Goal: Task Accomplishment & Management: Use online tool/utility

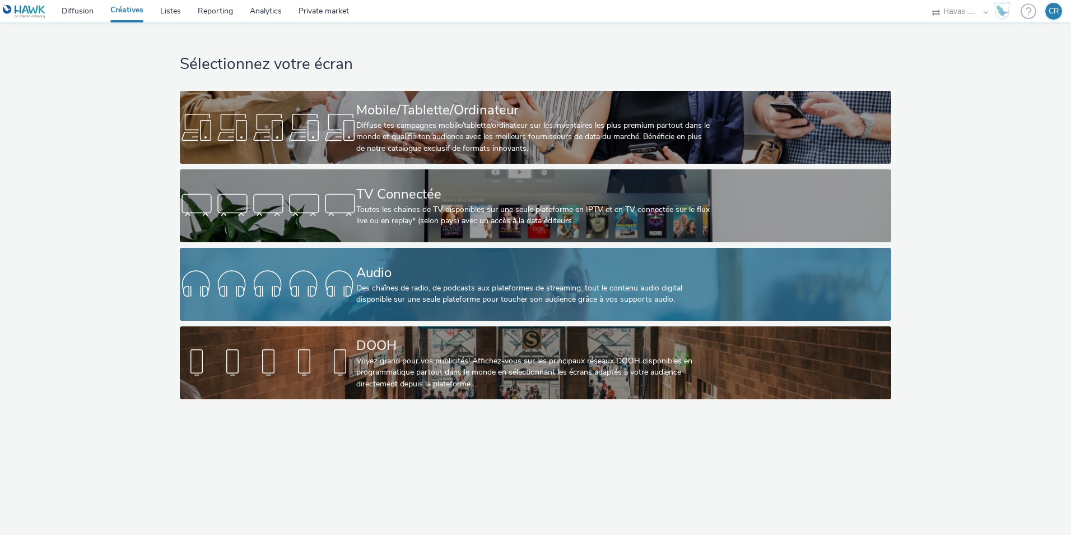
click at [461, 273] on div "Audio" at bounding box center [533, 273] width 354 height 20
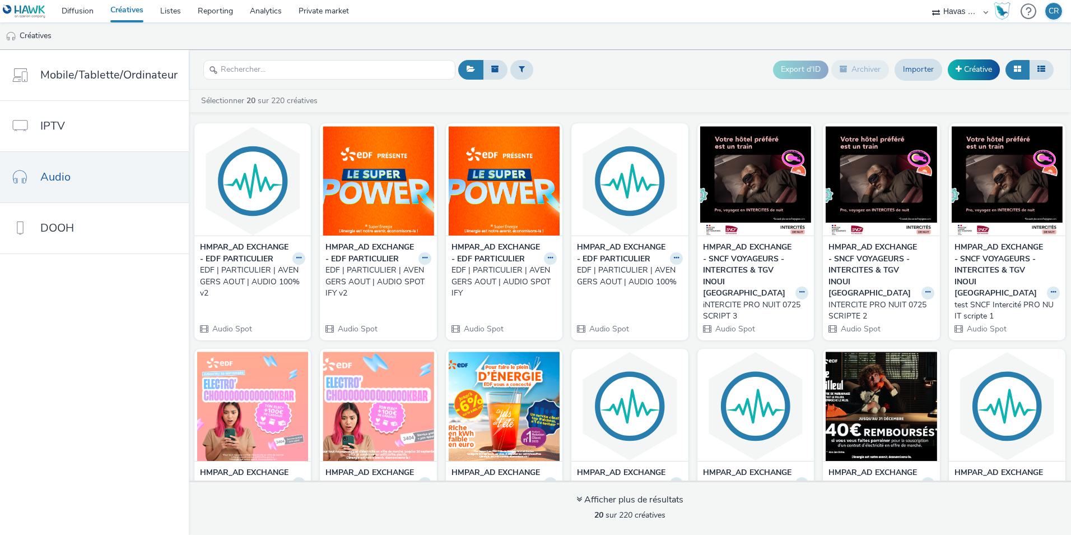
click at [242, 286] on div "EDF | PARTICULIER | AVENGERS AOUT | AUDIO 100% v2" at bounding box center [250, 282] width 101 height 34
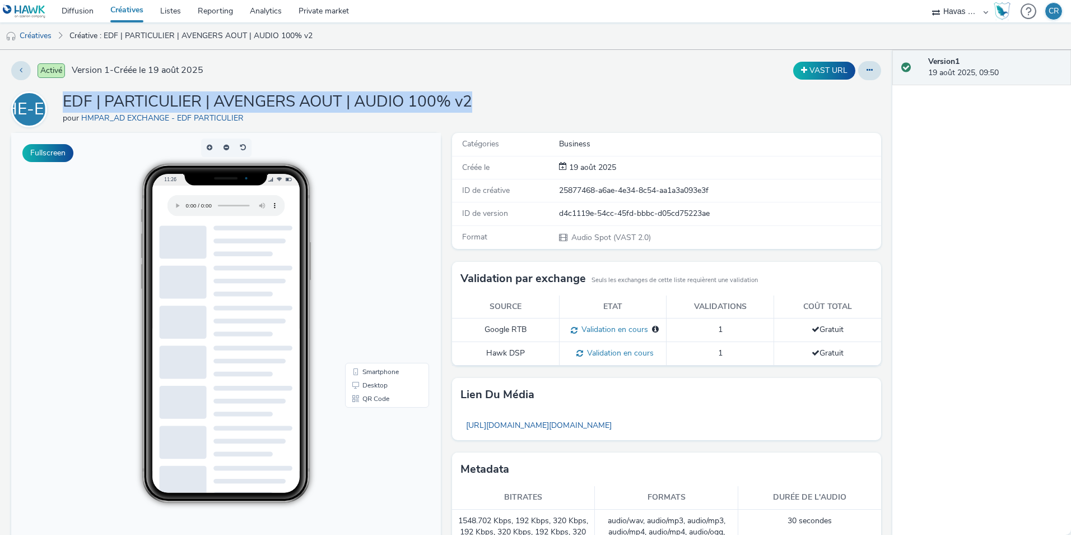
drag, startPoint x: 408, startPoint y: 106, endPoint x: 65, endPoint y: 106, distance: 343.0
click at [65, 106] on div "HE-EP EDF | PARTICULIER | AVENGERS AOUT | AUDIO 100% v2 pour HMPAR_AD EXCHANGE …" at bounding box center [446, 109] width 870 height 36
click at [46, 35] on link "Créatives" at bounding box center [28, 35] width 57 height 27
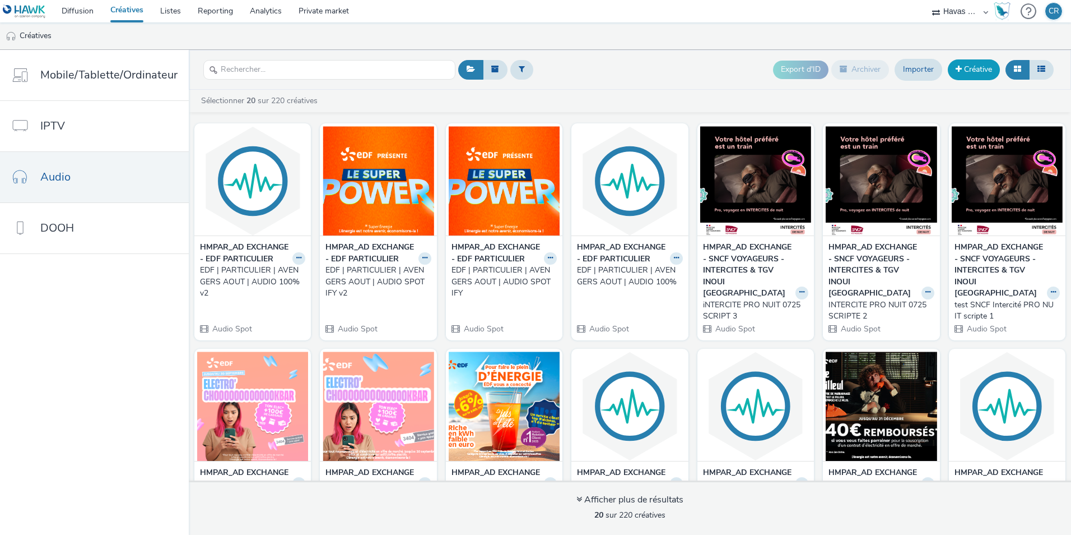
click at [974, 74] on link "Créative" at bounding box center [974, 69] width 52 height 20
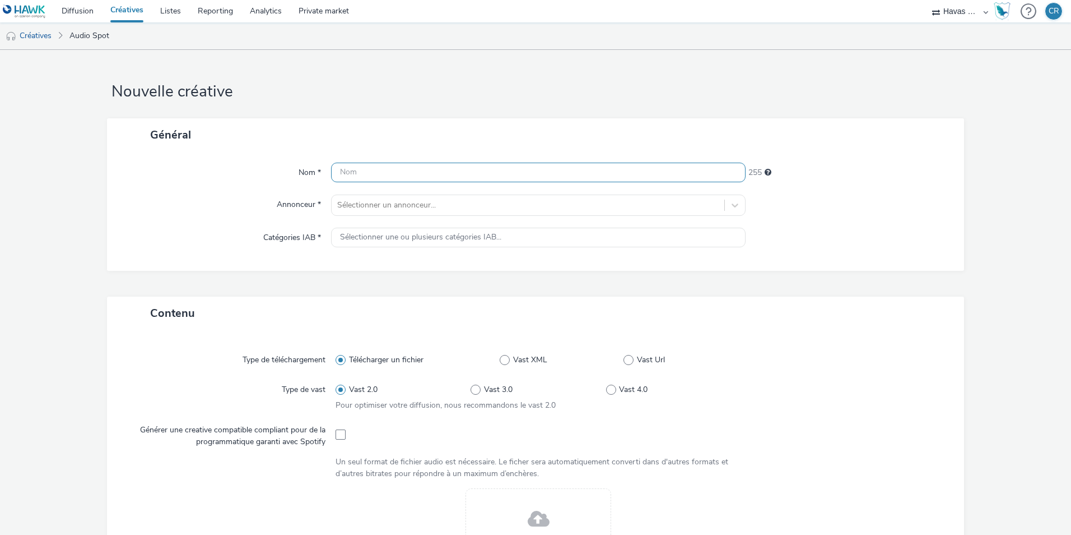
click at [383, 170] on input "text" at bounding box center [538, 173] width 415 height 20
paste input "EDF | PARTICULIER | AVENGERS AOUT | AUDIO 100% v2"
drag, startPoint x: 548, startPoint y: 170, endPoint x: 513, endPoint y: 171, distance: 34.2
click at [513, 171] on input "EDF | PARTICULIER | AVENGERS AOUT | AUDIO 100% v2" at bounding box center [538, 173] width 415 height 20
type input "EDF | PARTICULIER | AVENGERS AOUT | AUDIO DEEZER"
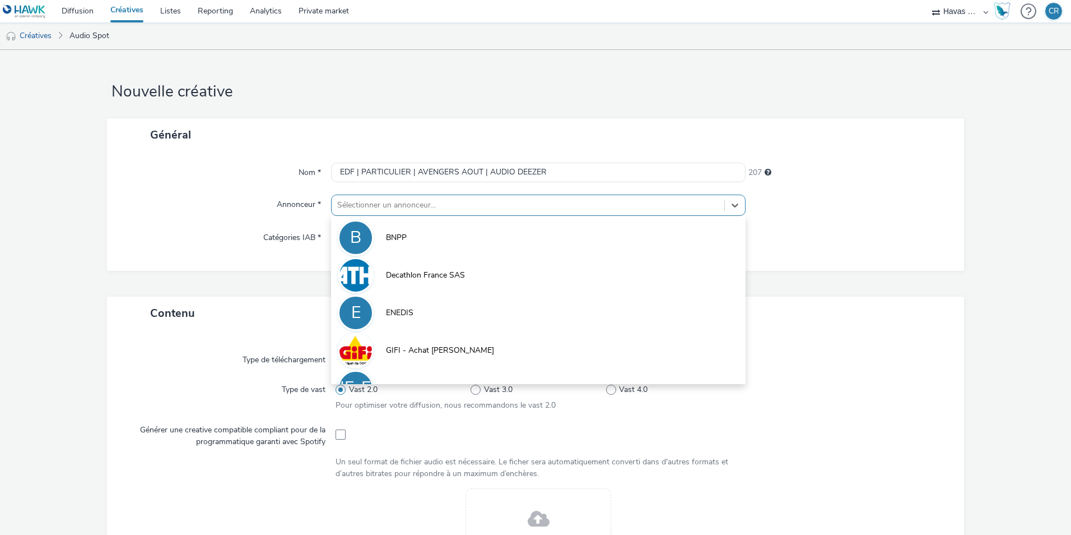
click at [486, 205] on div at bounding box center [528, 204] width 382 height 13
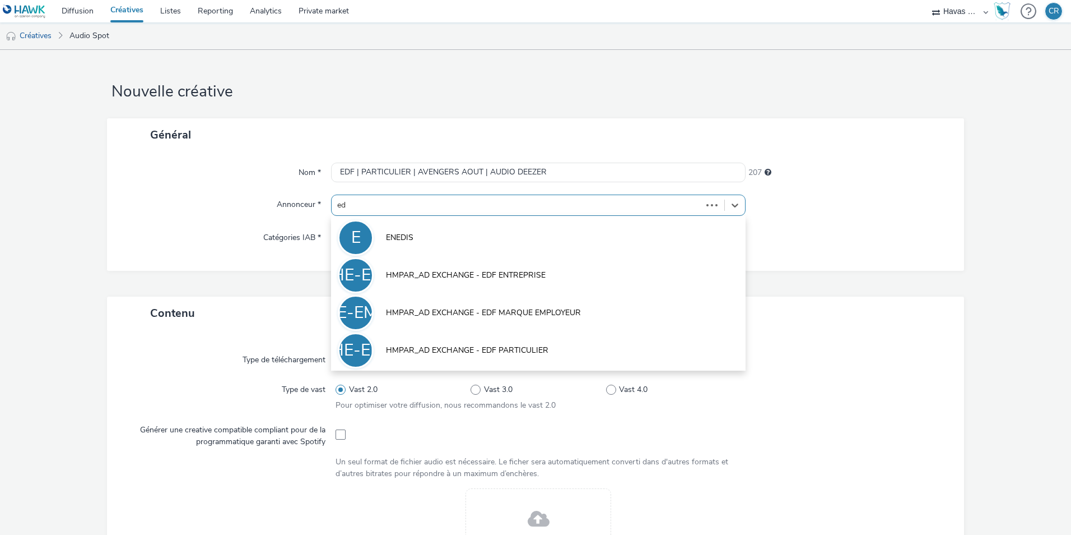
type input "edf"
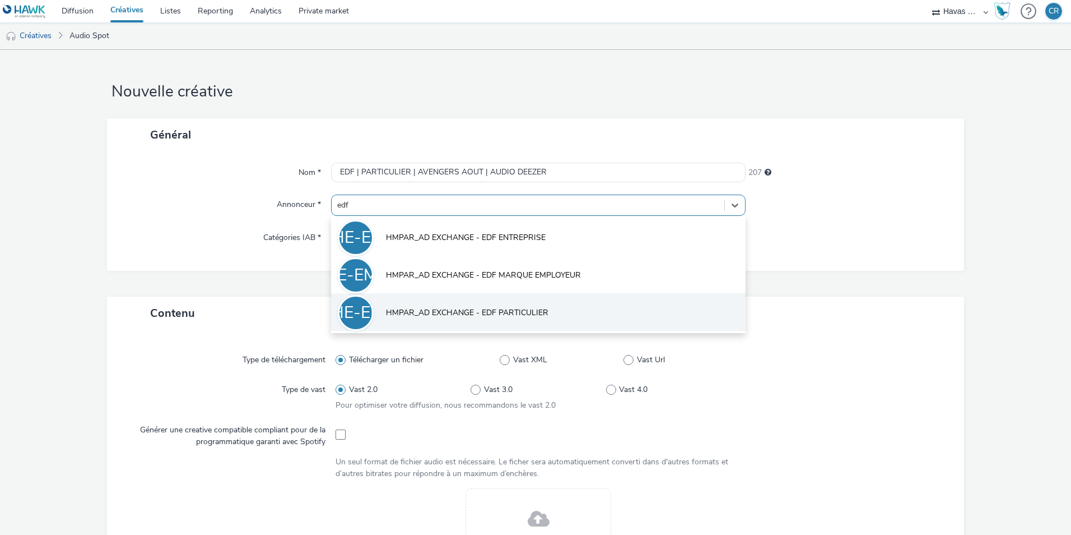
click at [491, 318] on span "HMPAR_AD EXCHANGE - EDF PARTICULIER" at bounding box center [467, 312] width 163 height 11
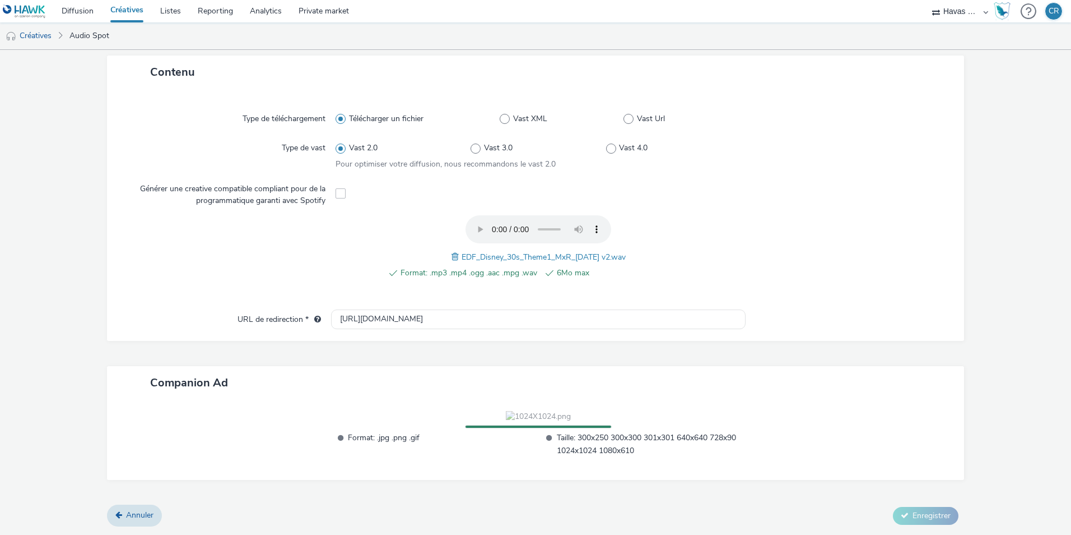
scroll to position [323, 0]
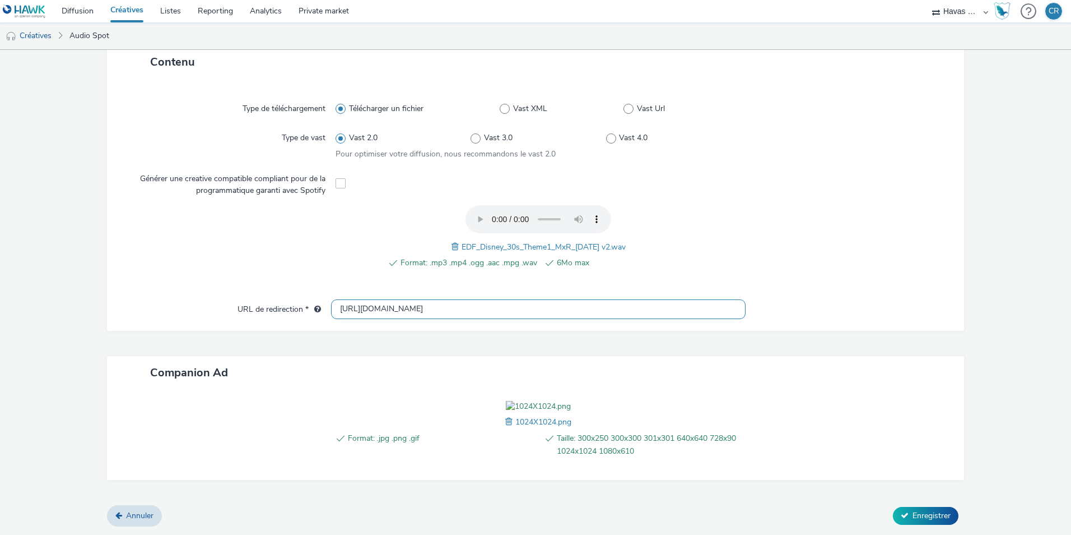
click at [462, 299] on input "[URL][DOMAIN_NAME]" at bounding box center [538, 309] width 415 height 20
paste input "s://[DOMAIN_NAME][URL]"
type input "[URL][DOMAIN_NAME]"
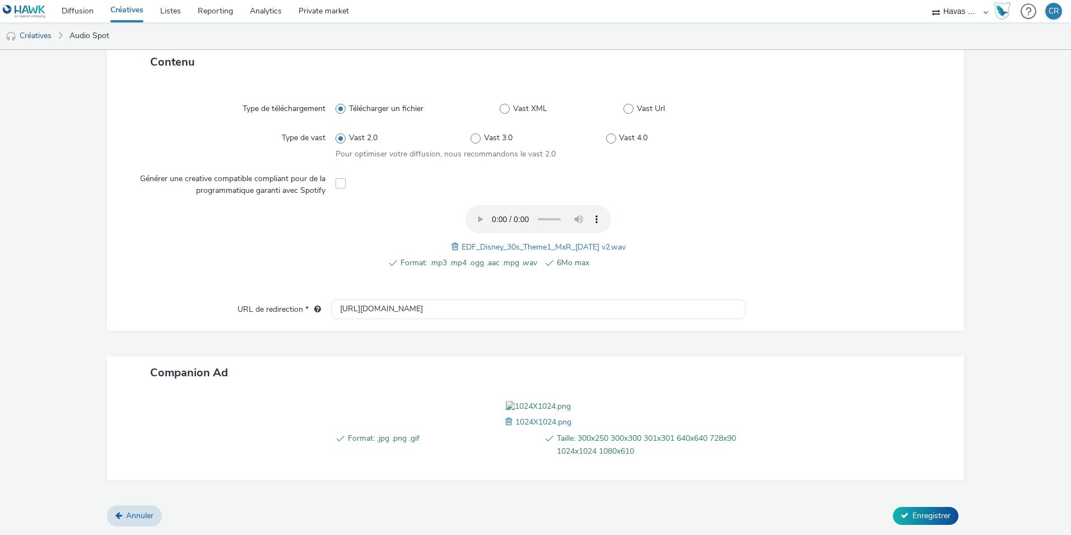
click at [785, 223] on div "Type de téléchargement Télécharger un fichier Vast XML Vast Url Type de vast Va…" at bounding box center [535, 195] width 835 height 210
click at [913, 517] on span "Enregistrer" at bounding box center [932, 515] width 38 height 11
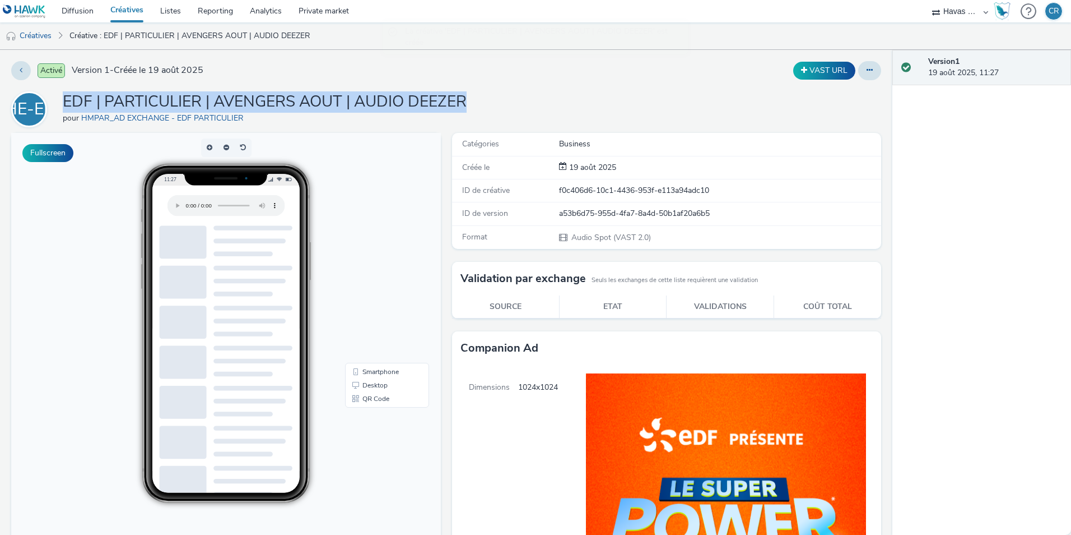
drag, startPoint x: 473, startPoint y: 103, endPoint x: 60, endPoint y: 98, distance: 413.0
click at [60, 98] on div "HE-EP EDF | PARTICULIER | AVENGERS AOUT | AUDIO DEEZER pour HMPAR_AD EXCHANGE -…" at bounding box center [446, 109] width 870 height 36
copy h1 "EDF | PARTICULIER | AVENGERS AOUT | AUDIO DEEZER"
click at [39, 35] on link "Créatives" at bounding box center [28, 35] width 57 height 27
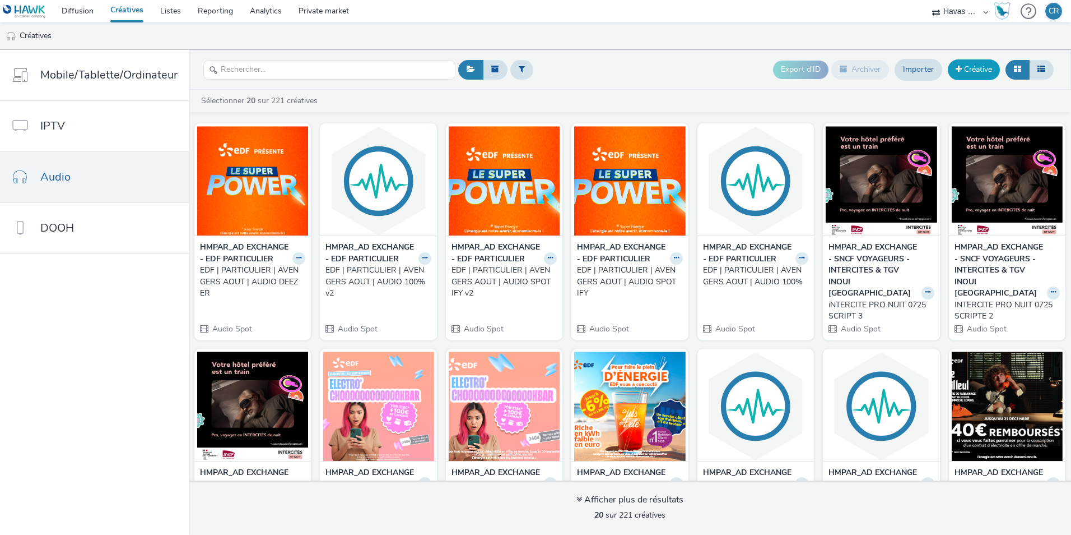
click at [977, 71] on link "Créative" at bounding box center [974, 69] width 52 height 20
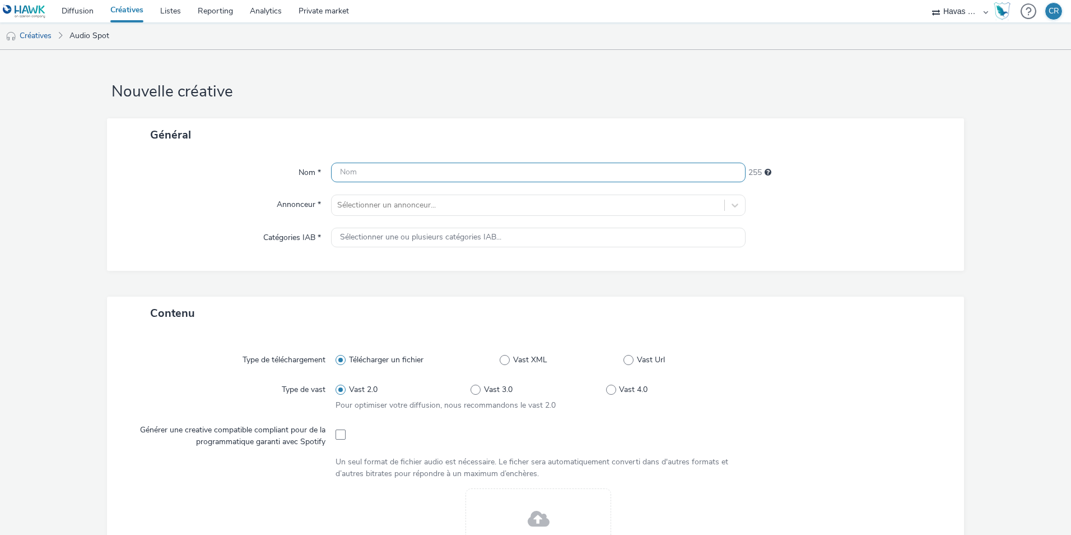
click at [351, 171] on input "text" at bounding box center [538, 173] width 415 height 20
paste input "EDF | PARTICULIER | AVENGERS AOUT | AUDIO DEEZER"
click at [462, 173] on input "EDF | PARTICULIER | AVENGERS AOUT | AUDIO DEEZER" at bounding box center [538, 173] width 415 height 20
drag, startPoint x: 537, startPoint y: 169, endPoint x: 514, endPoint y: 169, distance: 23.5
click at [514, 169] on input "EDF | PARTICULIER | AVENGERS AOUT | AUDIO DEEZER" at bounding box center [538, 173] width 415 height 20
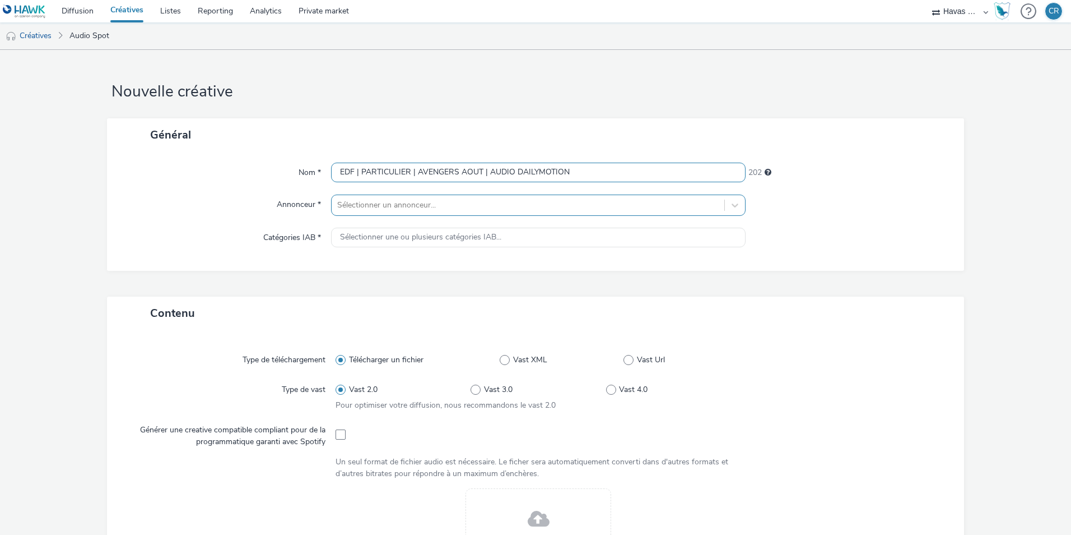
type input "EDF | PARTICULIER | AVENGERS AOUT | AUDIO DAILYMOTION"
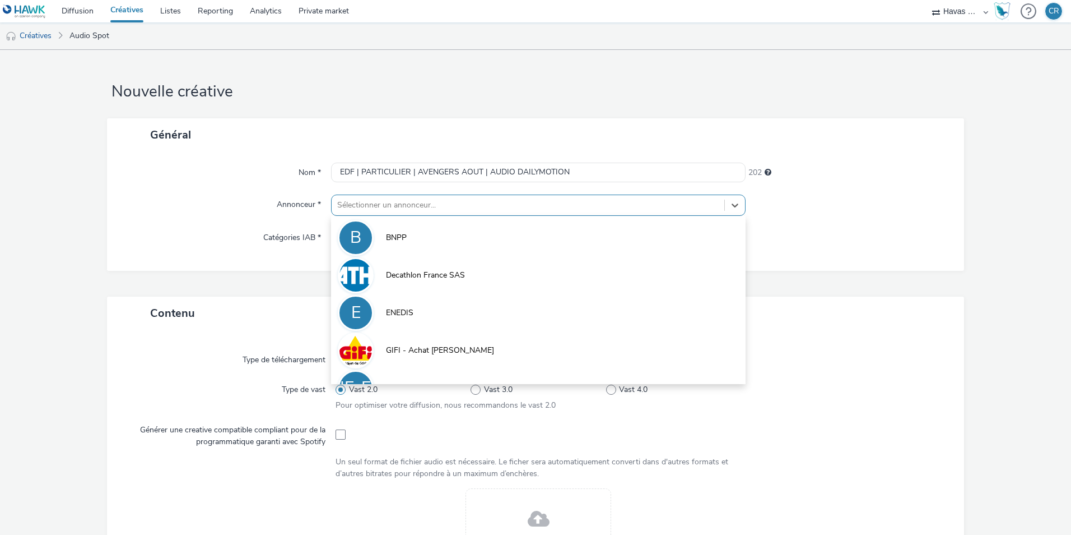
click at [539, 208] on div at bounding box center [528, 204] width 382 height 13
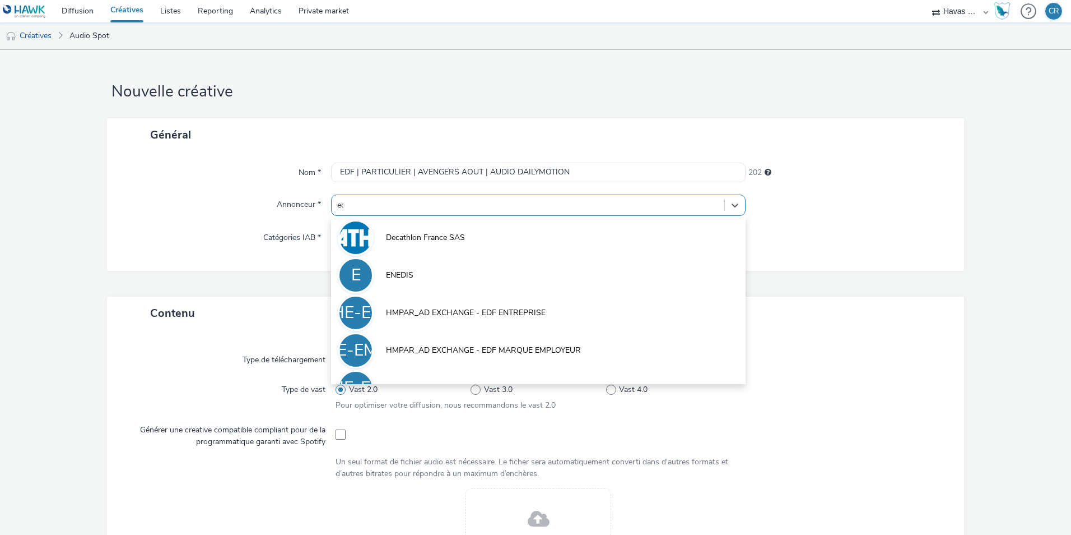
type input "edf"
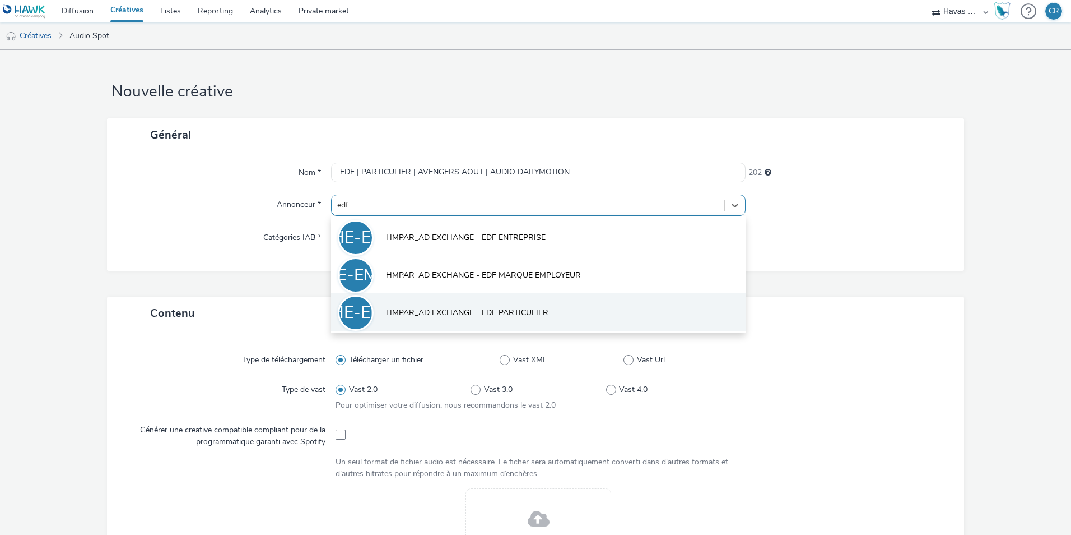
click at [530, 305] on li "HE-EP HMPAR_AD EXCHANGE - EDF PARTICULIER" at bounding box center [538, 312] width 415 height 38
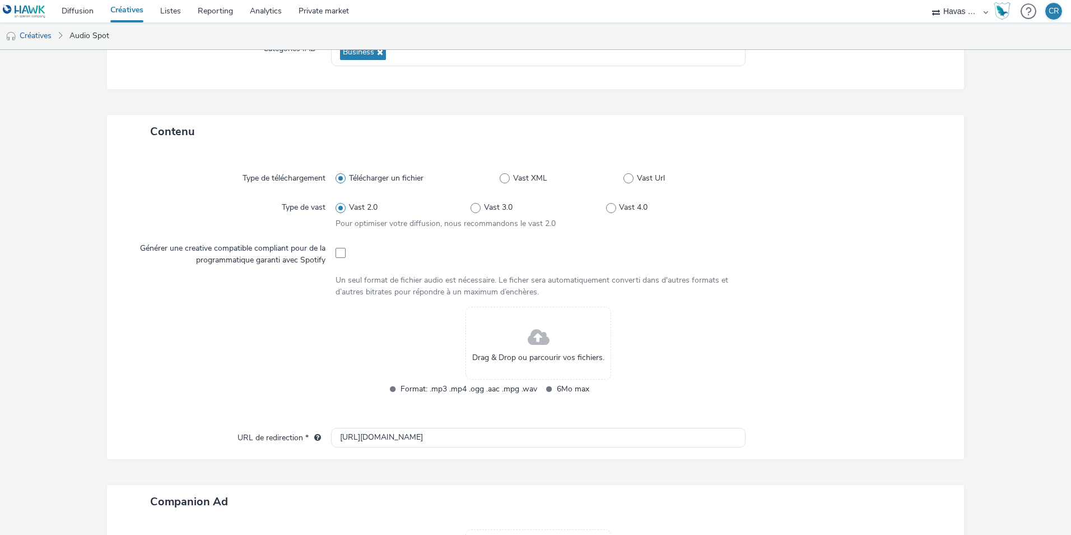
scroll to position [224, 0]
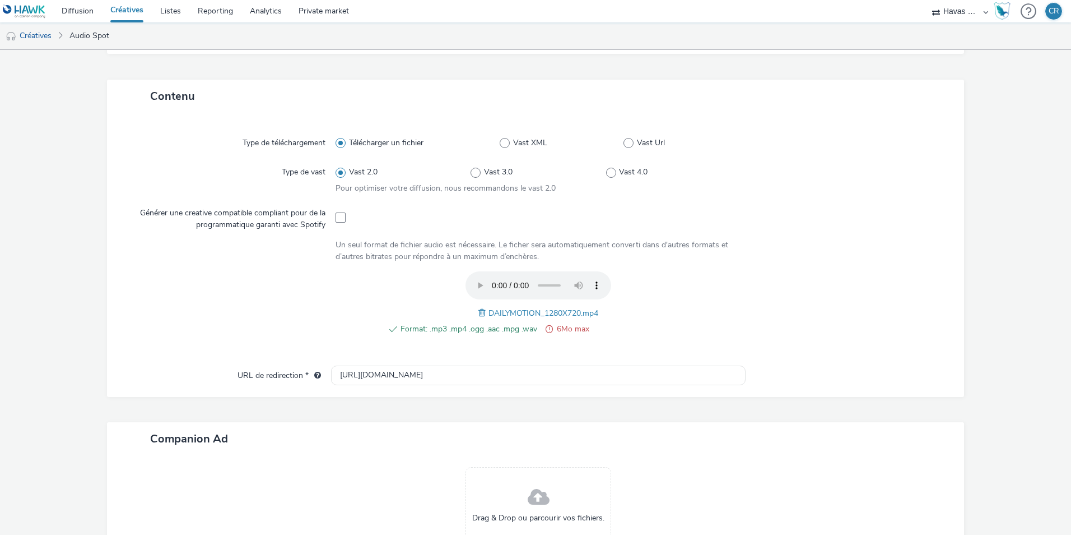
click at [676, 322] on span "6Mo max" at bounding box center [625, 328] width 137 height 13
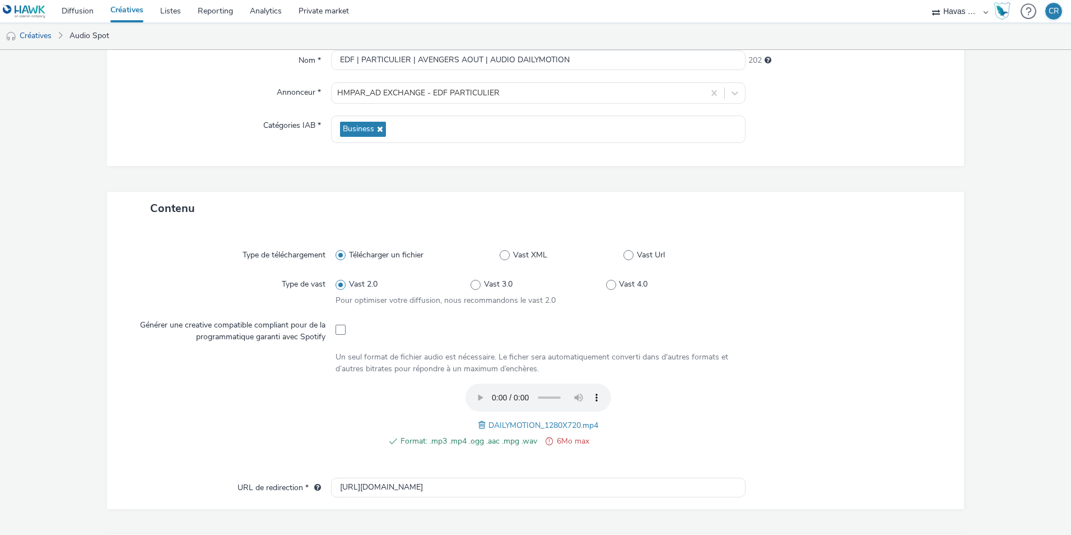
scroll to position [0, 0]
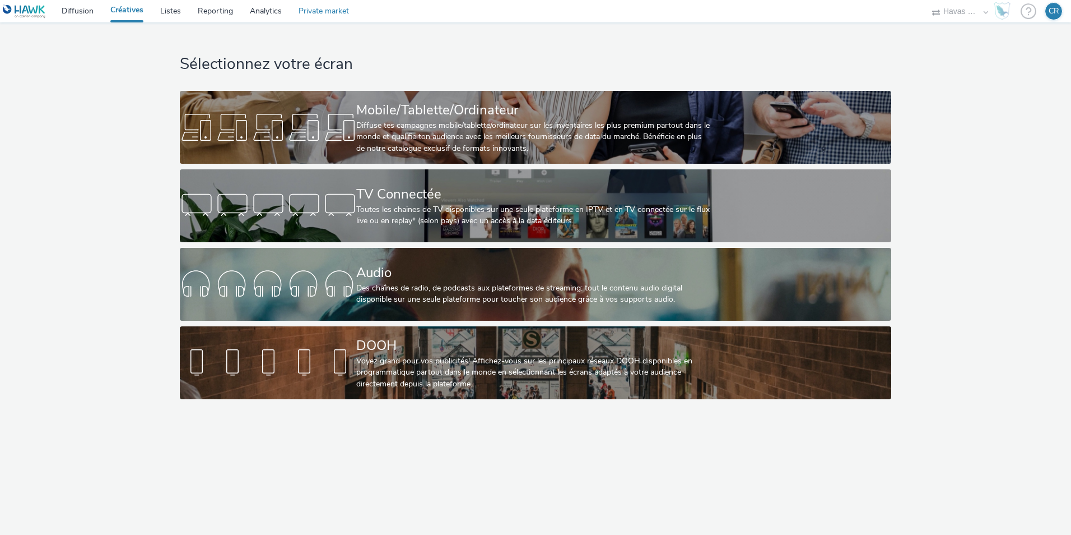
click at [332, 10] on link "Private market" at bounding box center [323, 11] width 67 height 22
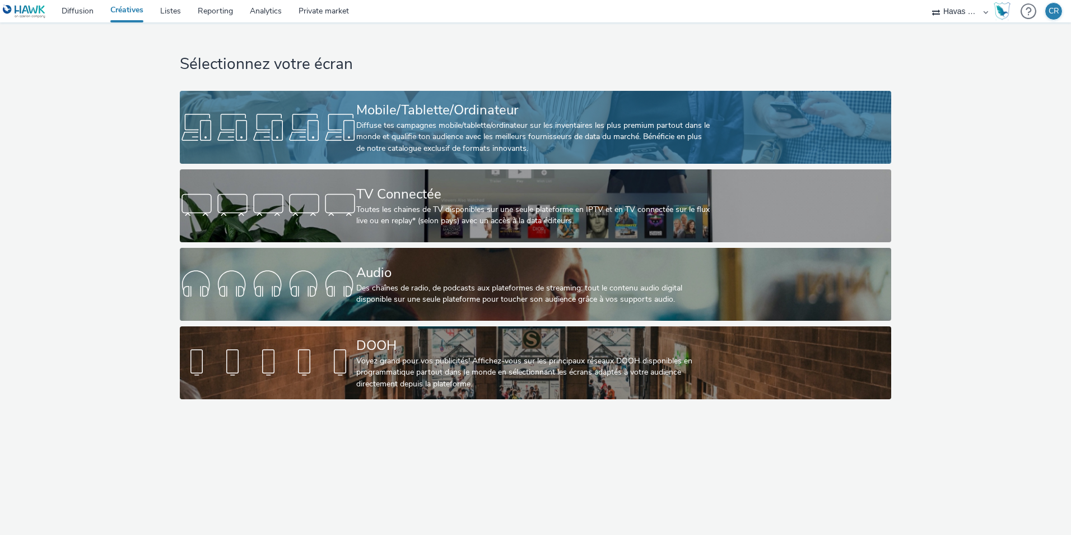
click at [486, 125] on div "Diffuse tes campagnes mobile/tablette/ordinateur sur les inventaires les plus p…" at bounding box center [533, 137] width 354 height 34
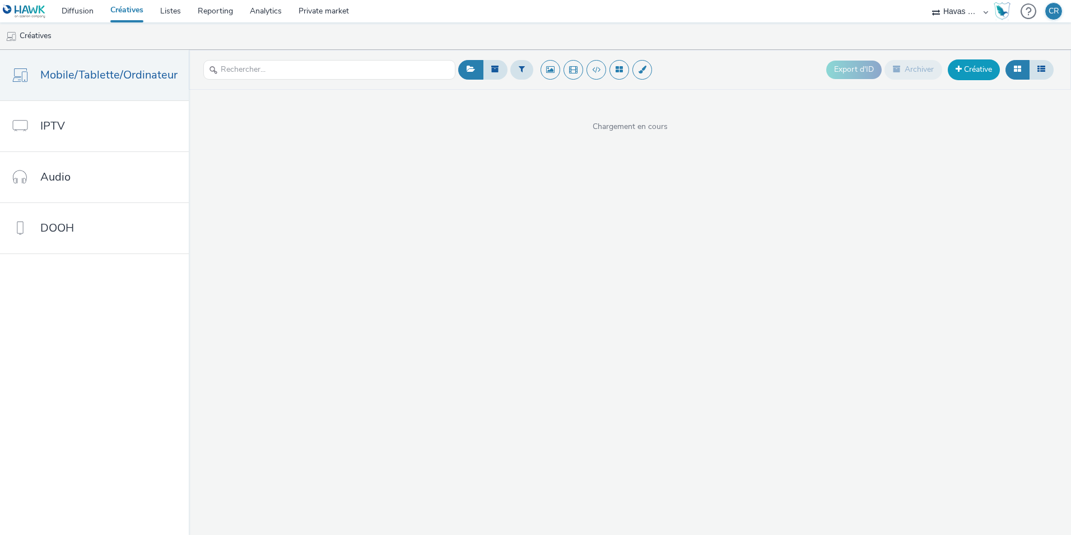
click at [973, 73] on link "Créative" at bounding box center [974, 69] width 52 height 20
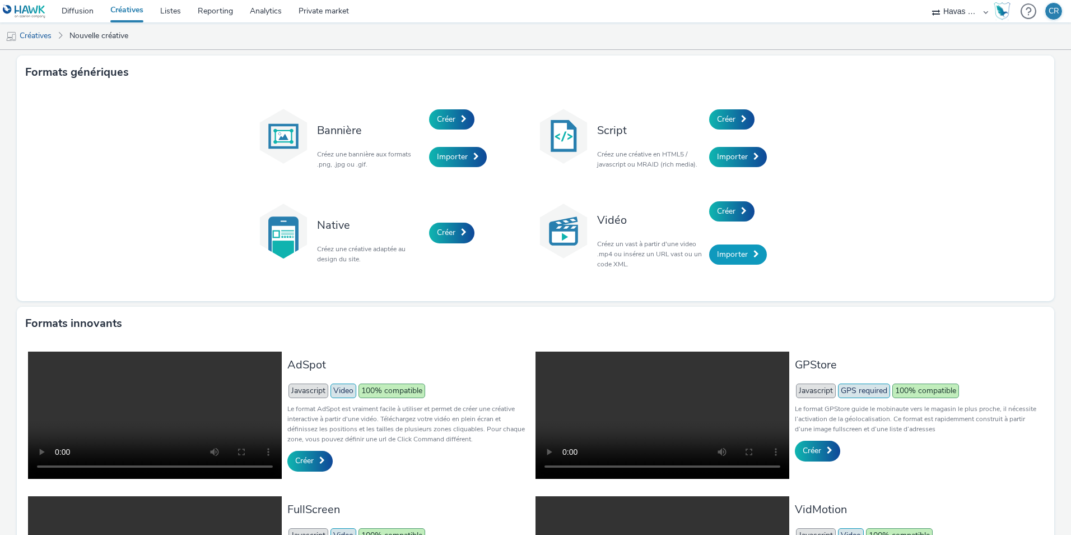
click at [739, 255] on span "Importer" at bounding box center [732, 254] width 31 height 11
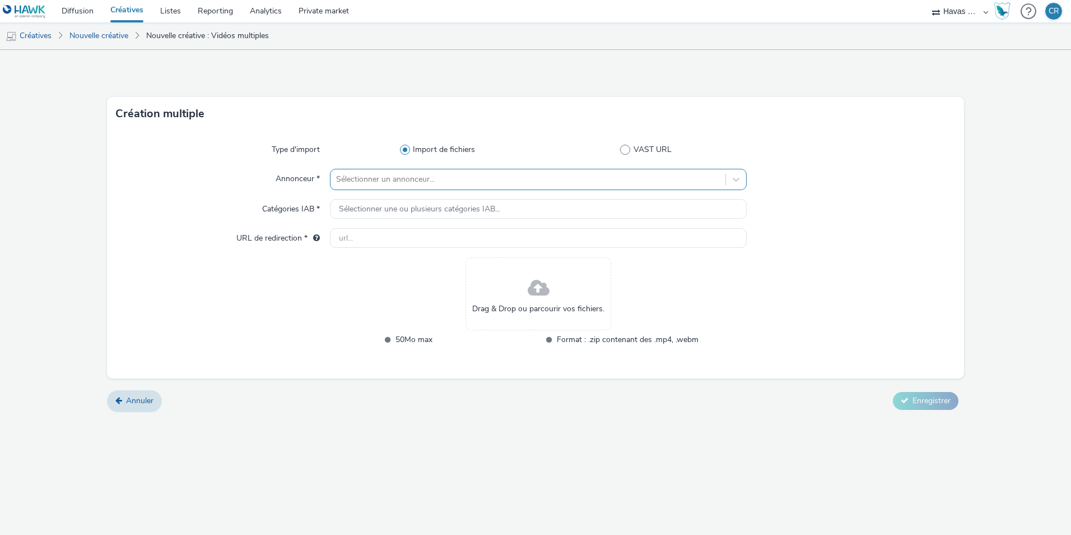
click at [382, 183] on div at bounding box center [528, 179] width 384 height 13
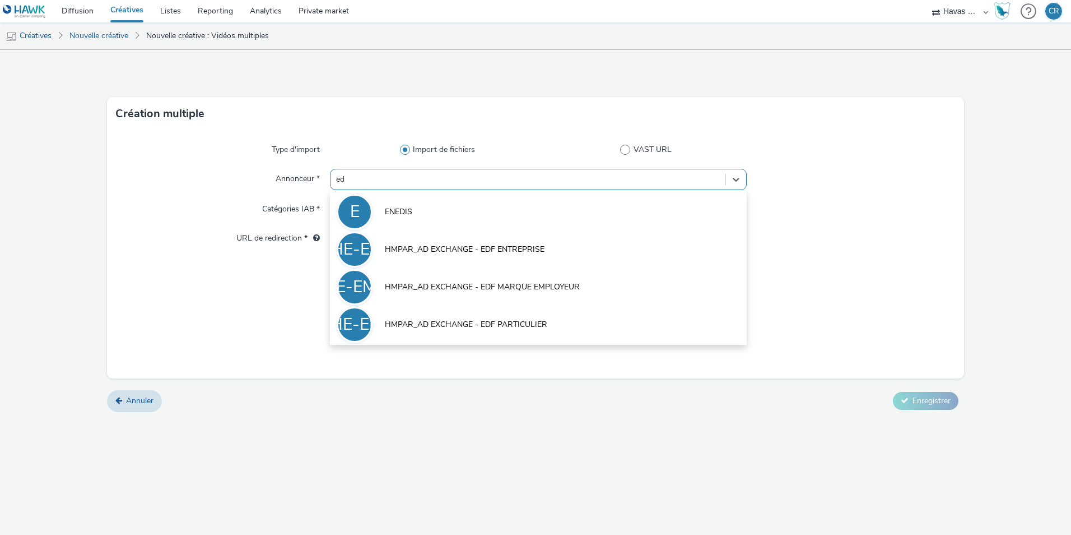
type input "edf"
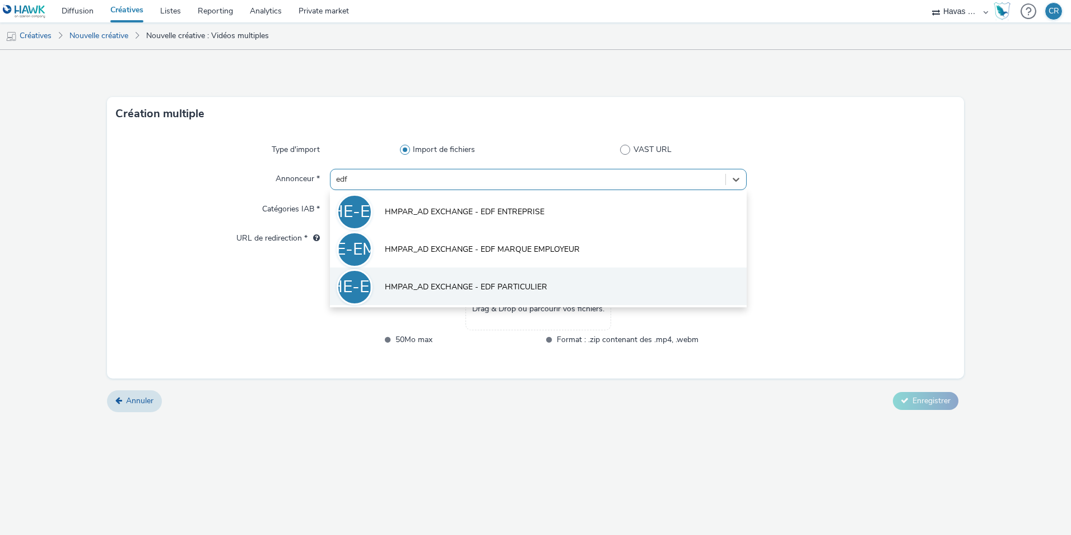
click at [434, 280] on li "HE-EP HMPAR_AD EXCHANGE - EDF PARTICULIER" at bounding box center [538, 286] width 417 height 38
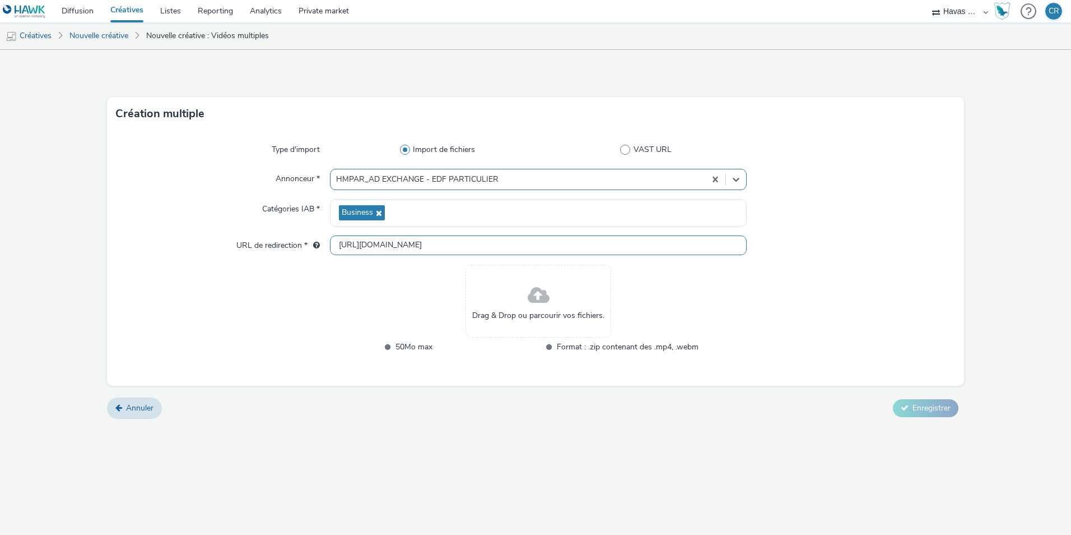
click at [437, 247] on input "[URL][DOMAIN_NAME]" at bounding box center [538, 245] width 417 height 20
paste input "s://[DOMAIN_NAME][URL]"
type input "[URL][DOMAIN_NAME]"
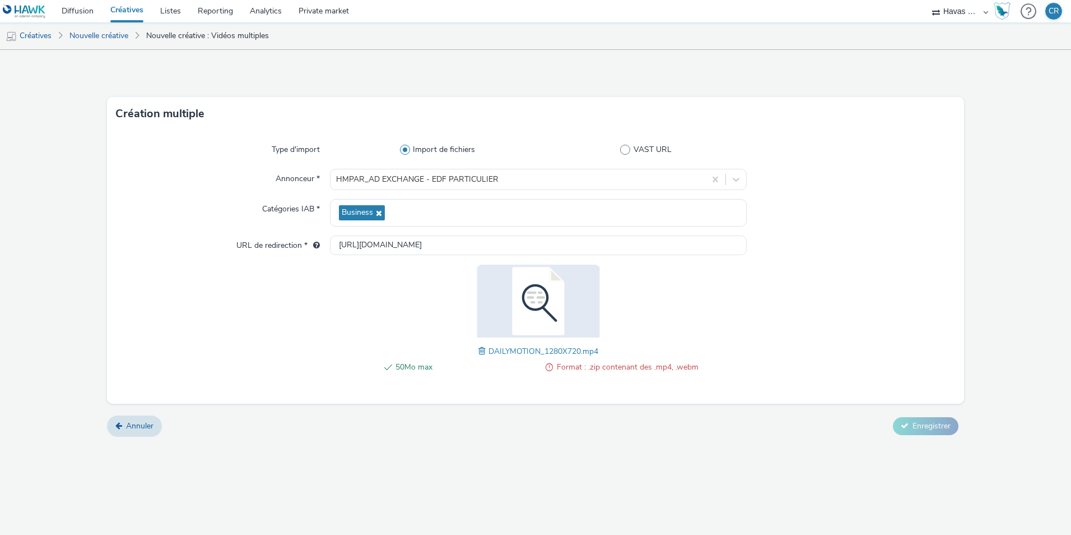
click at [624, 369] on span "Format : .zip contenant des .mp4, .webm" at bounding box center [628, 366] width 142 height 13
click at [481, 351] on span at bounding box center [484, 351] width 10 height 12
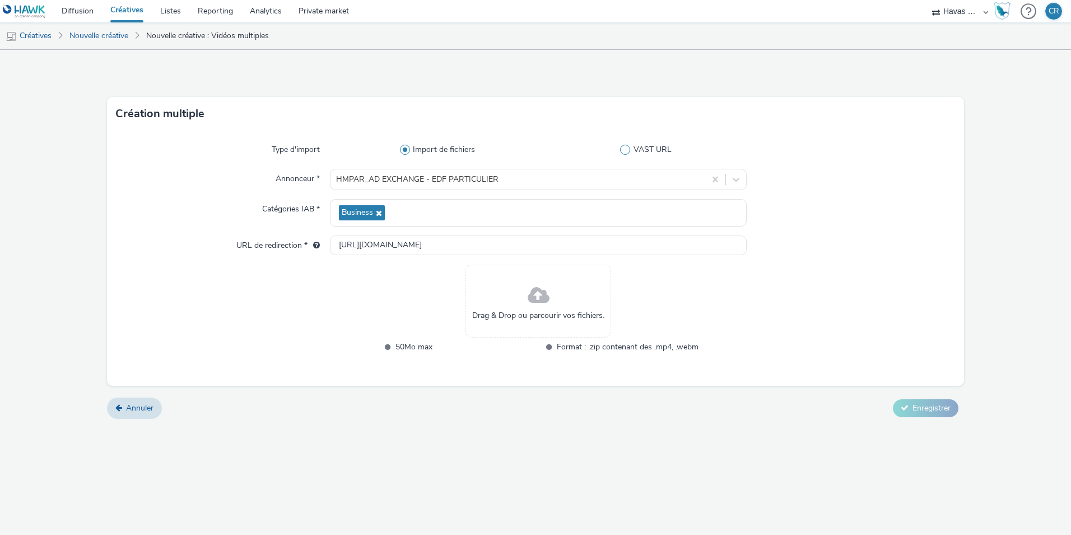
click at [622, 149] on span at bounding box center [625, 150] width 10 height 10
click at [645, 149] on input "VAST URL" at bounding box center [648, 149] width 7 height 7
radio input "false"
radio input "true"
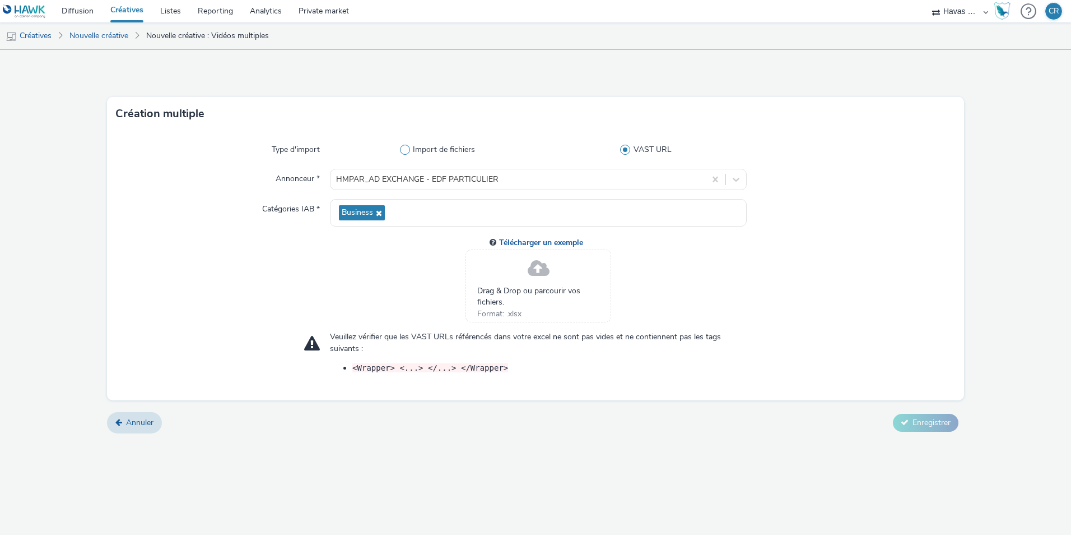
click at [404, 146] on span at bounding box center [405, 150] width 10 height 10
click at [437, 146] on input "Import de fichiers" at bounding box center [440, 149] width 7 height 7
radio input "true"
radio input "false"
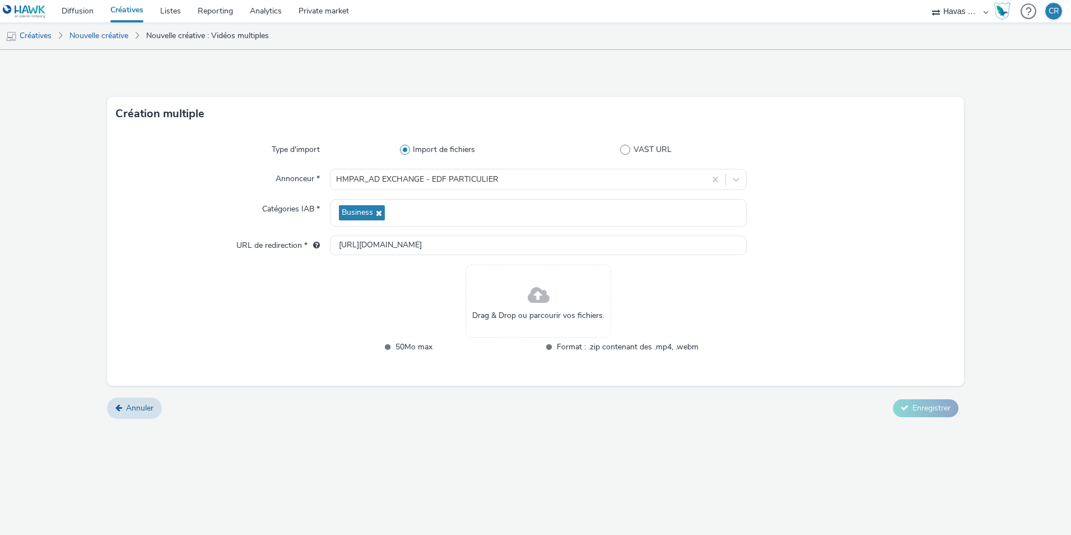
click at [383, 294] on div "Drag & Drop ou parcourir vos fichiers. 50Mo max Format : .zip contenant des .mp…" at bounding box center [538, 316] width 417 height 103
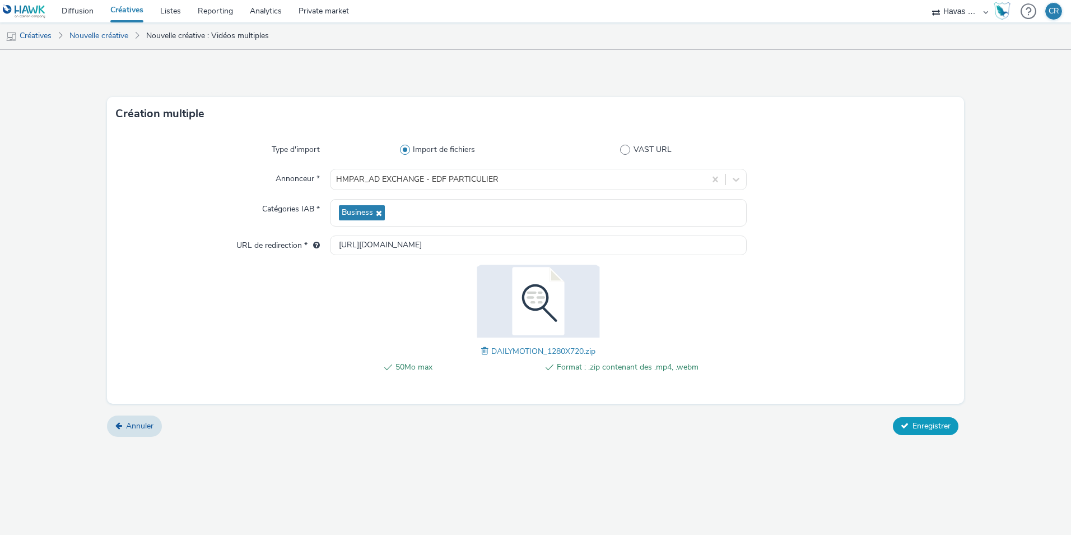
click at [940, 425] on span "Enregistrer" at bounding box center [932, 425] width 38 height 11
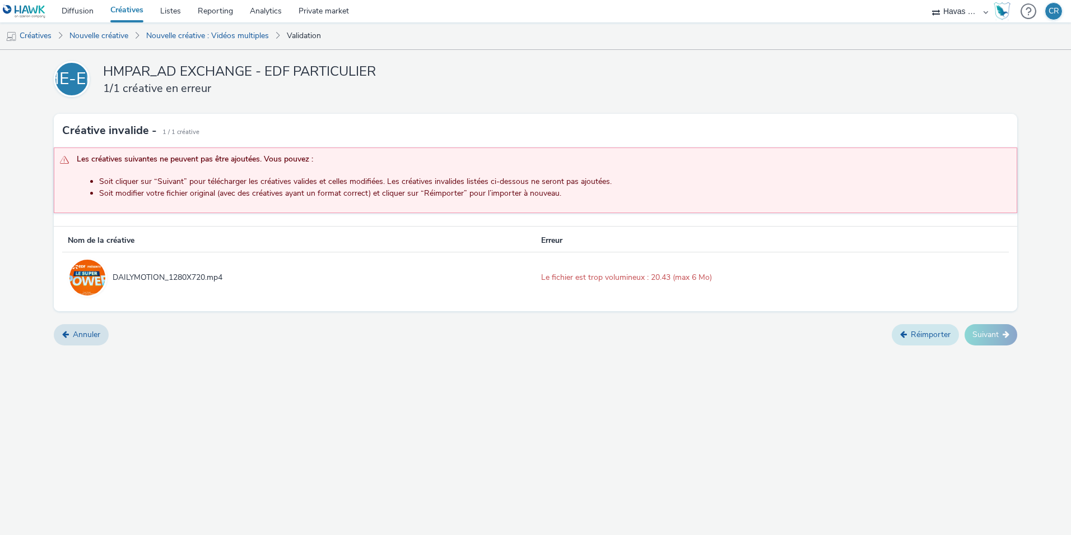
click at [926, 331] on link "Réimporter" at bounding box center [925, 334] width 67 height 21
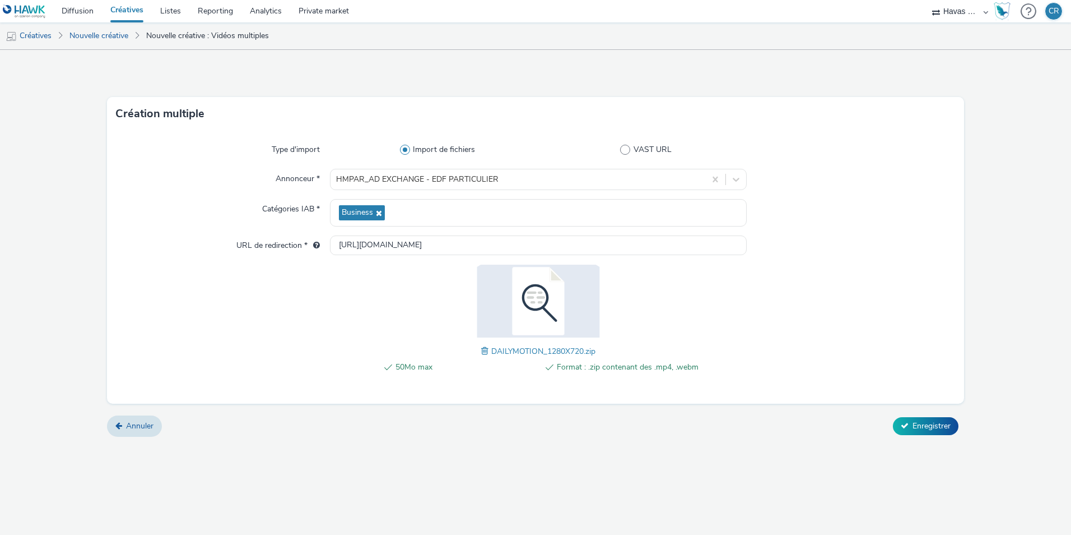
click at [695, 304] on div "50Mo max Format : .zip contenant des .mp4, .webm DAILYMOTION_1280X720.zip" at bounding box center [538, 325] width 417 height 120
click at [916, 426] on span "Enregistrer" at bounding box center [932, 425] width 38 height 11
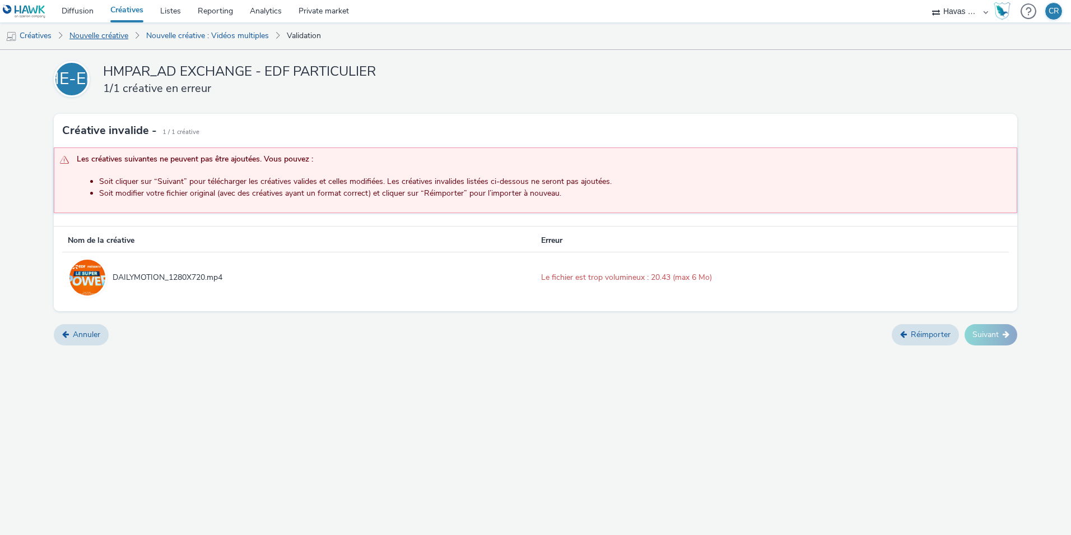
click at [117, 38] on link "Nouvelle créative" at bounding box center [99, 35] width 70 height 27
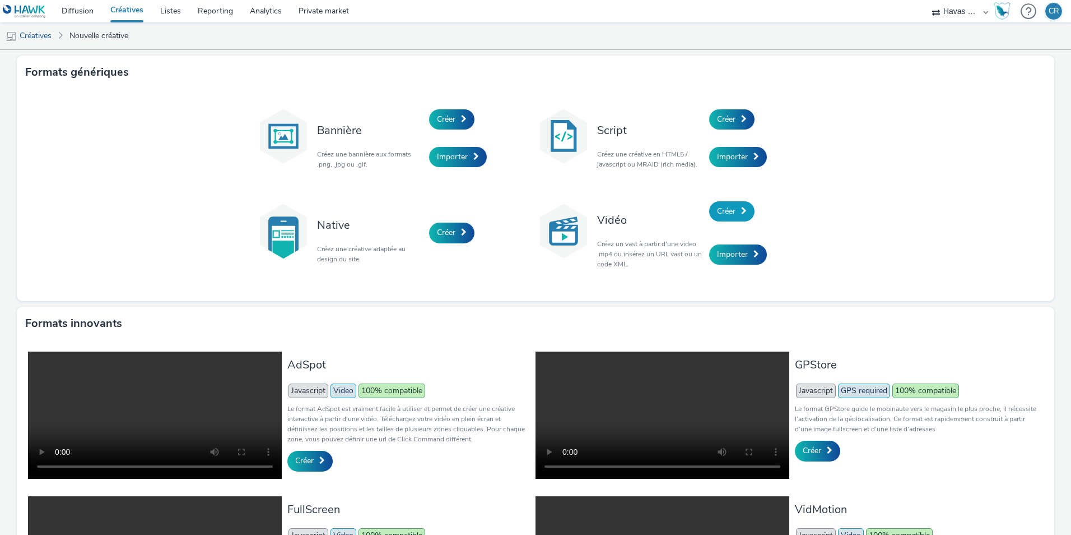
click at [725, 213] on span "Créer" at bounding box center [726, 211] width 18 height 11
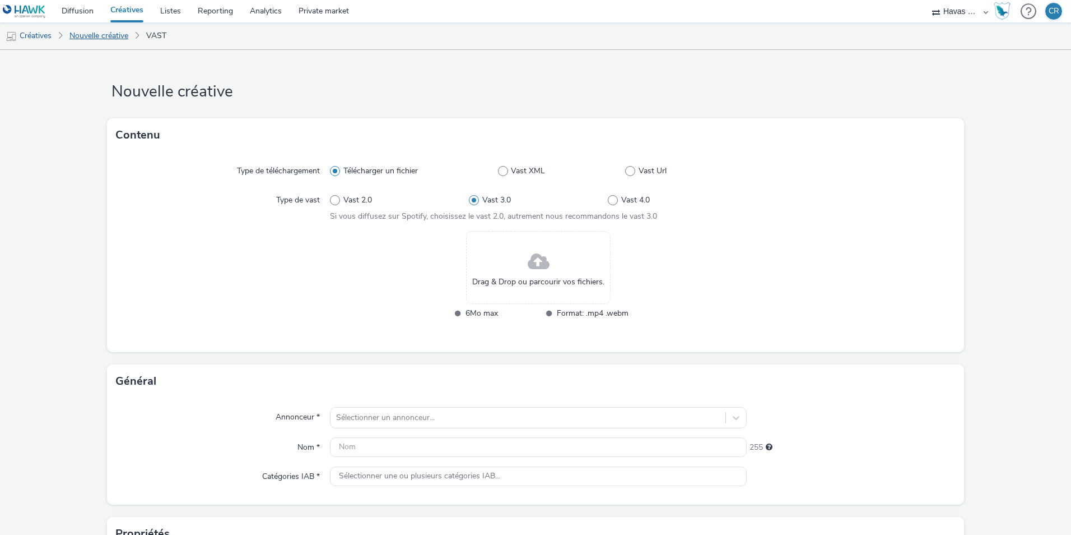
click at [105, 34] on link "Nouvelle créative" at bounding box center [99, 35] width 70 height 27
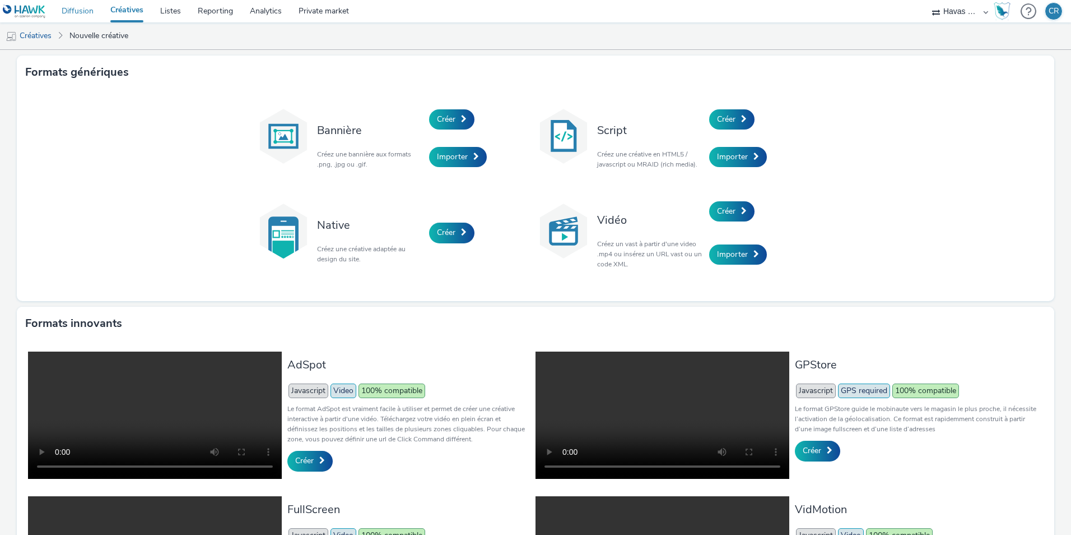
click at [84, 9] on link "Diffusion" at bounding box center [77, 11] width 49 height 22
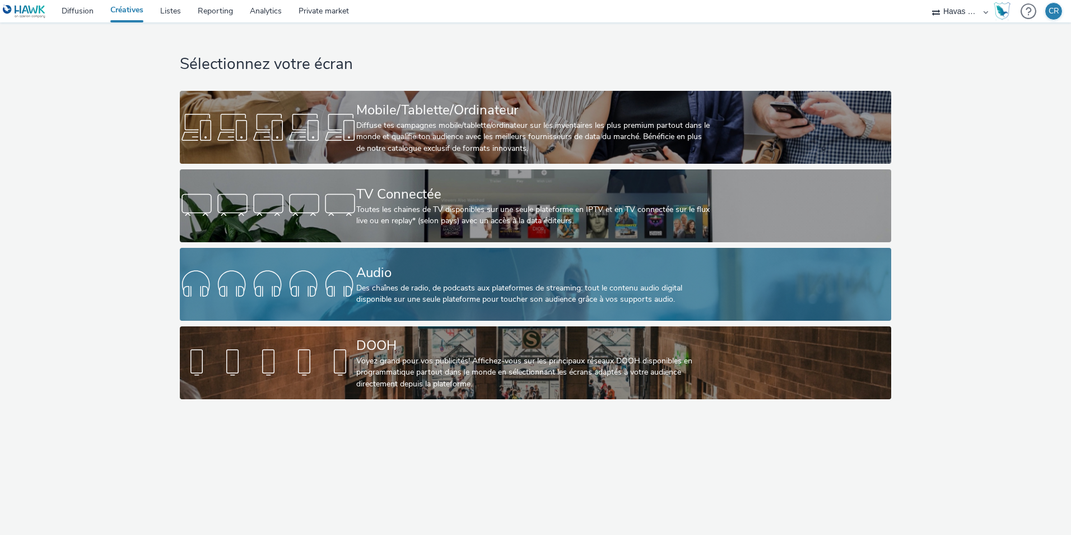
click at [384, 288] on div "Des chaînes de radio, de podcasts aux plateformes de streaming: tout le contenu…" at bounding box center [533, 293] width 354 height 23
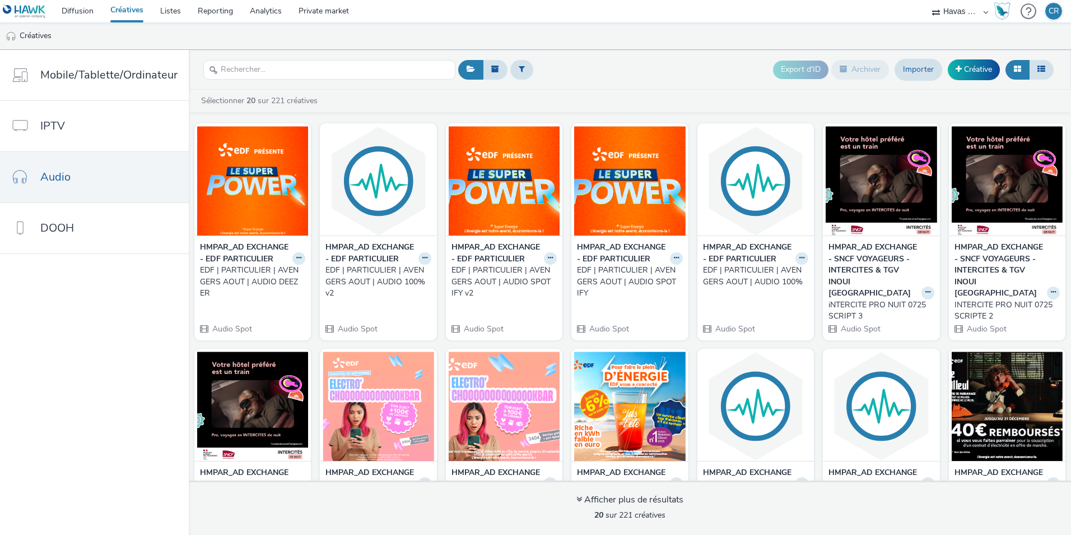
click at [263, 280] on div "EDF | PARTICULIER | AVENGERS AOUT | AUDIO DEEZER" at bounding box center [250, 282] width 101 height 34
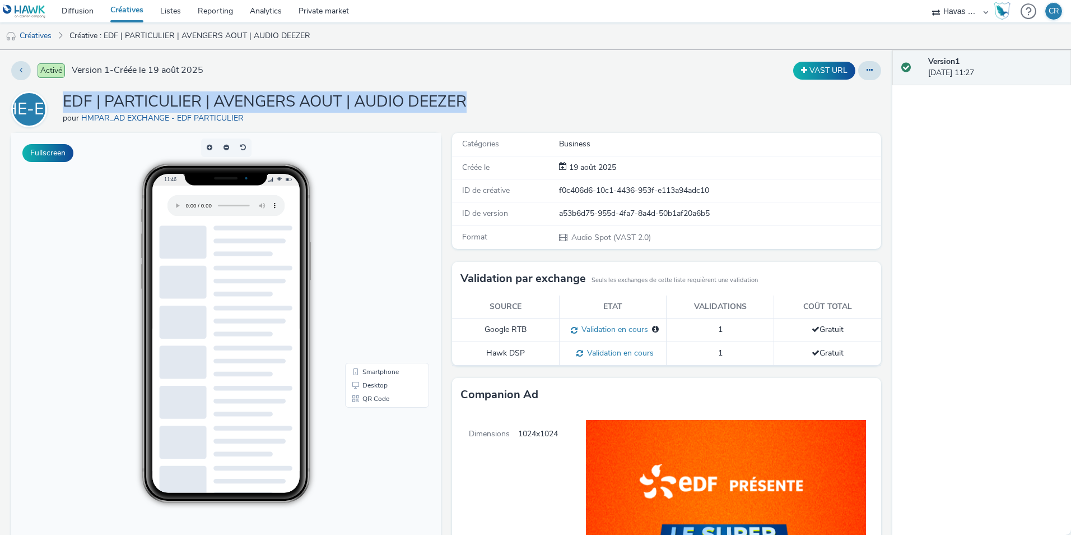
drag, startPoint x: 451, startPoint y: 98, endPoint x: 65, endPoint y: 94, distance: 386.1
click at [65, 94] on div "HE-EP EDF | PARTICULIER | AVENGERS AOUT | AUDIO DEEZER pour HMPAR_AD EXCHANGE -…" at bounding box center [446, 109] width 870 height 36
copy h1 "EDF | PARTICULIER | AVENGERS AOUT | AUDIO DEEZER"
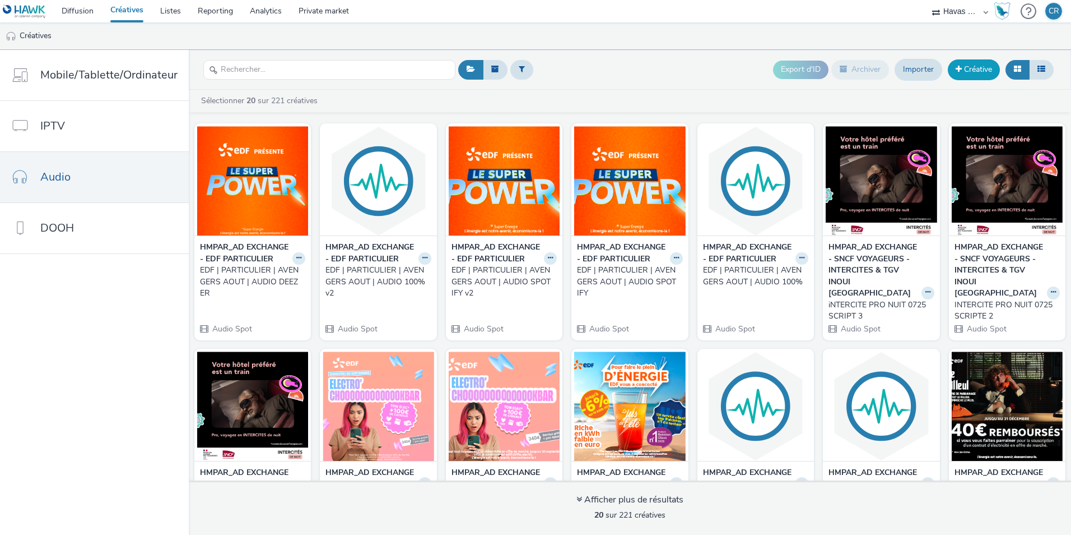
click at [976, 66] on link "Créative" at bounding box center [974, 69] width 52 height 20
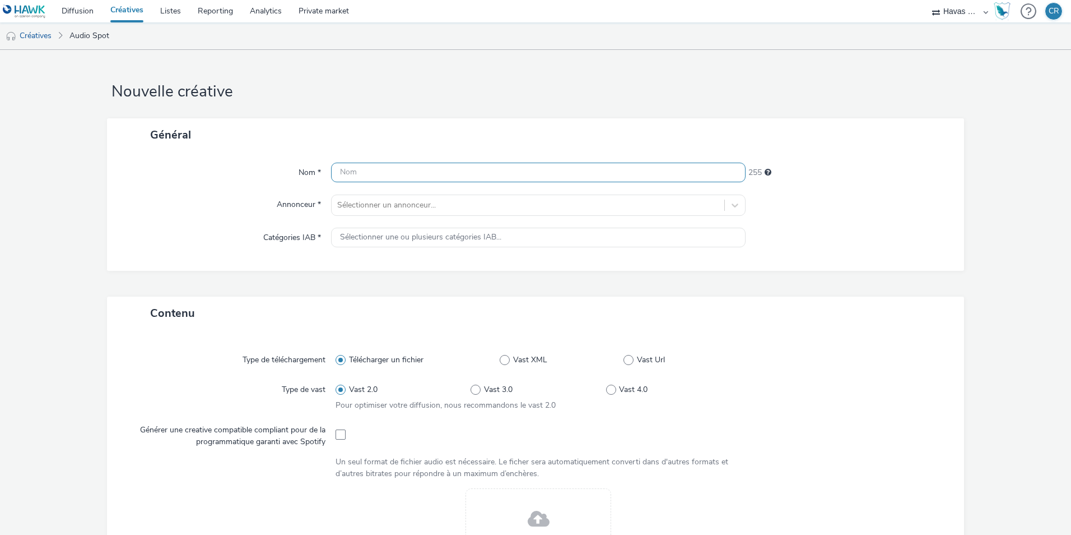
click at [425, 177] on input "text" at bounding box center [538, 173] width 415 height 20
paste input "EDF | PARTICULIER | AVENGERS AOUT | AUDIO DEEZER"
drag, startPoint x: 541, startPoint y: 173, endPoint x: 528, endPoint y: 176, distance: 13.7
click at [515, 175] on input "EDF | PARTICULIER | AVENGERS AOUT | AUDIO DEEZER" at bounding box center [538, 173] width 415 height 20
drag, startPoint x: 478, startPoint y: 173, endPoint x: 417, endPoint y: 171, distance: 61.1
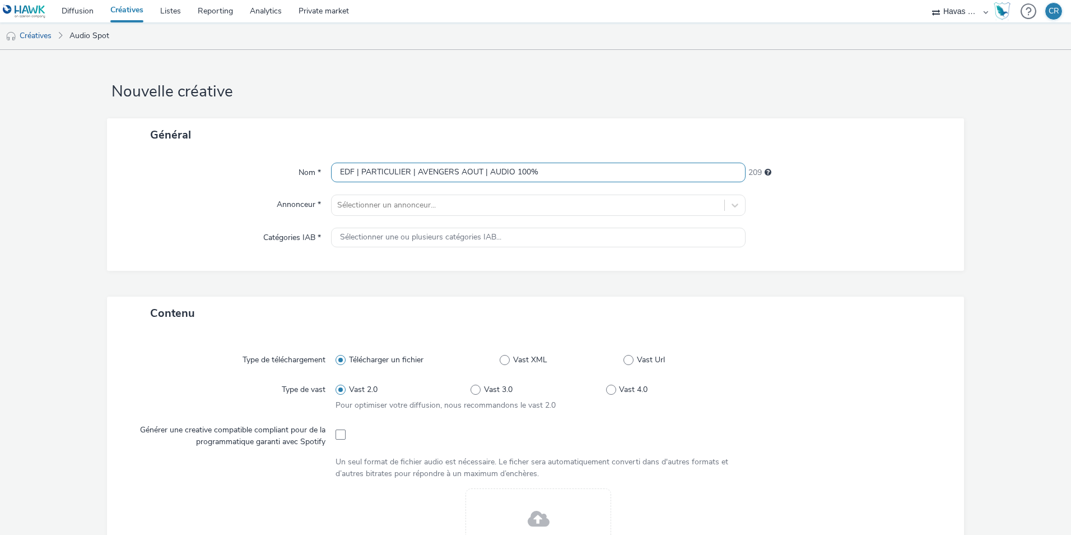
click at [415, 171] on input "EDF | PARTICULIER | AVENGERS AOUT | AUDIO 100%" at bounding box center [538, 173] width 415 height 20
click at [623, 164] on input "EDF | PARTICULIER | BONUS RENTREE SEPT | AUDIO 100%" at bounding box center [538, 173] width 415 height 20
drag, startPoint x: 611, startPoint y: 174, endPoint x: 271, endPoint y: 154, distance: 340.8
click at [271, 154] on div "Nom * EDF | PARTICULIER | BONUS RENTREE SEPT | AUDIO 100% ELSA 199 Annonceur * …" at bounding box center [535, 210] width 857 height 119
type input "EDF | PARTICULIER | BONUS RENTREE SEPT | AUDIO 100% ELSA"
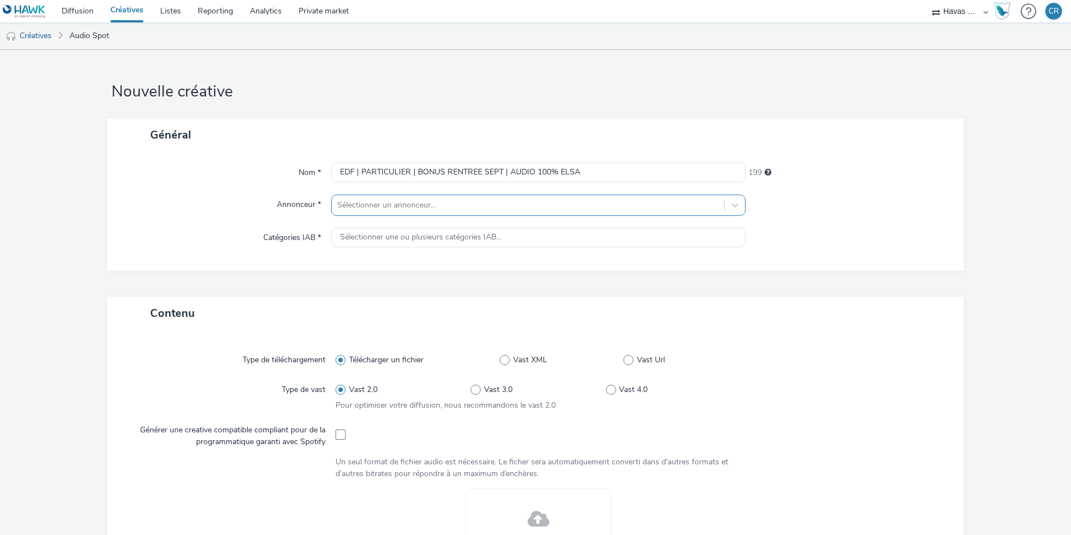
click at [431, 206] on div at bounding box center [528, 204] width 382 height 13
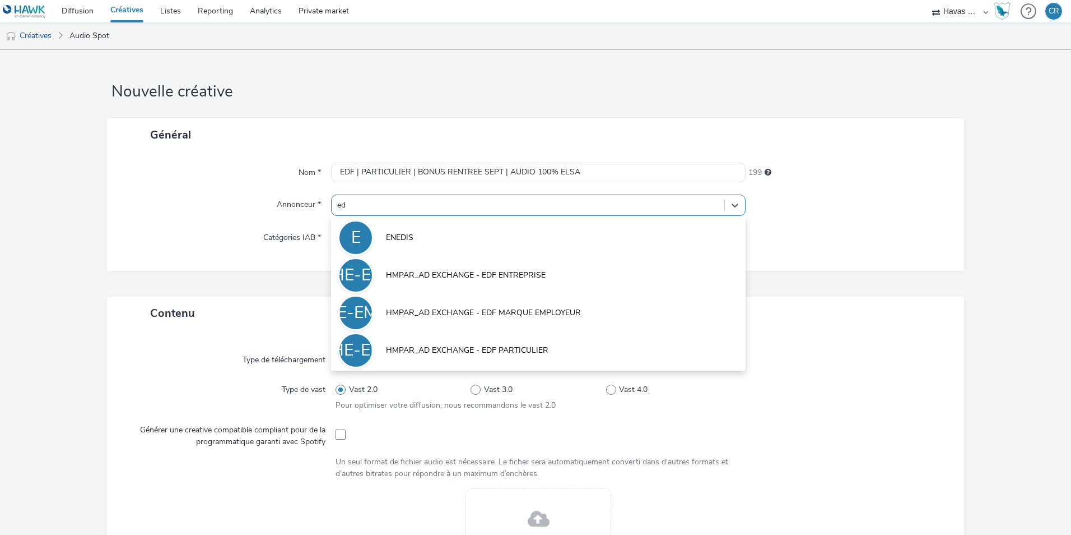
type input "edf"
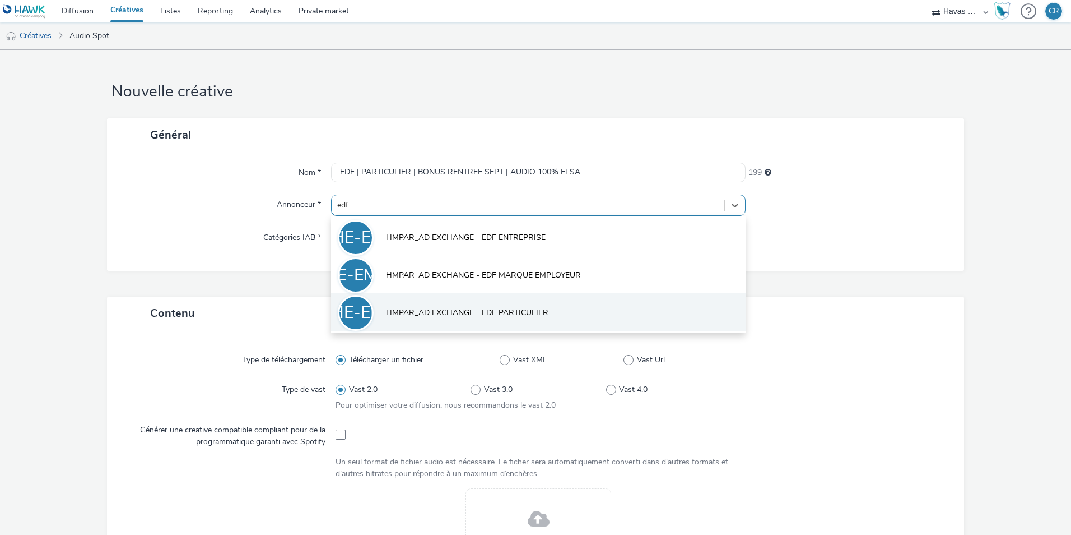
click at [454, 303] on li "HE-EP HMPAR_AD EXCHANGE - EDF PARTICULIER" at bounding box center [538, 312] width 415 height 38
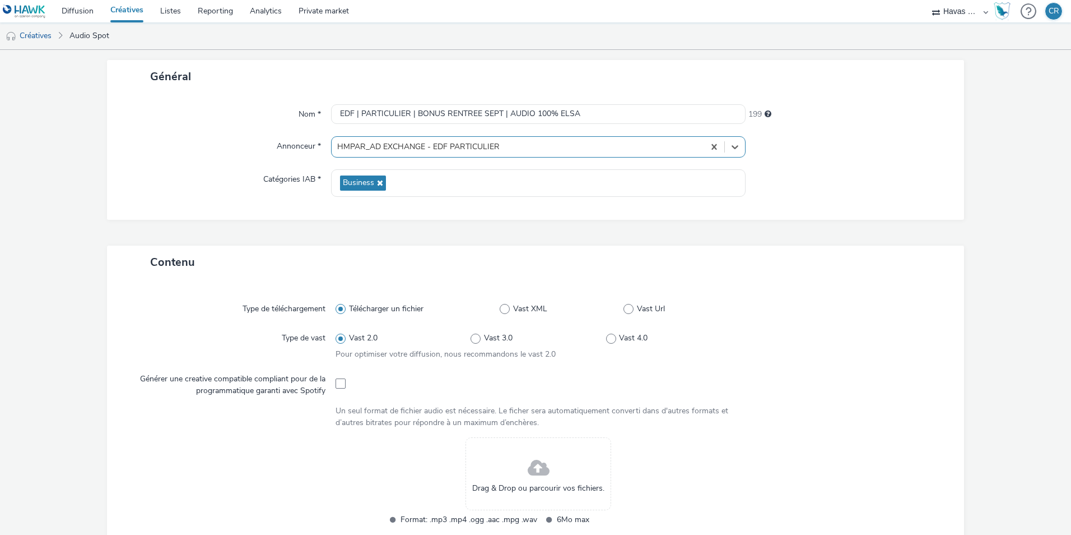
scroll to position [168, 0]
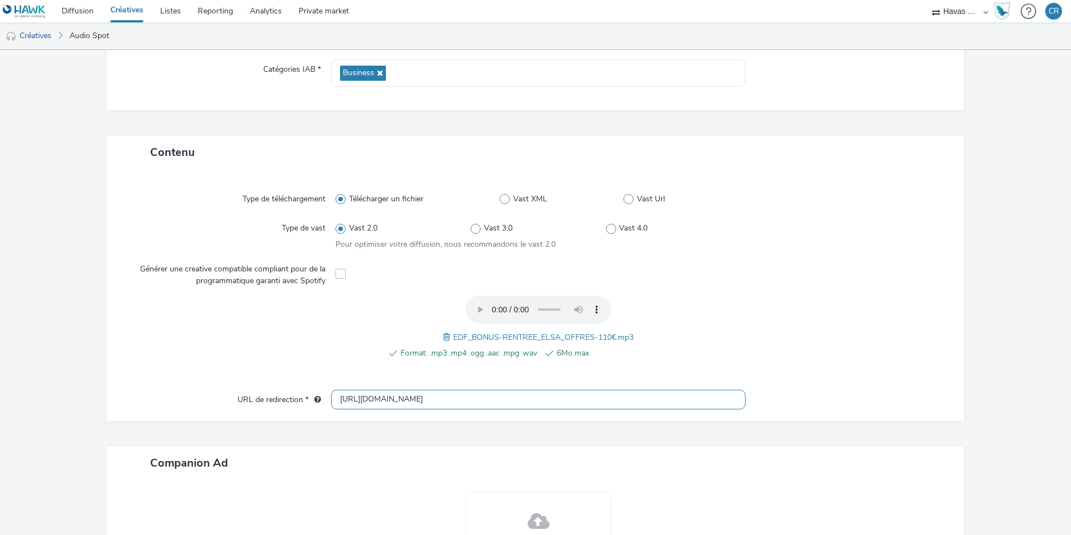
click at [438, 403] on input "[URL][DOMAIN_NAME]" at bounding box center [538, 399] width 415 height 20
paste input "s://particulier.edf.fr/fr/accueil/autres-pages/bonus-rentree.html"
type input "https://particulier.edf.fr/fr/accueil/autres-pages/bonus-rentree.html"
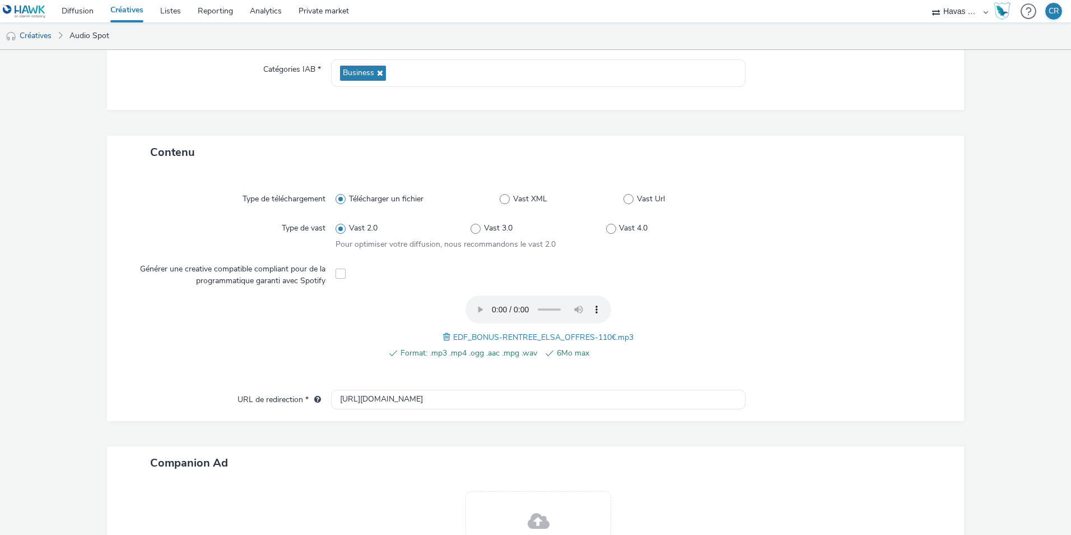
click at [730, 333] on div "Format: .mp3 .mp4 .ogg .aac .mpg .wav 6Mo max EDF_BONUS-RENTREE_ELSA_OFFRES-110…" at bounding box center [539, 333] width 406 height 76
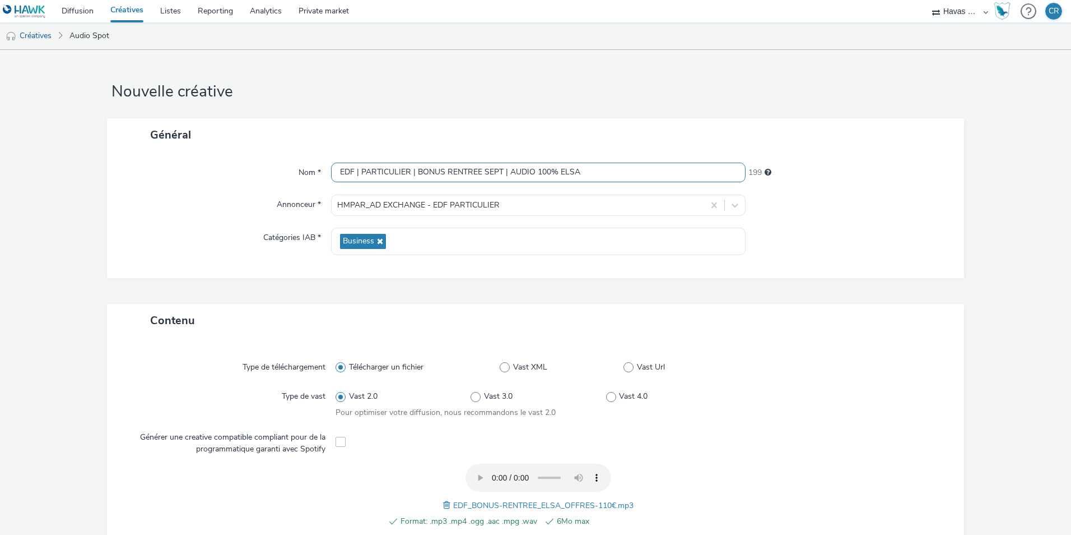
drag, startPoint x: 588, startPoint y: 171, endPoint x: 317, endPoint y: 168, distance: 271.2
click at [317, 168] on div "Nom * EDF | PARTICULIER | BONUS RENTREE SEPT | AUDIO 100% ELSA 199" at bounding box center [535, 173] width 835 height 20
click at [748, 347] on div "Type de téléchargement Télécharger un fichier Vast XML Vast Url Type de vast Va…" at bounding box center [535, 463] width 857 height 252
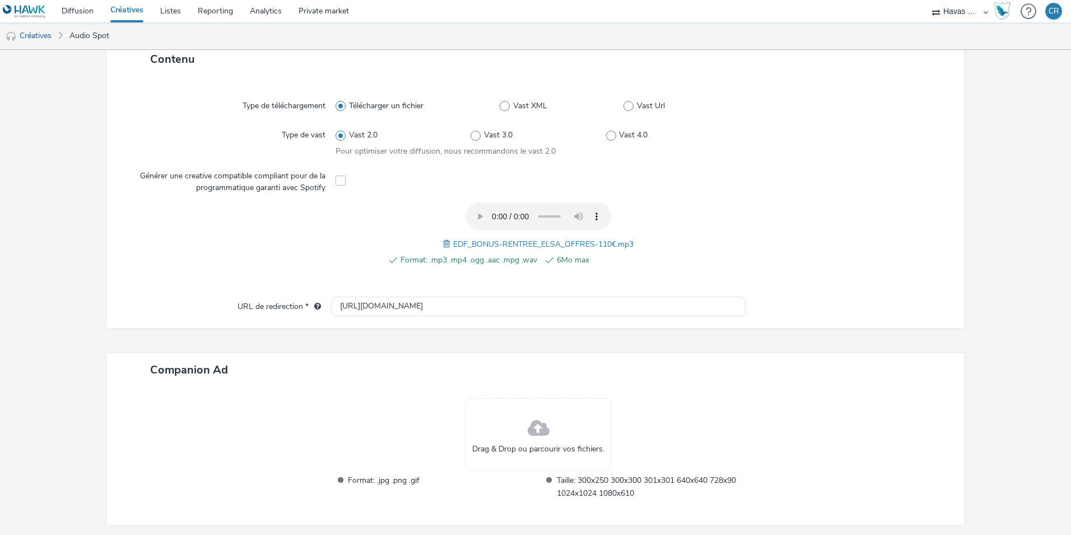
scroll to position [305, 0]
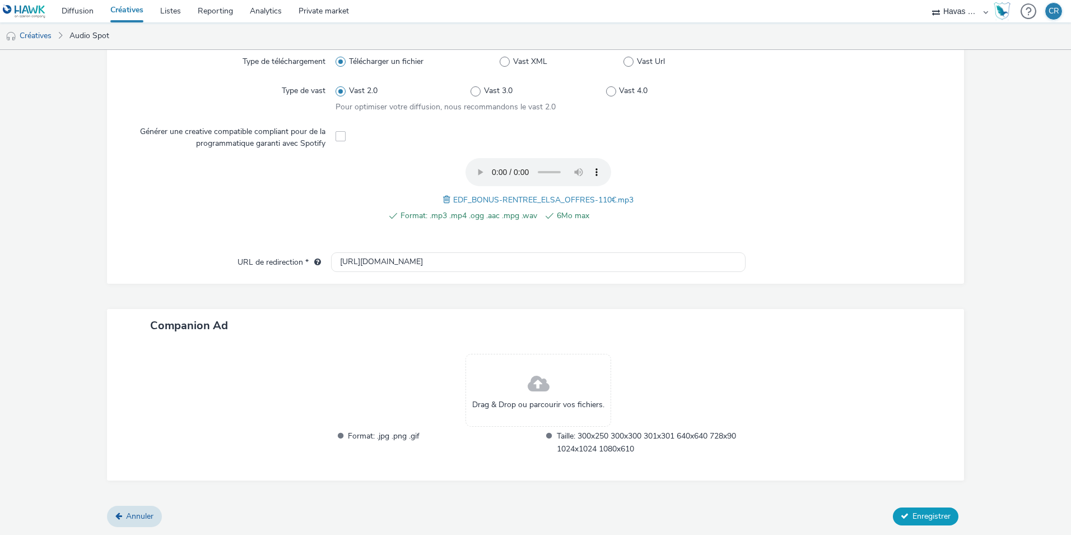
click at [916, 515] on span "Enregistrer" at bounding box center [932, 516] width 38 height 11
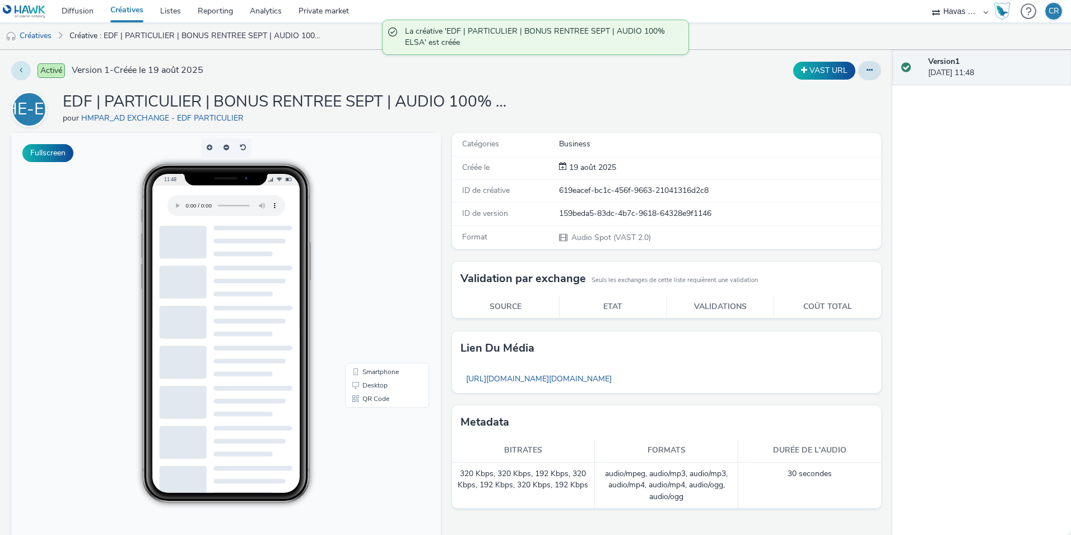
click at [25, 68] on button at bounding box center [21, 70] width 20 height 19
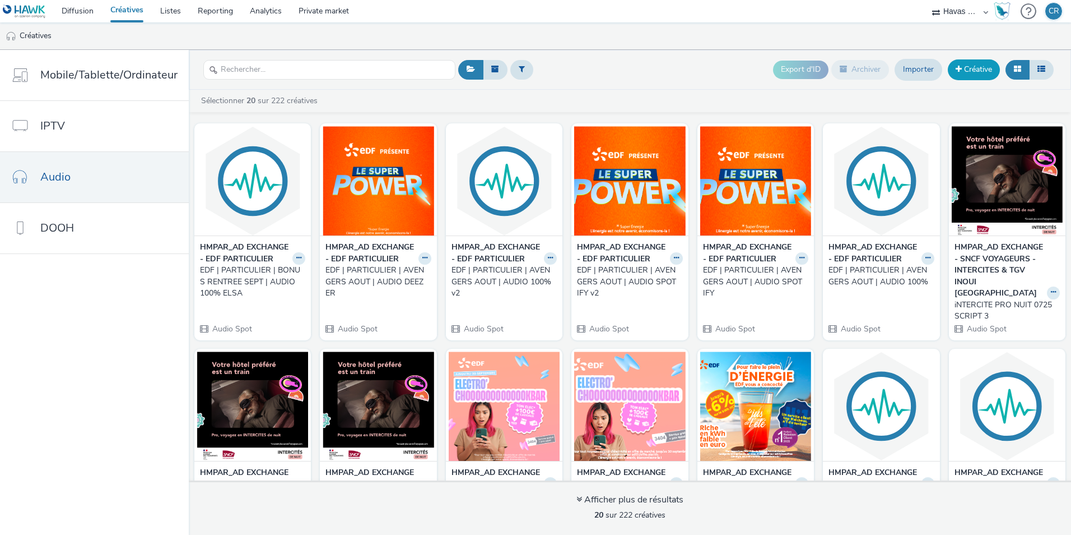
click at [964, 71] on link "Créative" at bounding box center [974, 69] width 52 height 20
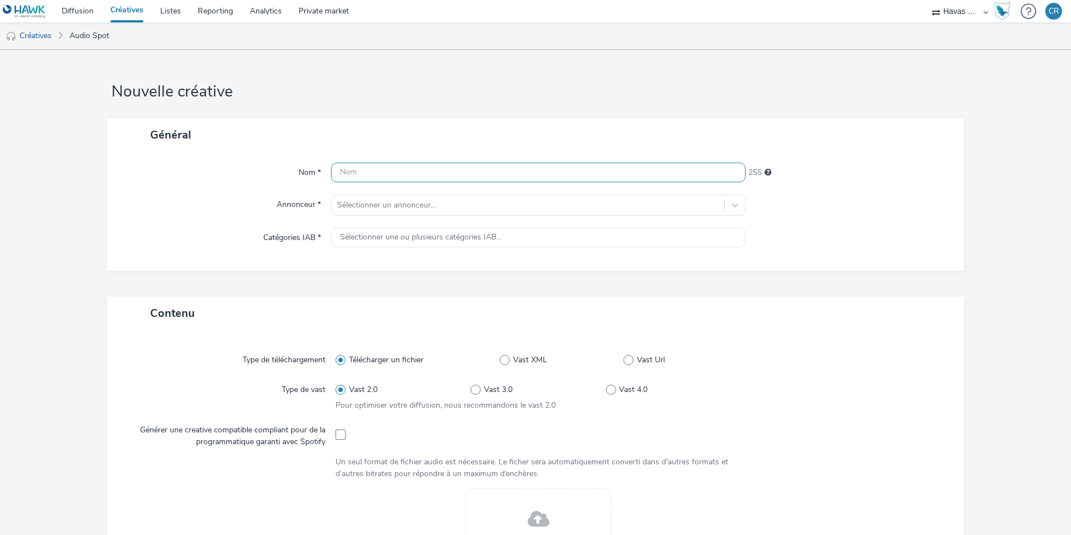
click at [428, 179] on input "text" at bounding box center [538, 173] width 415 height 20
paste input "EDF | PARTICULIER | BONUS RENTREE SEPT | AUDIO 100% ELSA"
drag, startPoint x: 593, startPoint y: 172, endPoint x: 558, endPoint y: 171, distance: 35.3
click at [558, 171] on input "EDF | PARTICULIER | BONUS RENTREE SEPT | AUDIO 100% ELSA" at bounding box center [538, 173] width 415 height 20
type input "EDF | PARTICULIER | BONUS RENTREE SEPT | AUDIO 100% GUIGUI"
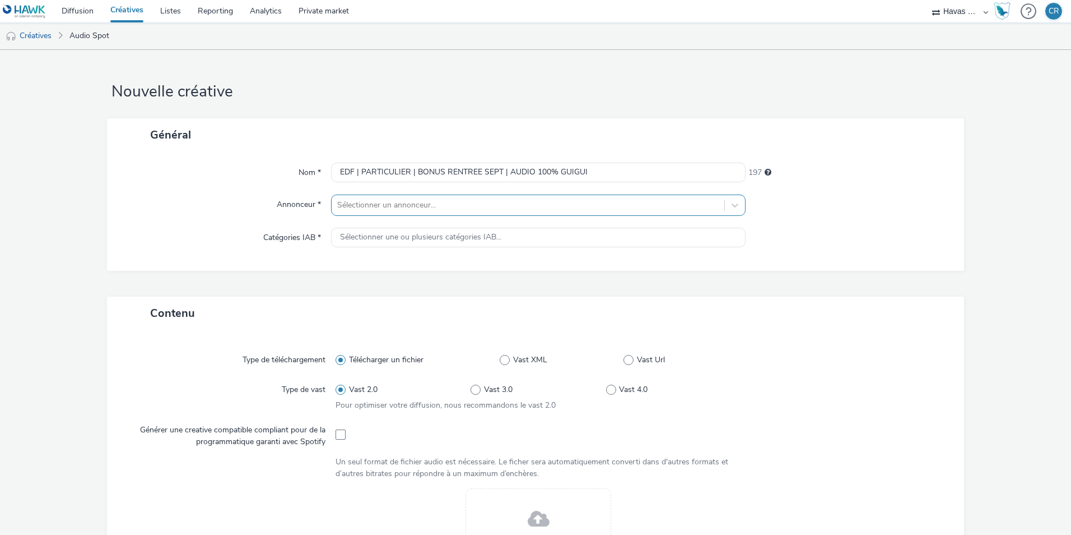
click at [549, 203] on div at bounding box center [528, 204] width 382 height 13
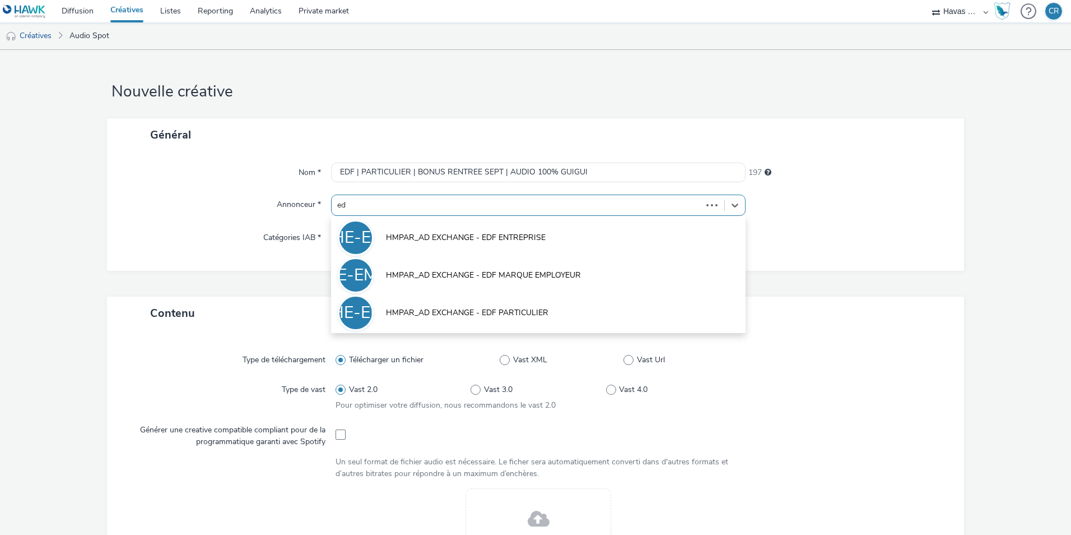
type input "edf"
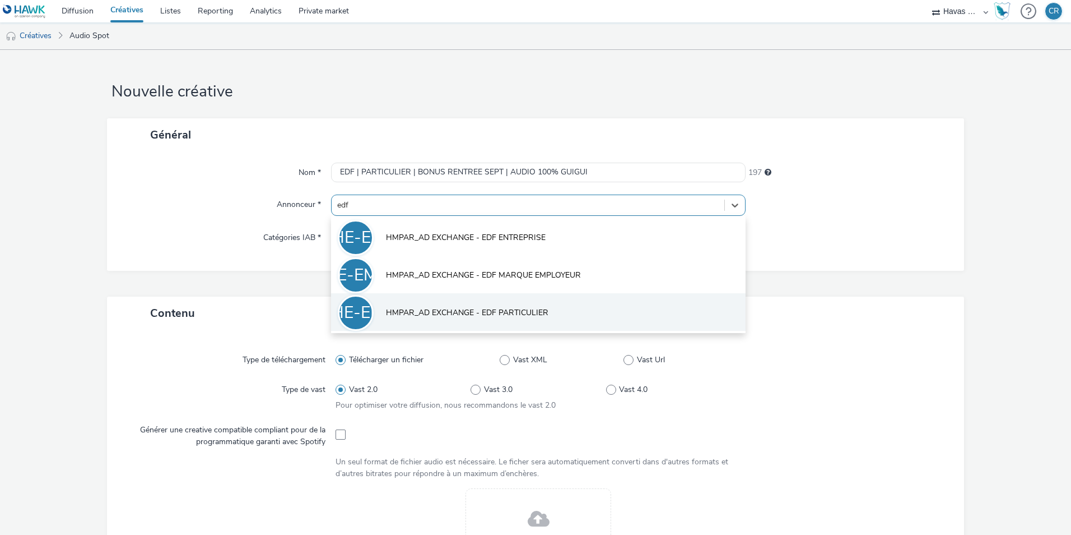
click at [539, 305] on li "HE-EP HMPAR_AD EXCHANGE - EDF PARTICULIER" at bounding box center [538, 312] width 415 height 38
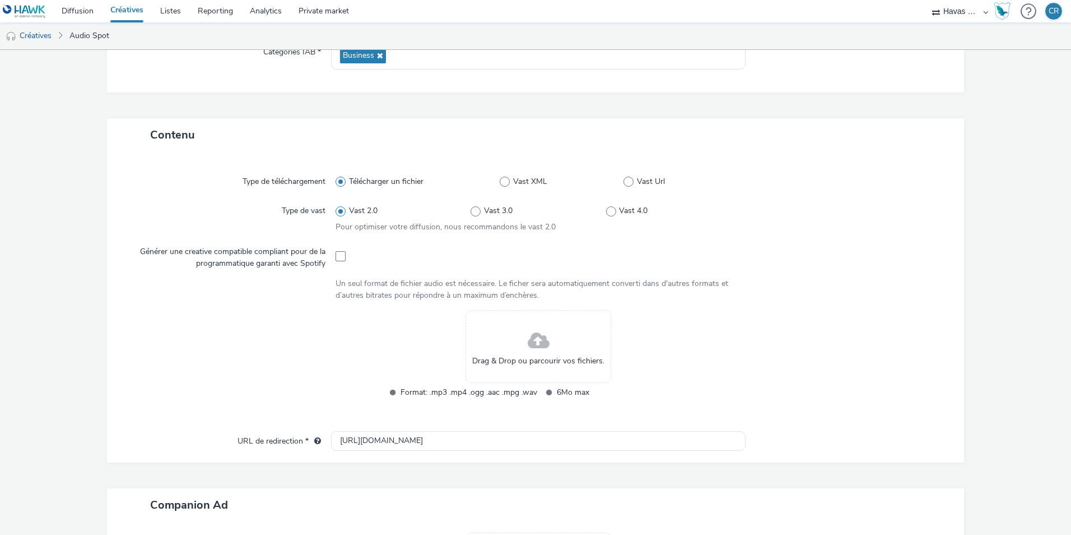
scroll to position [224, 0]
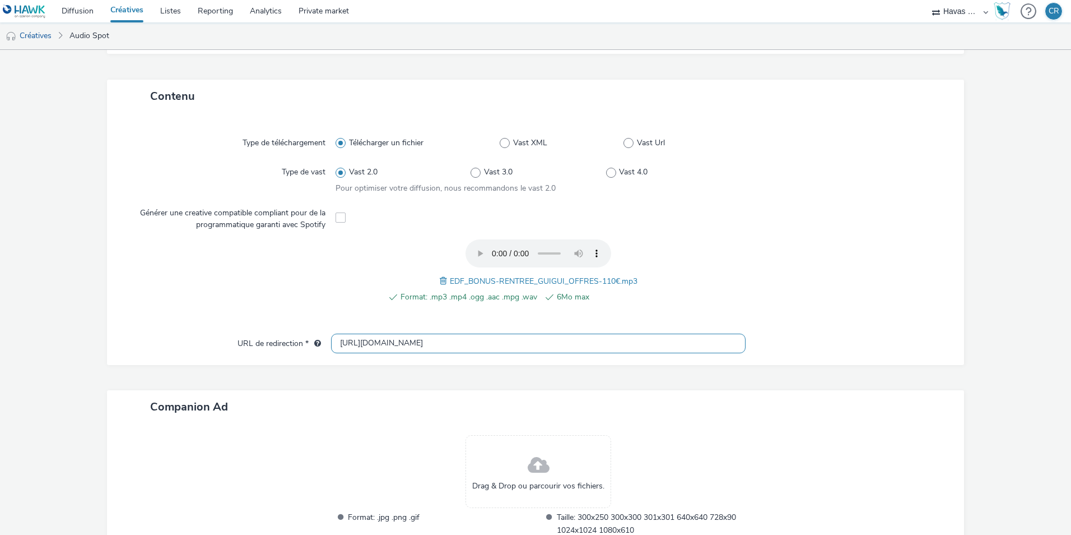
click at [446, 341] on input "[URL][DOMAIN_NAME]" at bounding box center [538, 343] width 415 height 20
paste input "s://particulier.edf.fr/fr/accueil/autres-pages/bonus-rentree.html"
type input "https://particulier.edf.fr/fr/accueil/autres-pages/bonus-rentree.html"
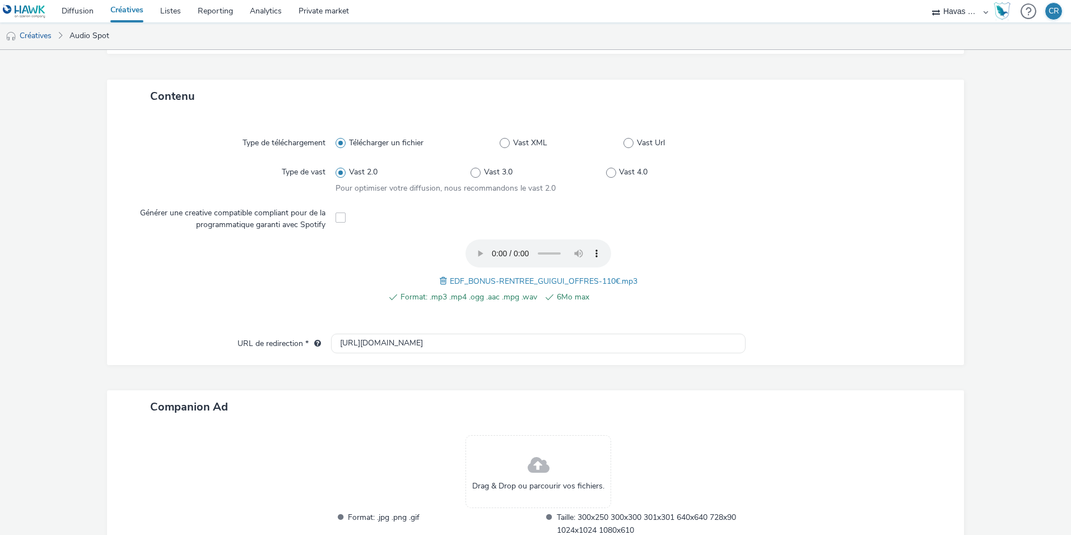
click at [766, 276] on div at bounding box center [842, 277] width 203 height 76
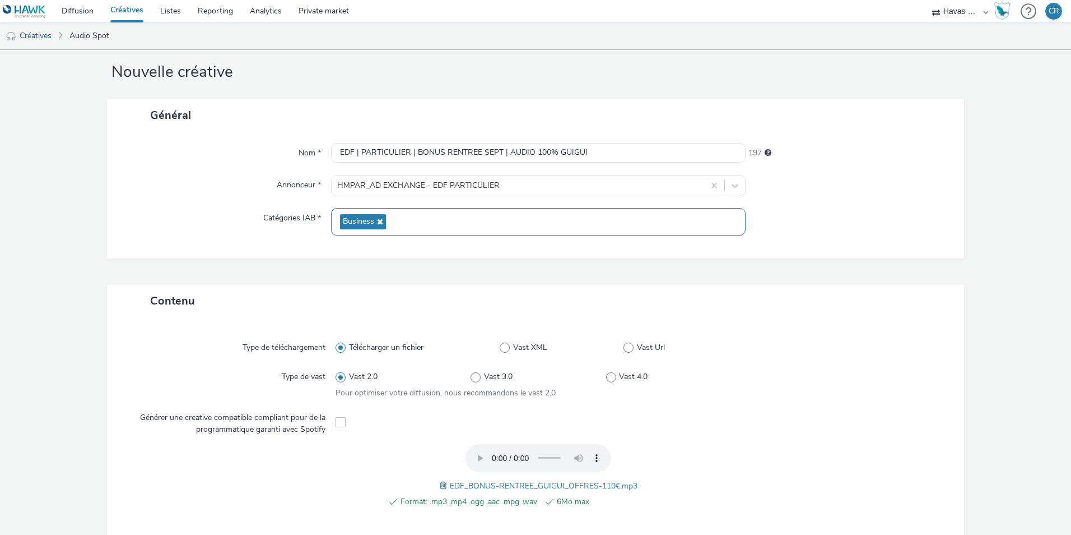
scroll to position [0, 0]
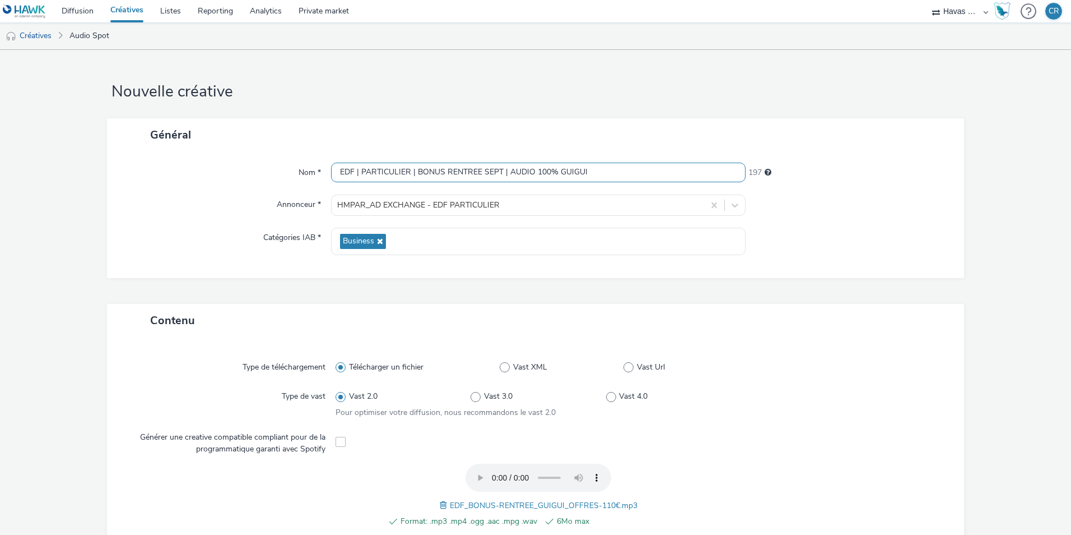
drag, startPoint x: 562, startPoint y: 171, endPoint x: 332, endPoint y: 169, distance: 229.2
click at [332, 169] on input "EDF | PARTICULIER | BONUS RENTREE SEPT | AUDIO 100% GUIGUI" at bounding box center [538, 173] width 415 height 20
click at [765, 352] on div "Type de téléchargement Télécharger un fichier Vast XML Vast Url Type de vast Va…" at bounding box center [535, 453] width 835 height 210
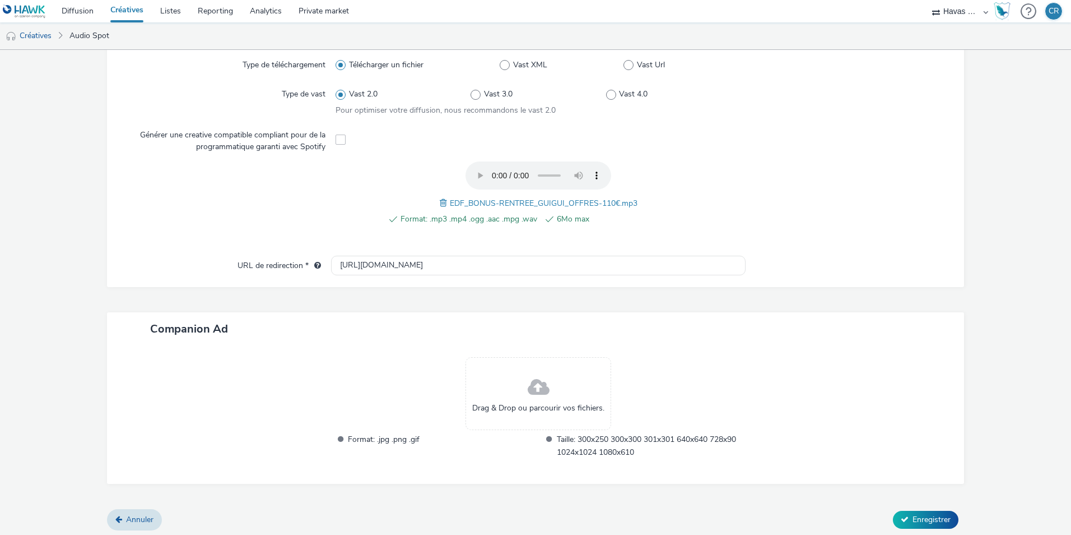
scroll to position [305, 0]
click at [913, 511] on span "Enregistrer" at bounding box center [932, 516] width 38 height 11
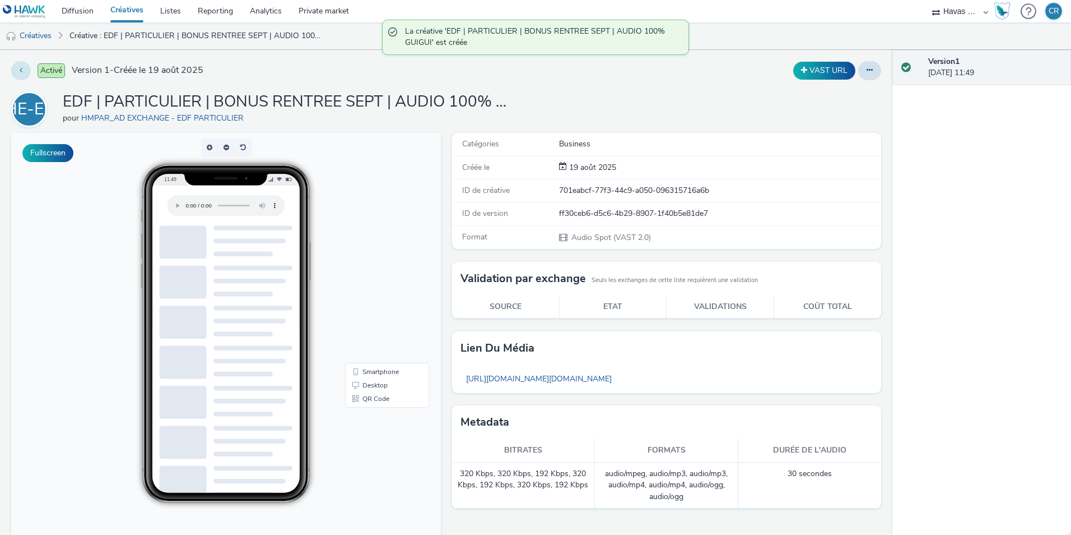
click at [23, 66] on button at bounding box center [21, 70] width 20 height 19
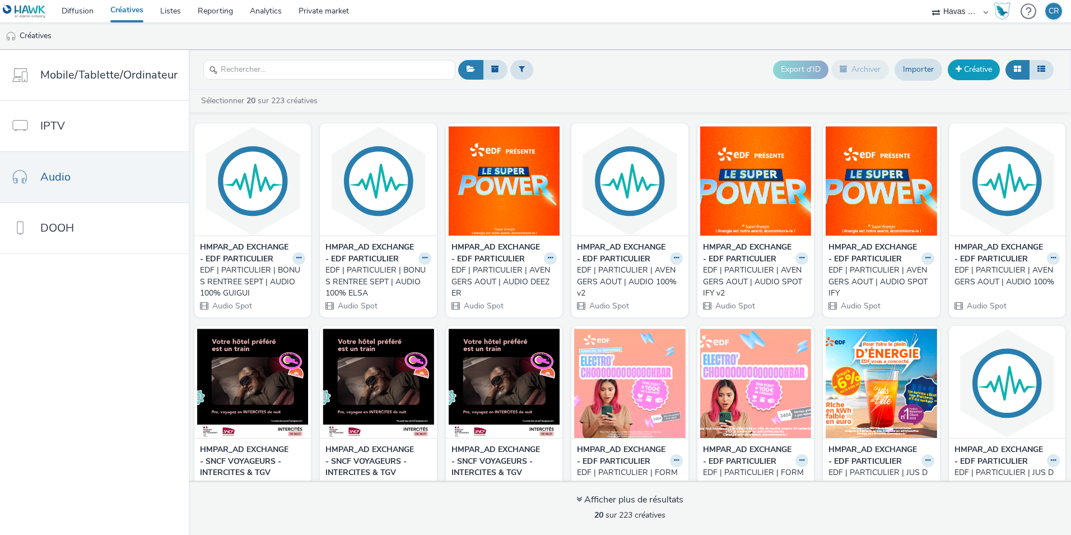
click at [968, 72] on link "Créative" at bounding box center [974, 69] width 52 height 20
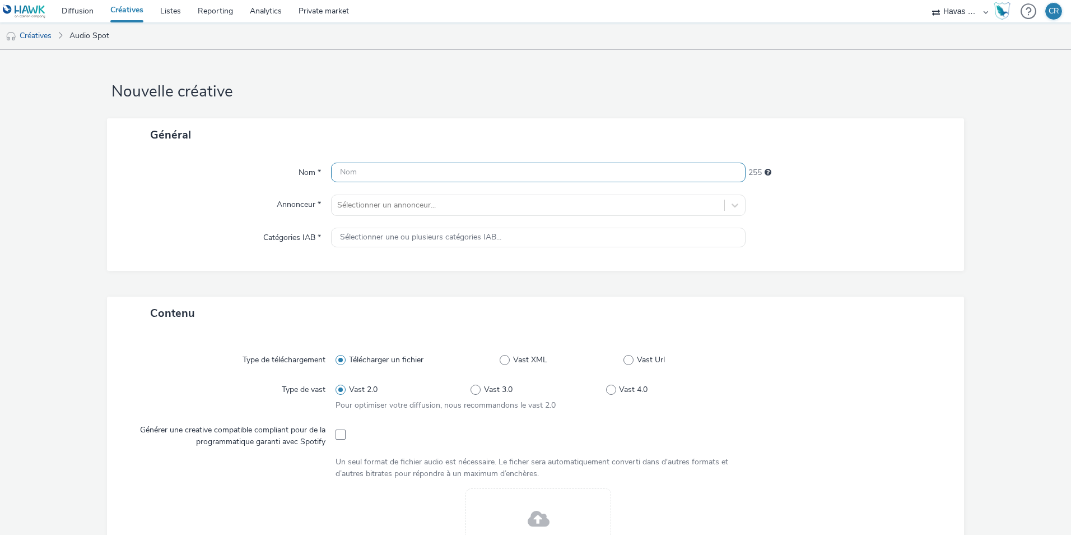
click at [433, 171] on input "text" at bounding box center [538, 173] width 415 height 20
paste input "EDF | PARTICULIER | BONUS RENTREE SEPT | AUDIO 100% GUIGUI"
drag, startPoint x: 586, startPoint y: 171, endPoint x: 559, endPoint y: 171, distance: 26.9
click at [559, 171] on input "EDF | PARTICULIER | BONUS RENTREE SEPT | AUDIO 100% GUIGUI" at bounding box center [538, 173] width 415 height 20
type input "EDF | PARTICULIER | BONUS RENTREE SEPT | AUDIO 100% INES"
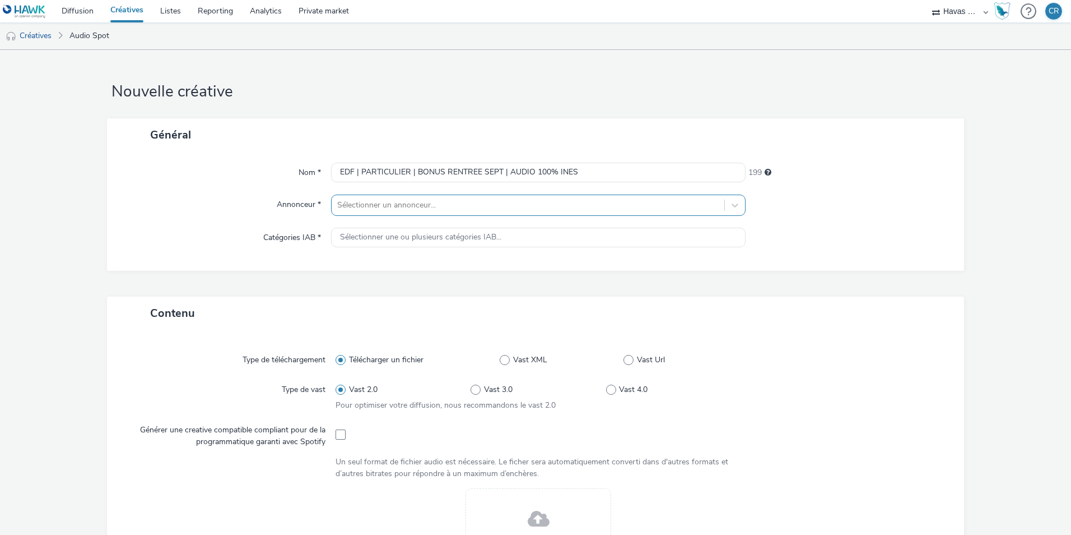
click at [486, 200] on div at bounding box center [528, 204] width 382 height 13
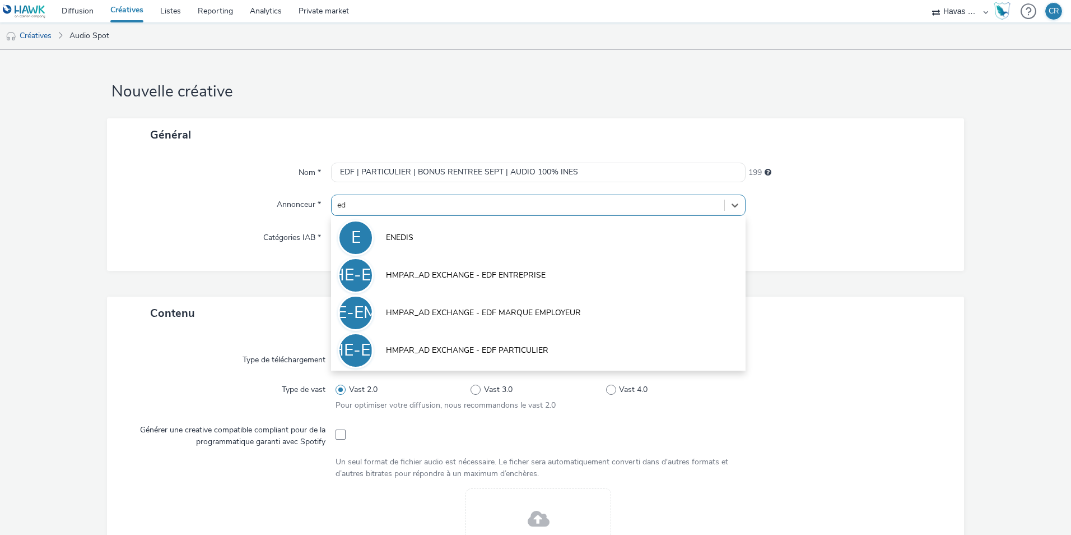
type input "edf"
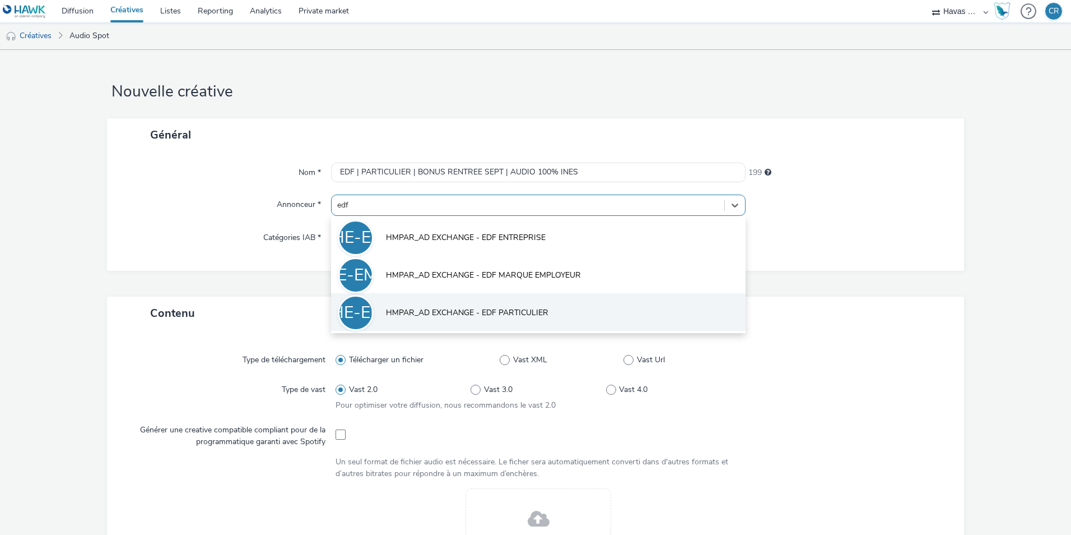
click at [508, 310] on span "HMPAR_AD EXCHANGE - EDF PARTICULIER" at bounding box center [467, 312] width 163 height 11
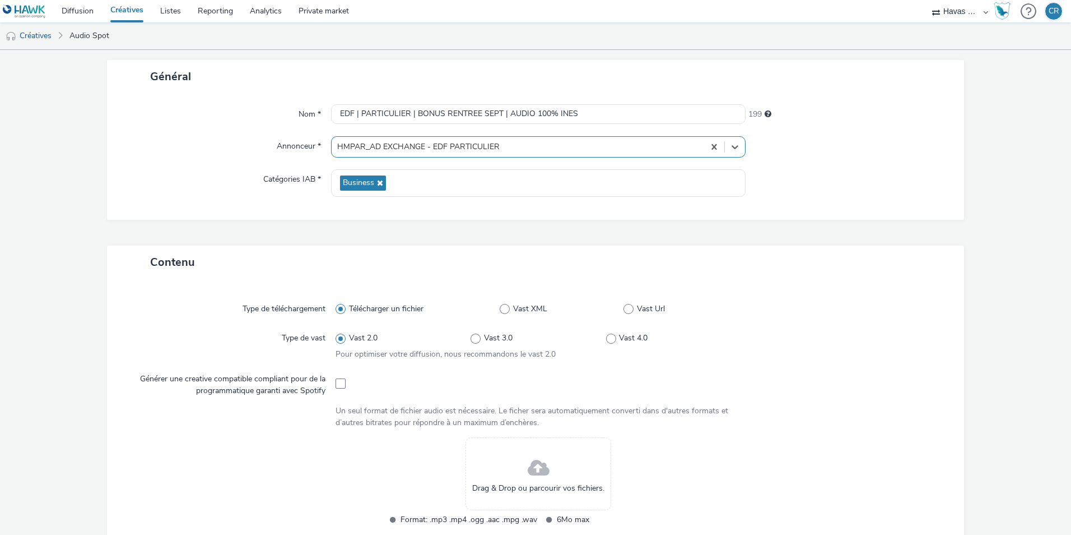
scroll to position [168, 0]
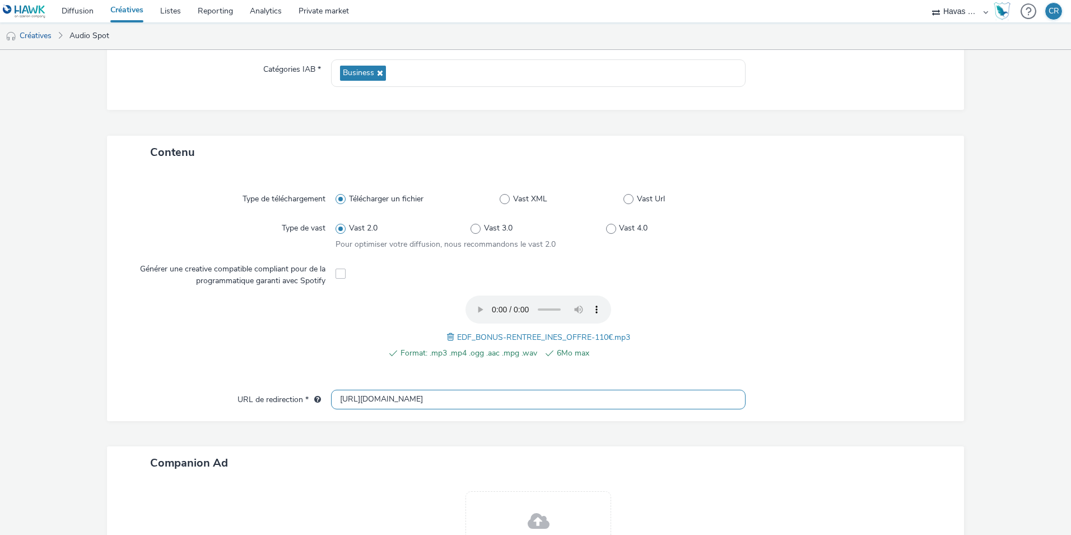
click at [467, 390] on input "[URL][DOMAIN_NAME]" at bounding box center [538, 399] width 415 height 20
paste input "s://particulier.edf.fr/fr/accueil/autres-pages/bonus-rentree.html"
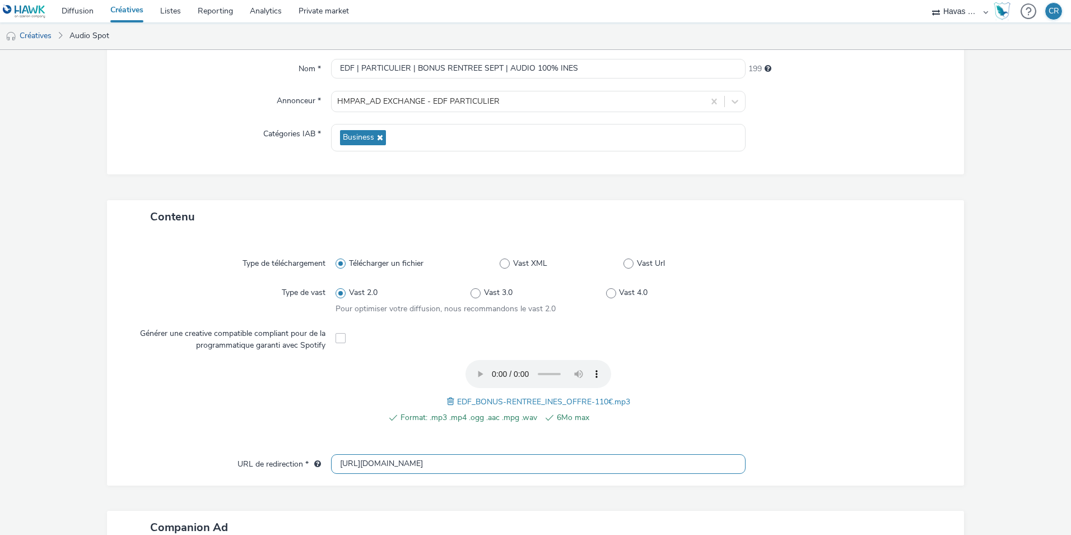
scroll to position [0, 0]
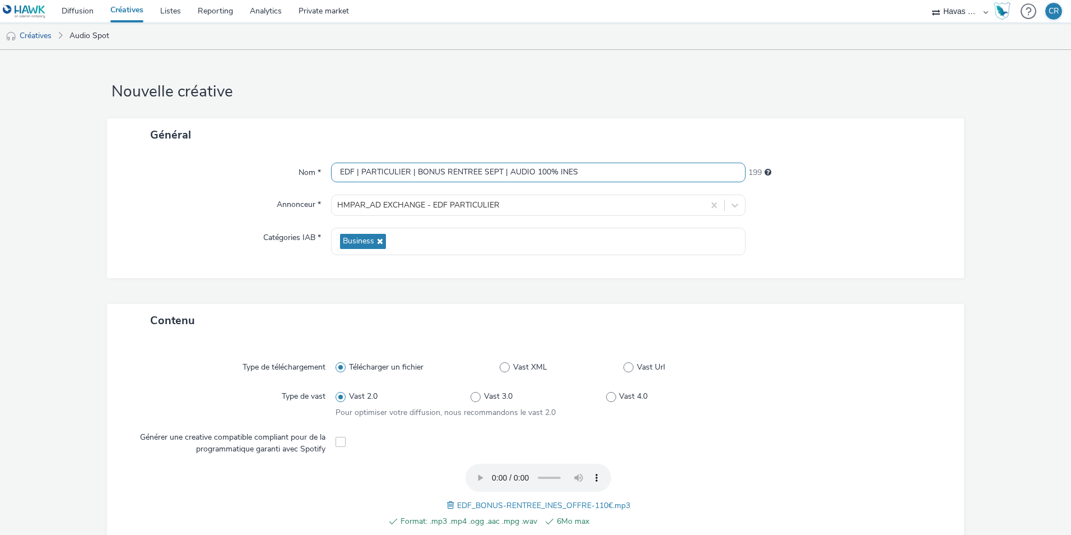
type input "https://particulier.edf.fr/fr/accueil/autres-pages/bonus-rentree.html"
drag, startPoint x: 572, startPoint y: 173, endPoint x: 306, endPoint y: 171, distance: 266.2
click at [306, 171] on div "Nom * EDF | PARTICULIER | BONUS RENTREE SEPT | AUDIO 100% INES 199" at bounding box center [535, 173] width 835 height 20
click at [807, 308] on div "Contenu" at bounding box center [535, 320] width 857 height 33
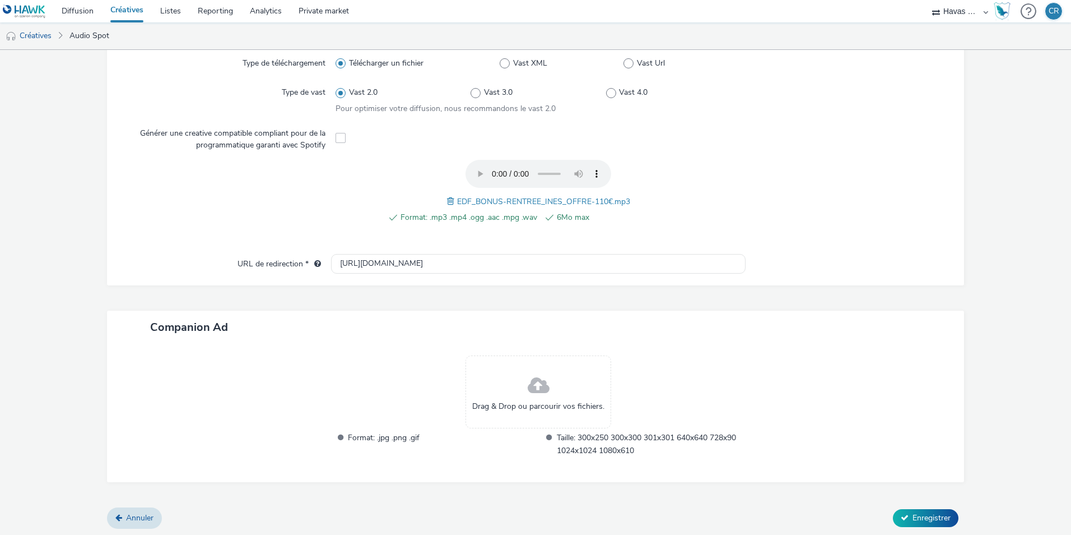
scroll to position [305, 0]
click at [927, 512] on span "Enregistrer" at bounding box center [932, 516] width 38 height 11
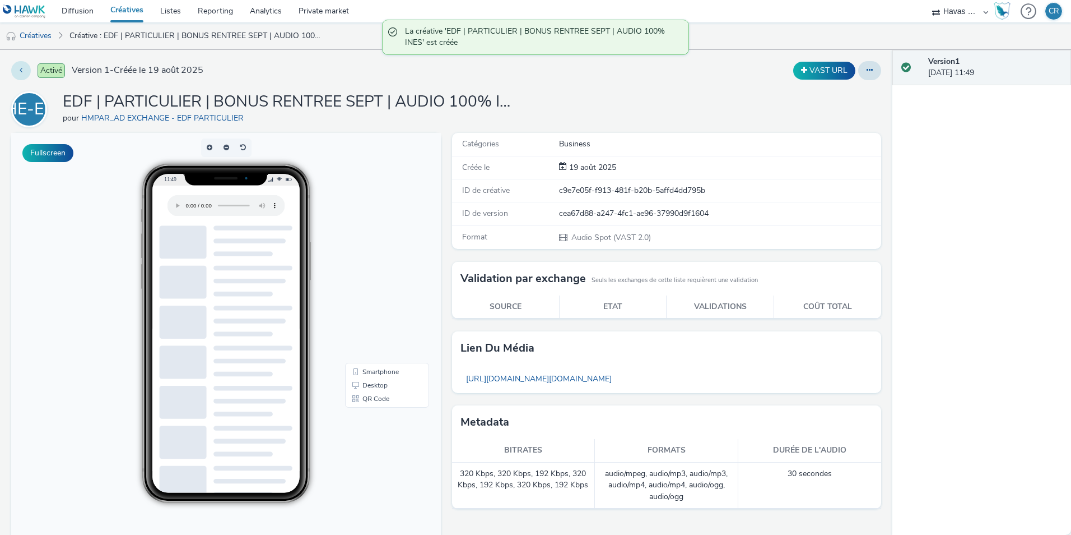
click at [21, 73] on icon at bounding box center [21, 70] width 3 height 8
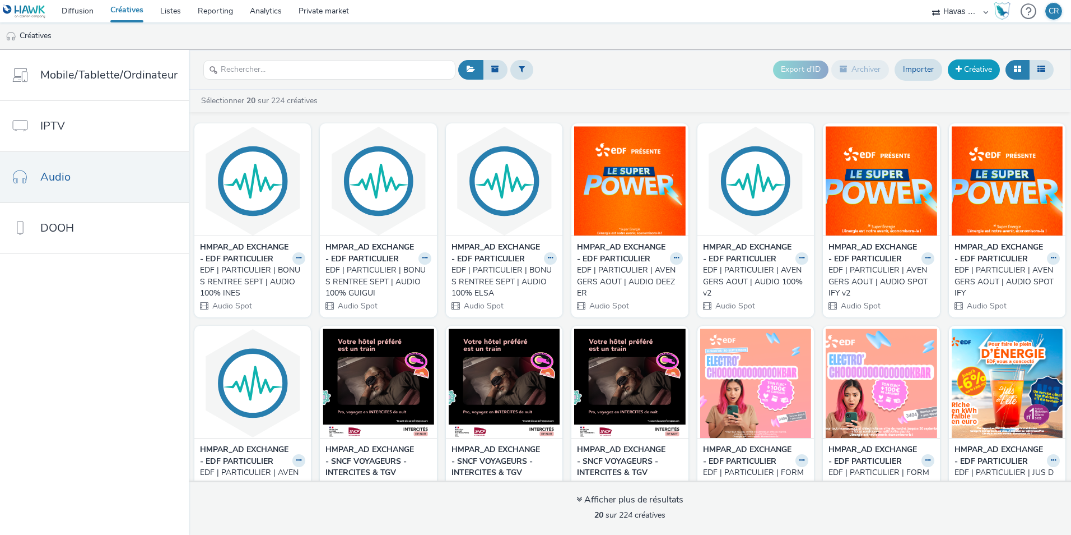
click at [974, 66] on link "Créative" at bounding box center [974, 69] width 52 height 20
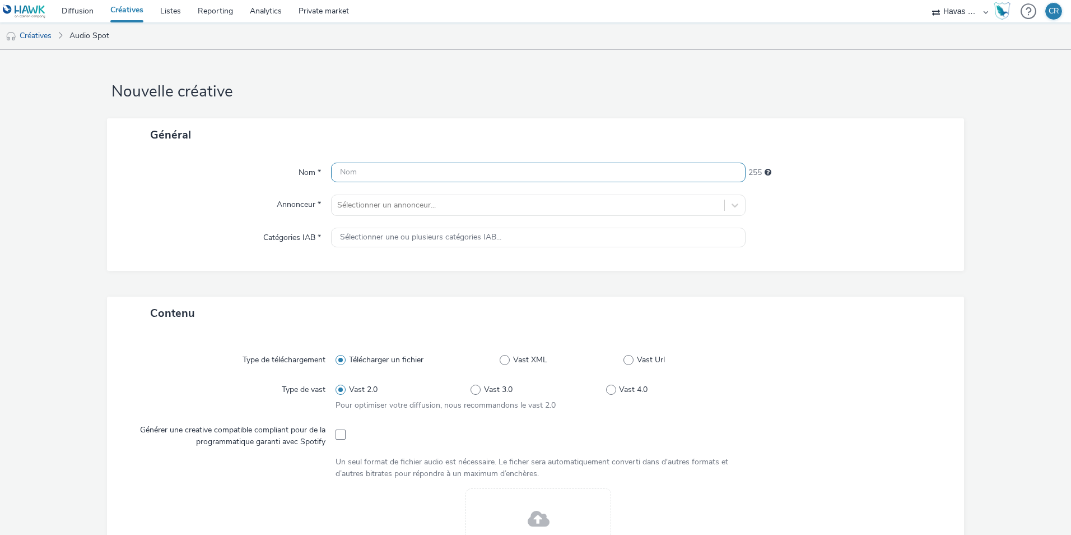
click at [525, 166] on input "text" at bounding box center [538, 173] width 415 height 20
paste input "EDF | PARTICULIER | BONUS RENTREE SEPT | AUDIO 100% INES"
drag, startPoint x: 578, startPoint y: 173, endPoint x: 556, endPoint y: 171, distance: 22.5
click at [556, 171] on input "EDF | PARTICULIER | BONUS RENTREE SEPT | AUDIO 100% INES" at bounding box center [538, 173] width 415 height 20
type input "EDF | PARTICULIER | BONUS RENTREE SEPT | AUDIO 100% LEON"
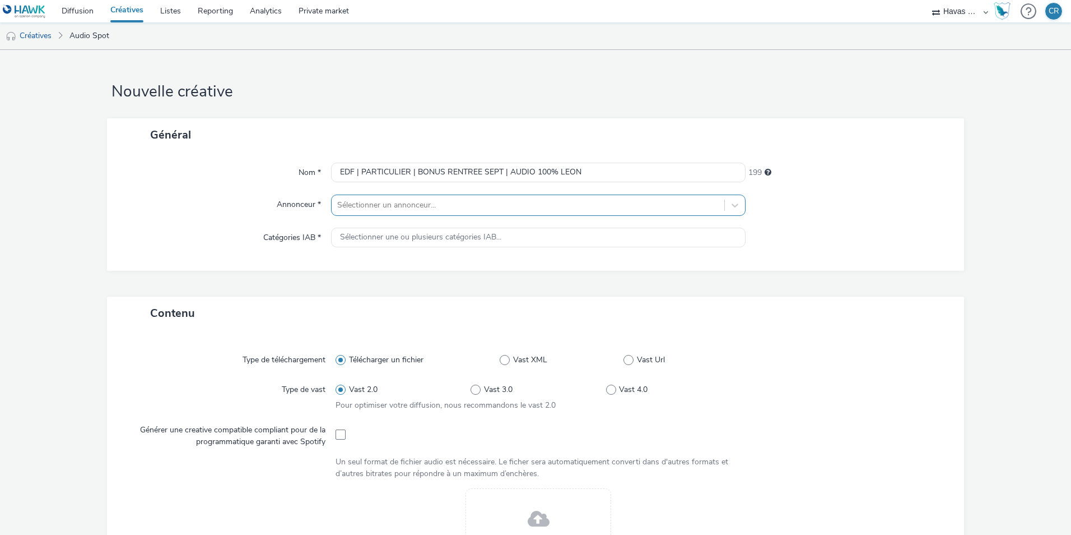
click at [464, 198] on div at bounding box center [528, 204] width 382 height 13
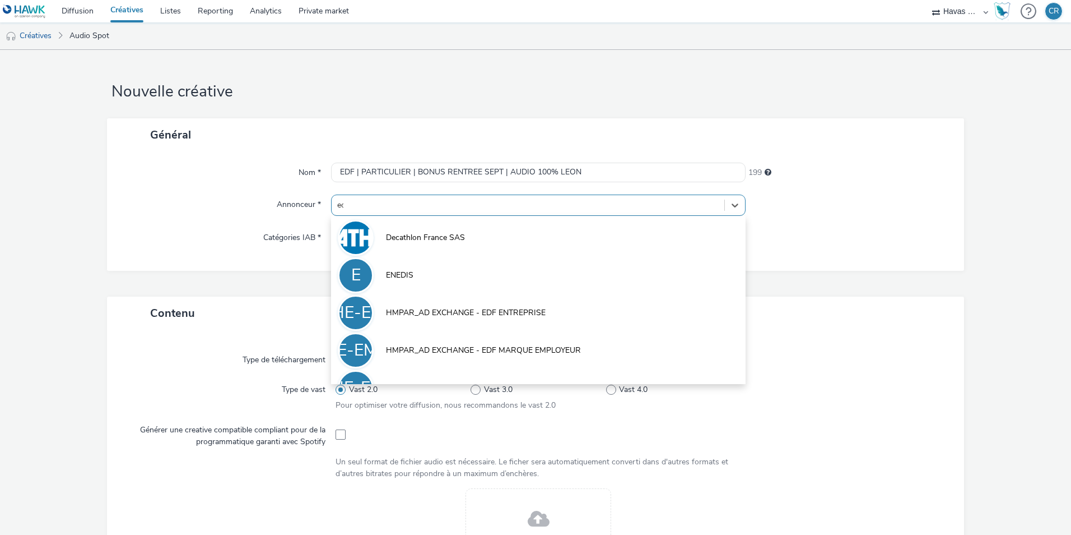
type input "edf"
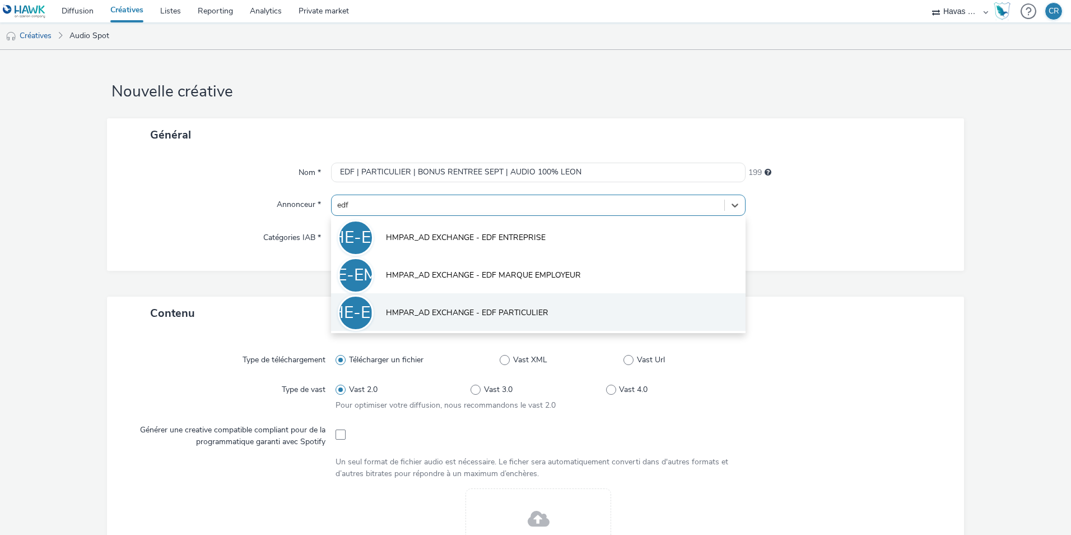
click at [494, 310] on span "HMPAR_AD EXCHANGE - EDF PARTICULIER" at bounding box center [467, 312] width 163 height 11
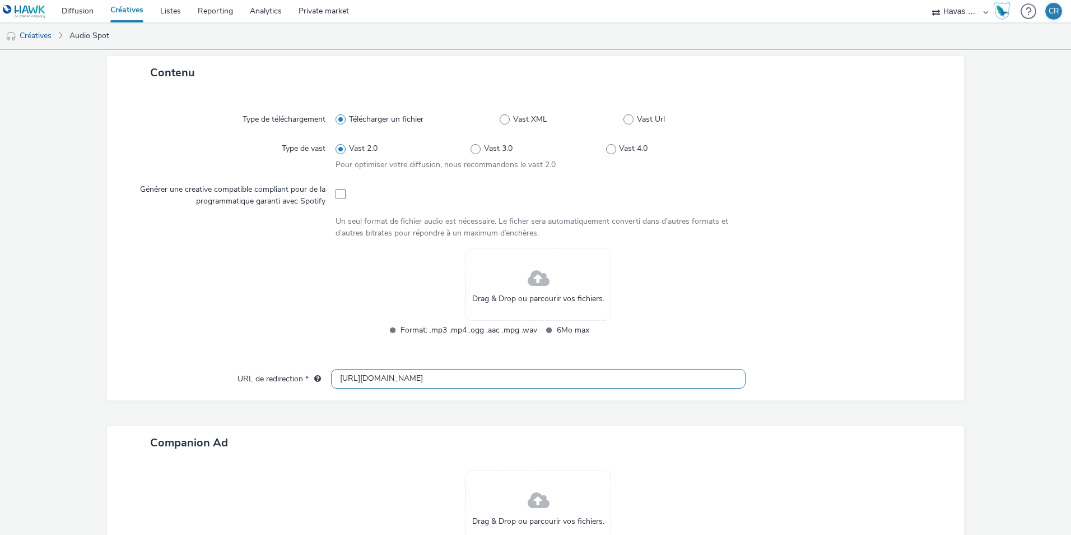
scroll to position [280, 0]
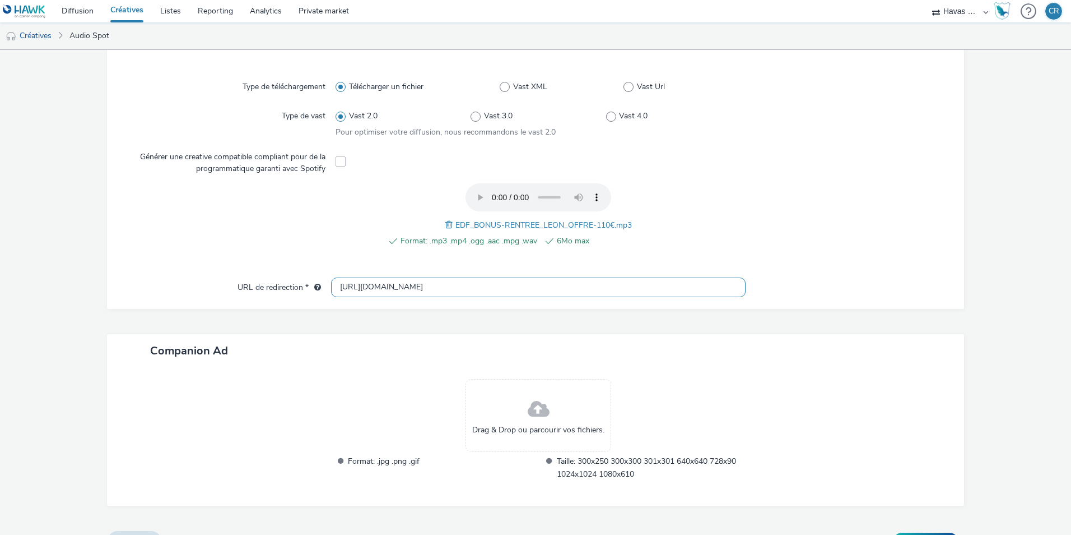
drag, startPoint x: 438, startPoint y: 293, endPoint x: 299, endPoint y: 276, distance: 139.9
click at [299, 276] on div "Type de téléchargement Télécharger un fichier Vast XML Vast Url Type de vast Va…" at bounding box center [535, 183] width 857 height 252
paste input "s://particulier.edf.fr/fr/accueil/autres-pages/bonus-rentree.html"
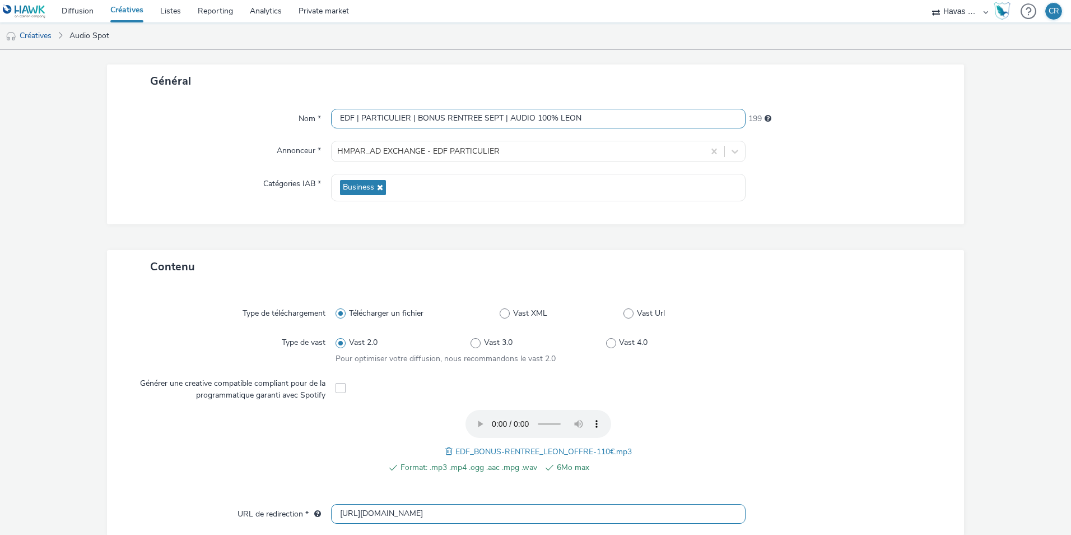
scroll to position [0, 0]
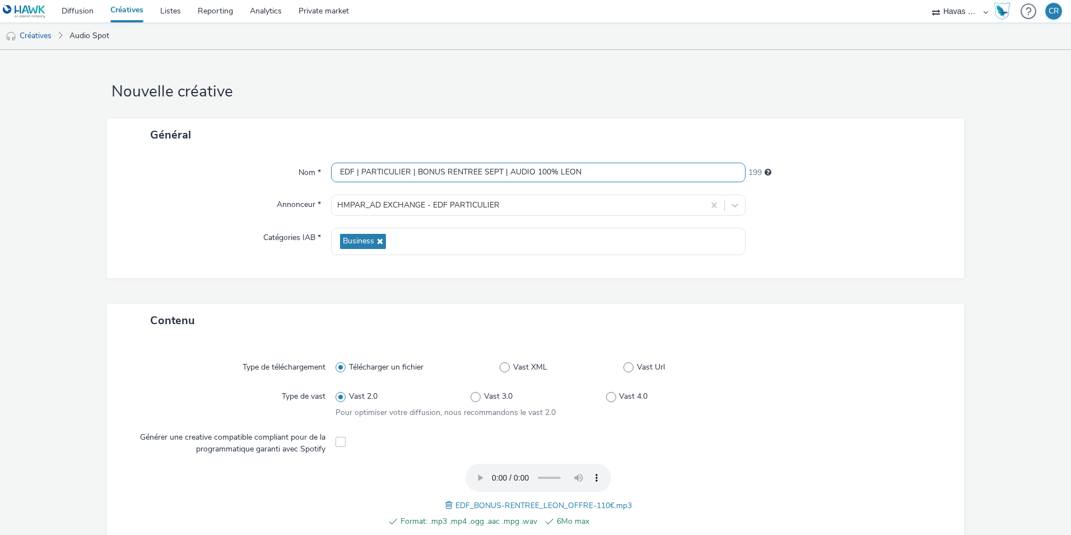
type input "https://particulier.edf.fr/fr/accueil/autres-pages/bonus-rentree.html"
drag, startPoint x: 506, startPoint y: 169, endPoint x: 326, endPoint y: 168, distance: 179.9
click at [326, 168] on div "Nom * EDF | PARTICULIER | BONUS RENTREE SEPT | AUDIO 100% LEON 199" at bounding box center [535, 173] width 835 height 20
click at [829, 344] on div "Type de téléchargement Télécharger un fichier Vast XML Vast Url Type de vast Va…" at bounding box center [535, 463] width 857 height 252
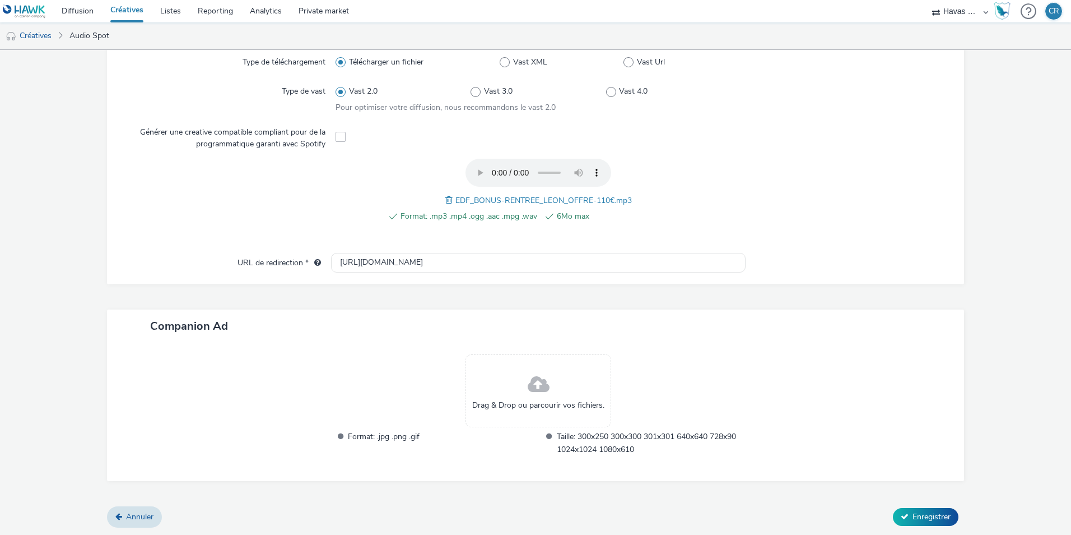
scroll to position [305, 0]
click at [903, 516] on button "Enregistrer" at bounding box center [926, 516] width 66 height 18
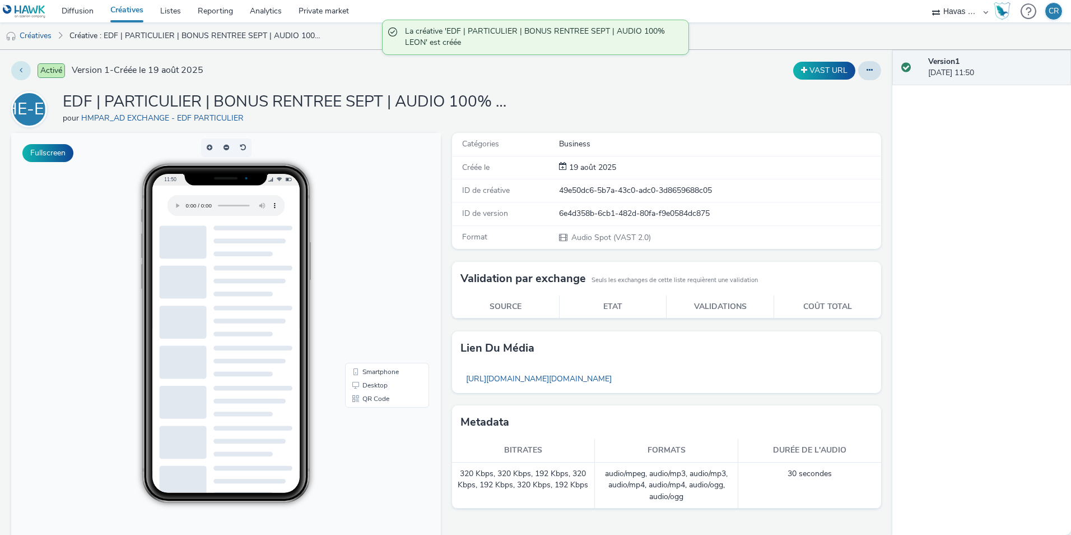
click at [22, 75] on button at bounding box center [21, 70] width 20 height 19
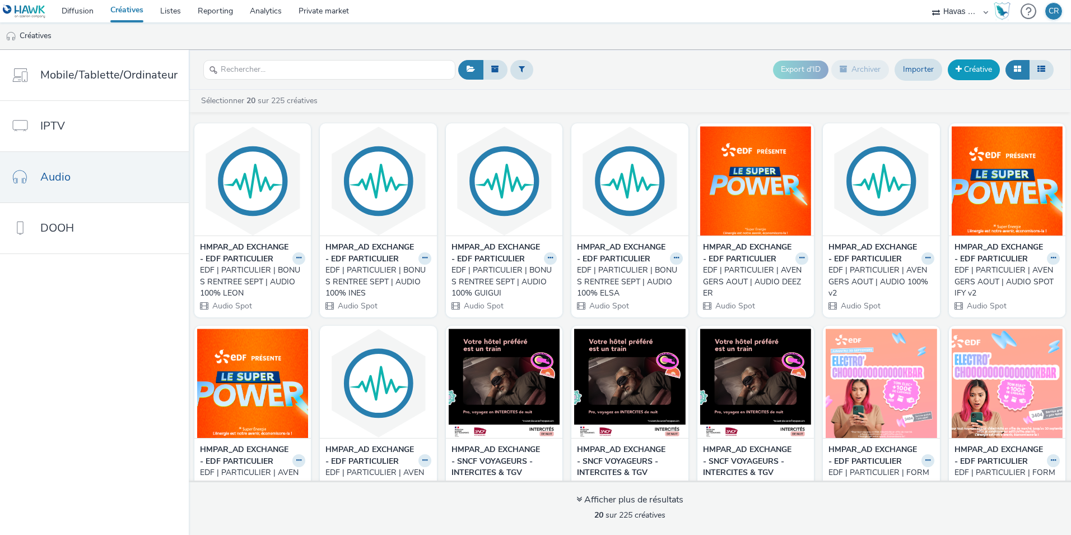
click at [968, 70] on link "Créative" at bounding box center [974, 69] width 52 height 20
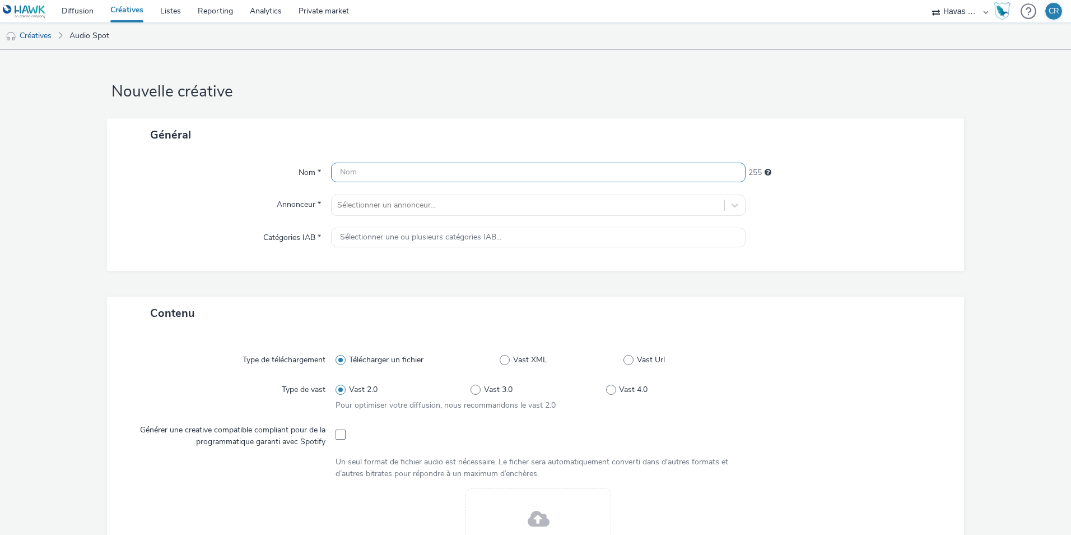
click at [442, 175] on input "text" at bounding box center [538, 173] width 415 height 20
paste input "EDF | PARTICULIER | BONUS RENTREE SEPT | AUDIO 100% LEON"
drag, startPoint x: 552, startPoint y: 173, endPoint x: 533, endPoint y: 173, distance: 19.1
click at [533, 173] on input "EDF | PARTICULIER | BONUS RENTREE SEPT | AUDIO 100% LEON" at bounding box center [538, 173] width 415 height 20
drag, startPoint x: 608, startPoint y: 174, endPoint x: 568, endPoint y: 171, distance: 40.5
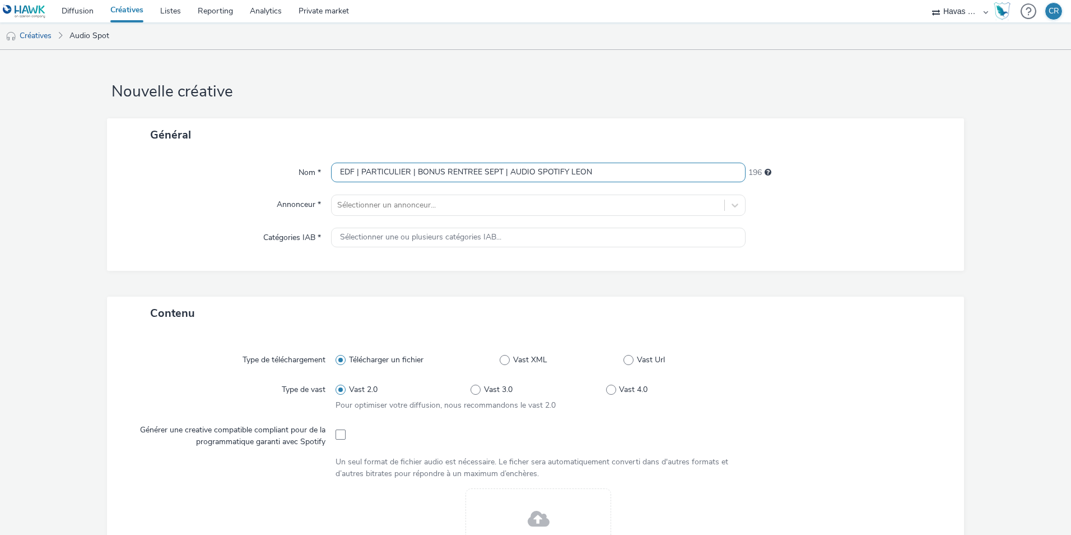
click at [568, 171] on input "EDF | PARTICULIER | BONUS RENTREE SEPT | AUDIO SPOTIFY LEON" at bounding box center [538, 173] width 415 height 20
type input "EDF | PARTICULIER | BONUS RENTREE SEPT | AUDIO SPOTIFY ELSA"
click at [549, 205] on div at bounding box center [528, 204] width 382 height 13
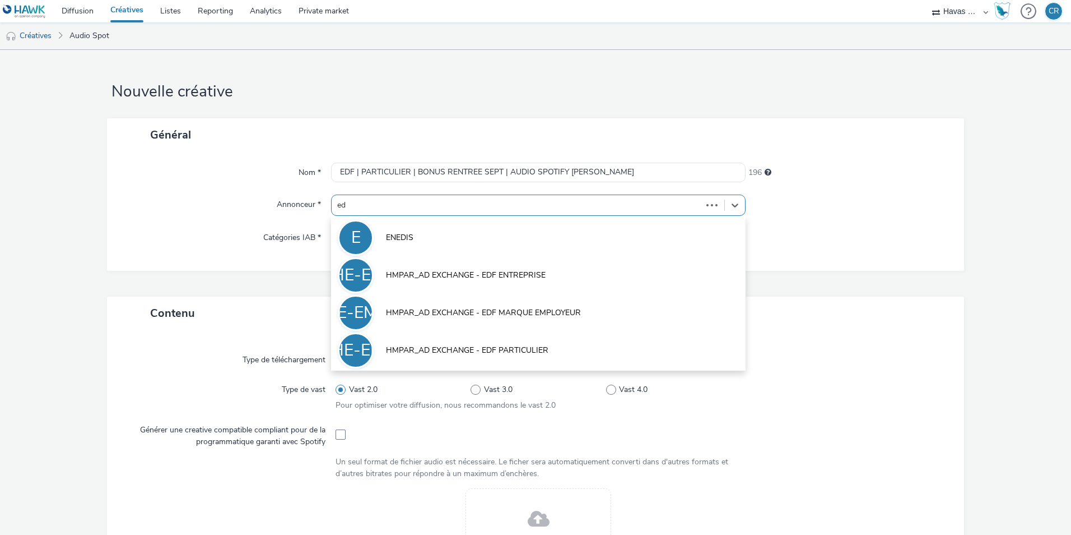
type input "edf"
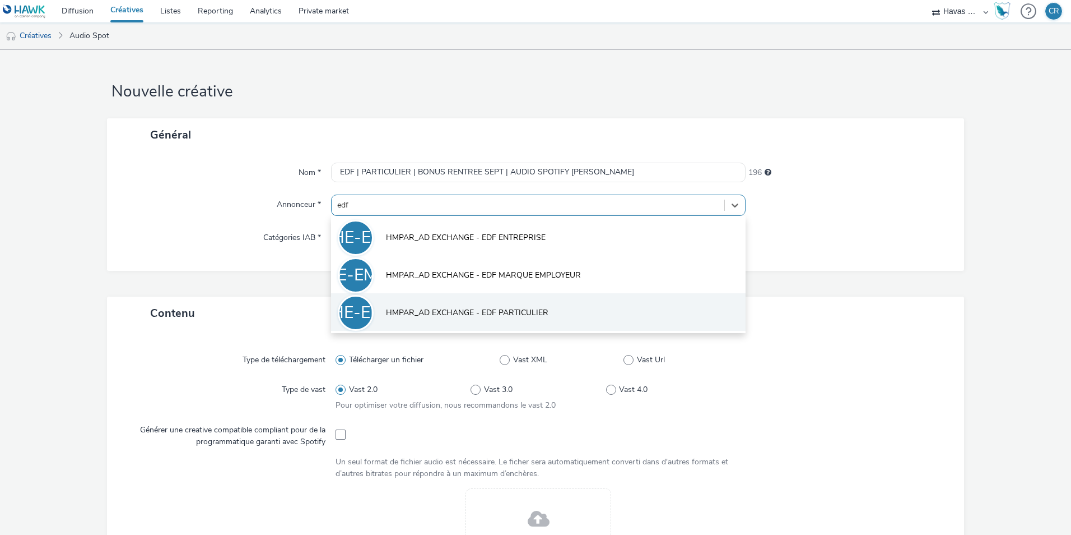
click at [526, 313] on span "HMPAR_AD EXCHANGE - EDF PARTICULIER" at bounding box center [467, 312] width 163 height 11
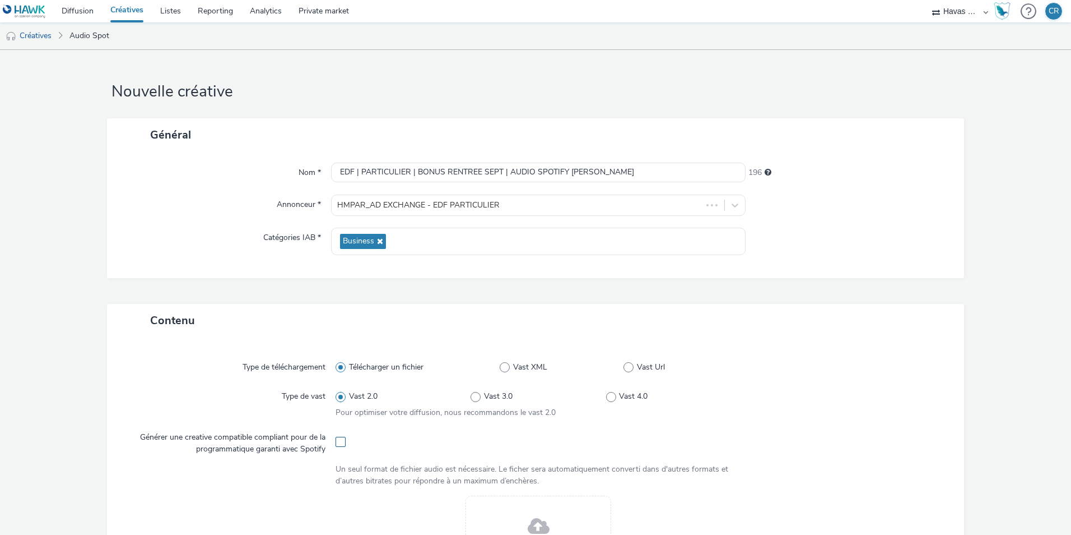
click at [338, 441] on span at bounding box center [341, 442] width 10 height 10
checkbox input "true"
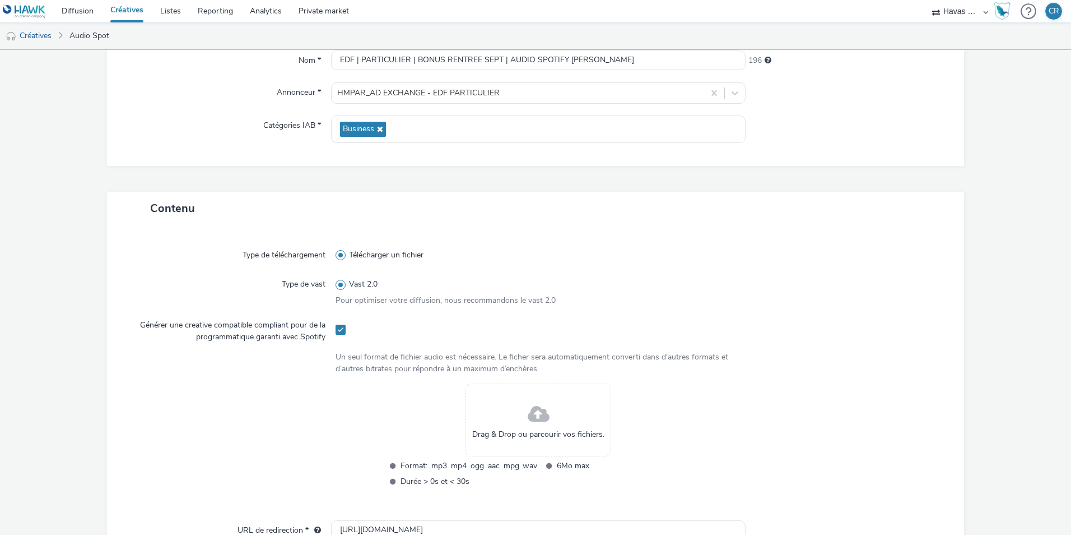
scroll to position [168, 0]
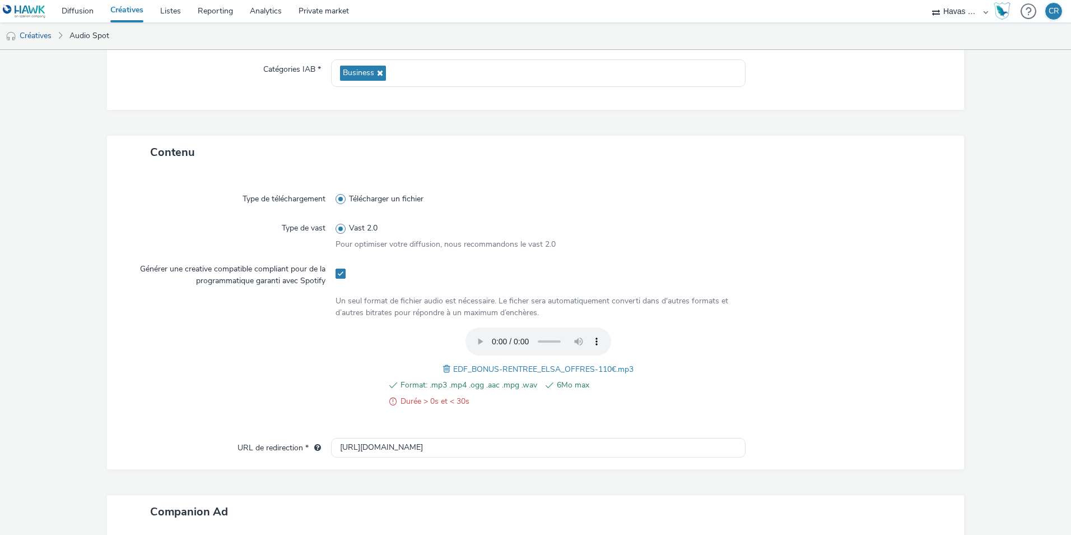
click at [390, 398] on span at bounding box center [392, 401] width 7 height 13
click at [465, 450] on input "[URL][DOMAIN_NAME]" at bounding box center [538, 448] width 415 height 20
paste input "s://particulier.edf.fr/fr/accueil/autres-pages/bonus-rentree.html"
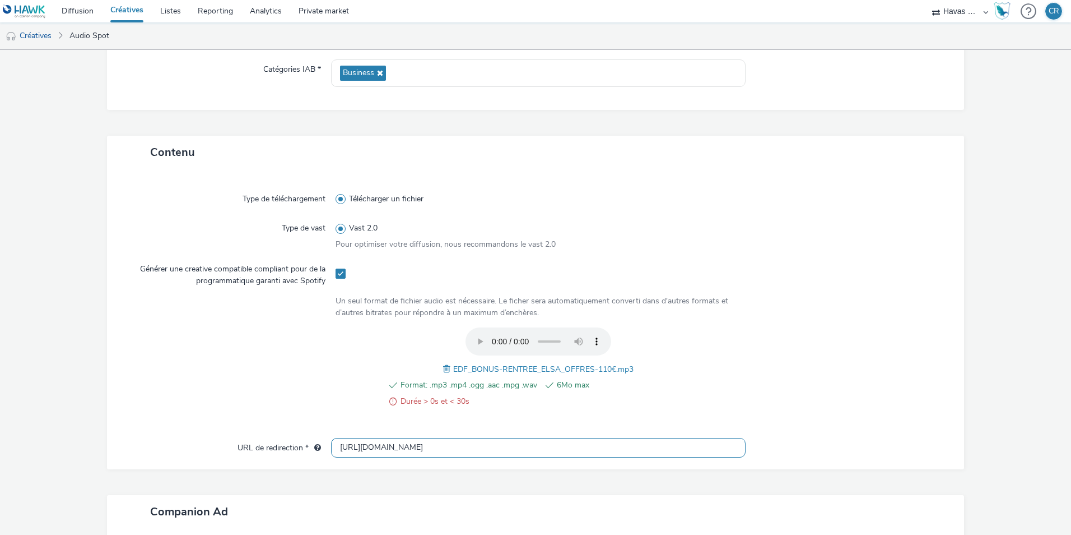
type input "https://particulier.edf.fr/fr/accueil/autres-pages/bonus-rentree.html"
click at [741, 394] on div at bounding box center [842, 373] width 203 height 92
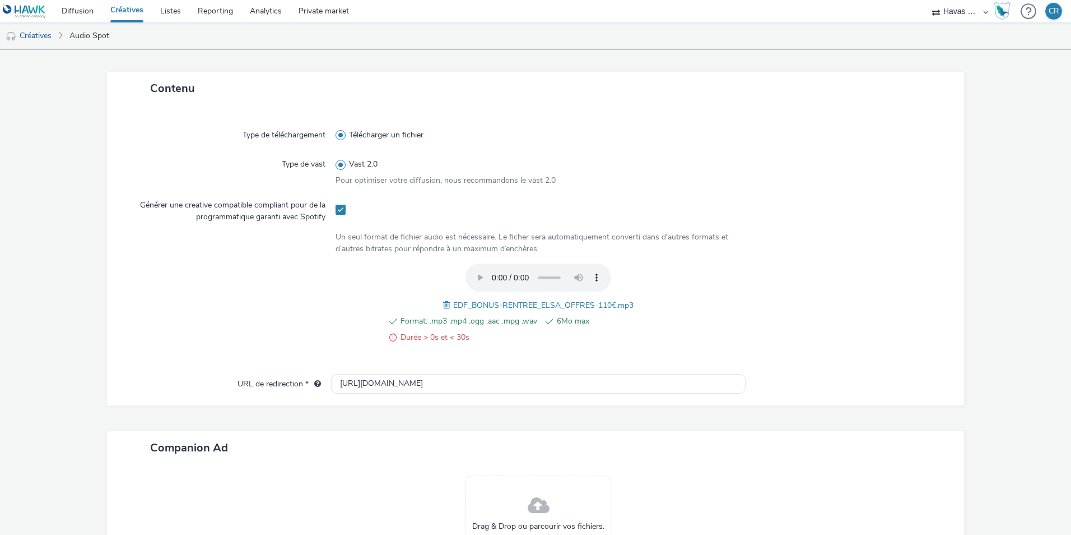
scroll to position [229, 0]
click at [670, 311] on div "Format: .mp3 .mp4 .ogg .aac .mpg .wav 6Mo max Durée > 0s et < 30s EDF_BONUS-REN…" at bounding box center [539, 313] width 406 height 92
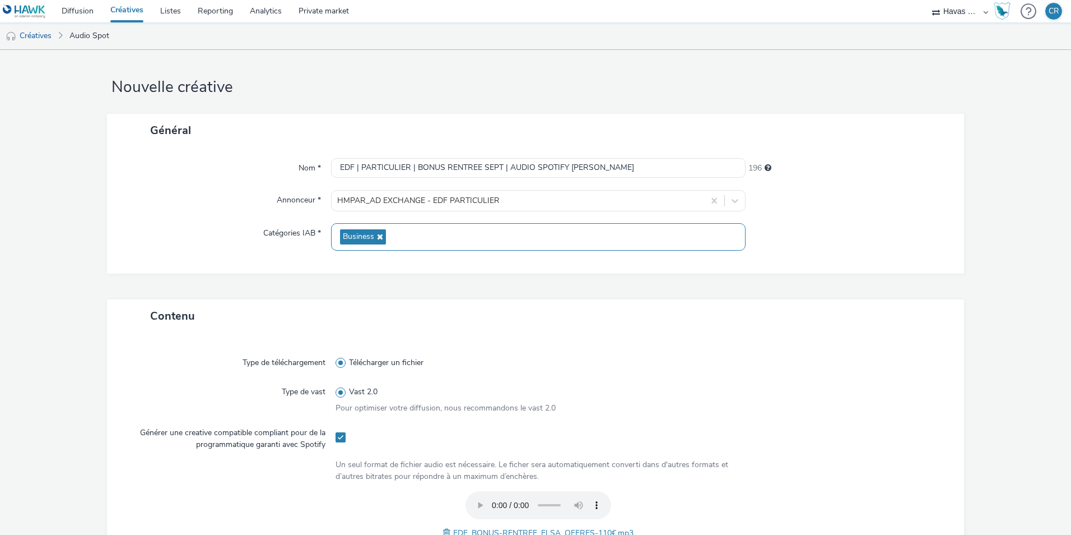
scroll to position [0, 0]
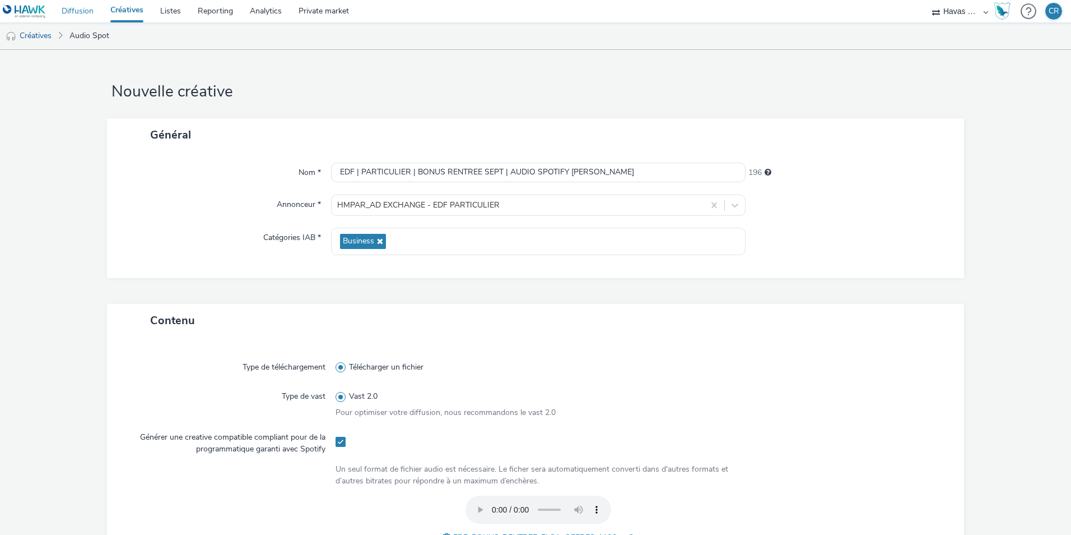
click at [85, 11] on link "Diffusion" at bounding box center [77, 11] width 49 height 22
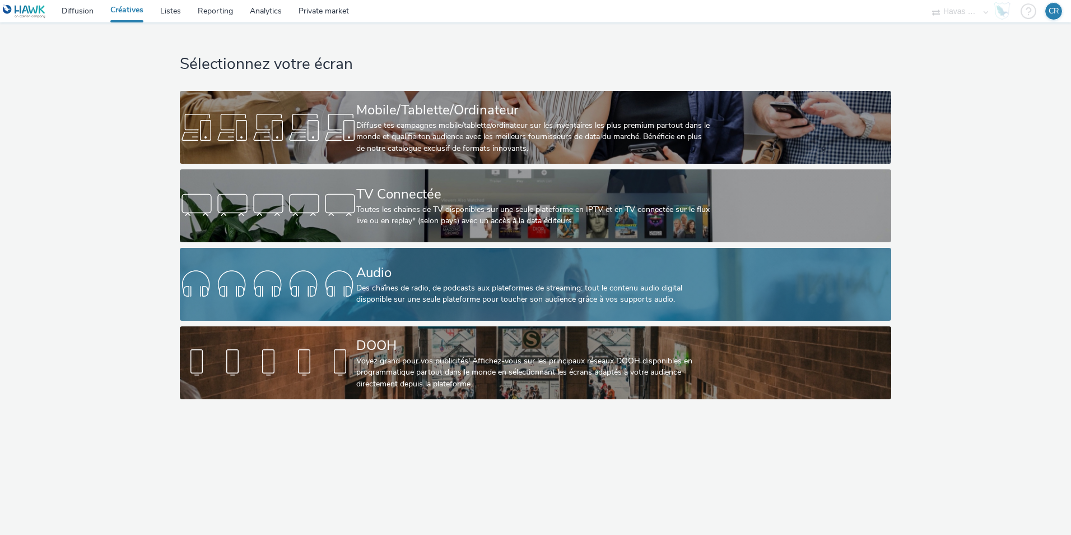
click at [415, 287] on div "Des chaînes de radio, de podcasts aux plateformes de streaming: tout le contenu…" at bounding box center [533, 293] width 354 height 23
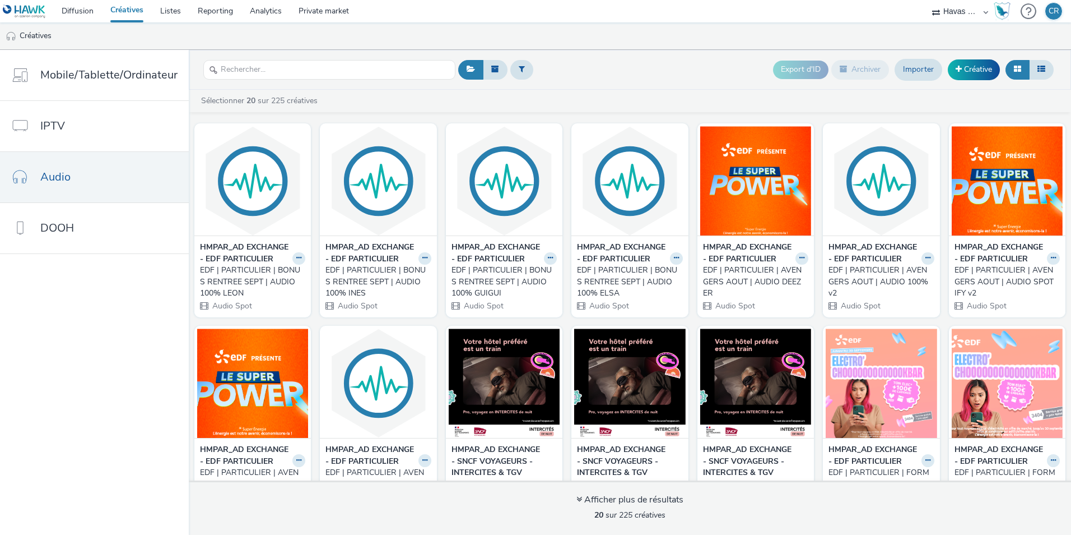
click at [733, 289] on div "EDF | PARTICULIER | AVENGERS AOUT | AUDIO DEEZER" at bounding box center [753, 282] width 101 height 34
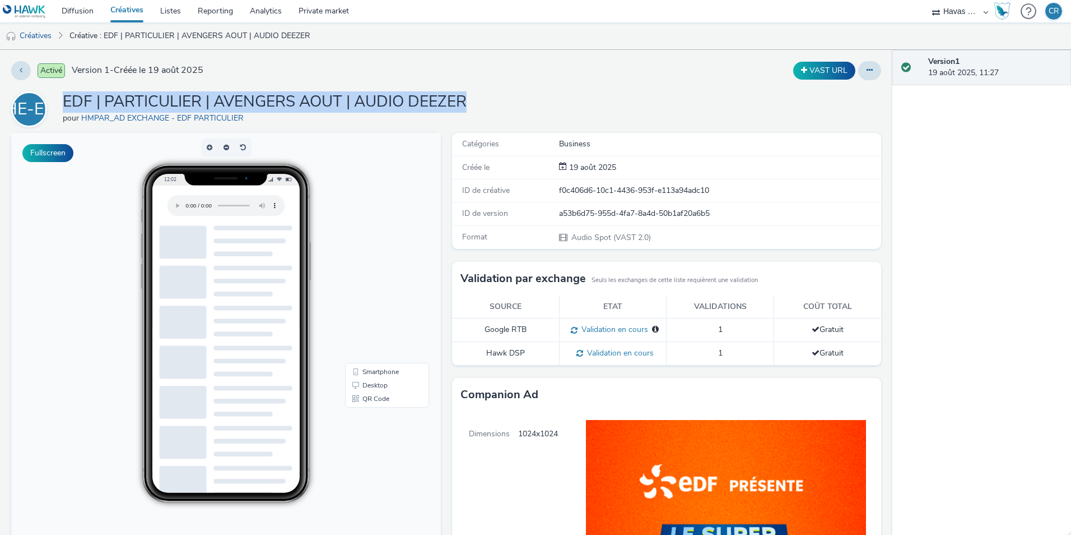
drag, startPoint x: 477, startPoint y: 101, endPoint x: 54, endPoint y: 99, distance: 423.1
click at [54, 99] on div "HE-EP EDF | PARTICULIER | AVENGERS AOUT | AUDIO DEEZER pour HMPAR_AD EXCHANGE -…" at bounding box center [446, 109] width 870 height 36
copy div "EDF | PARTICULIER | AVENGERS AOUT | AUDIO DEEZER"
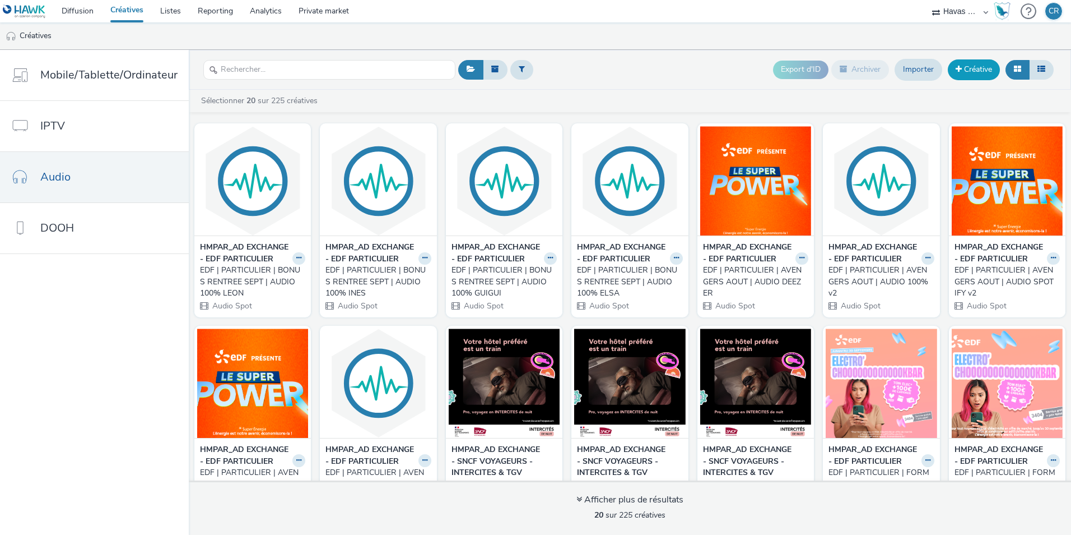
click at [968, 71] on link "Créative" at bounding box center [974, 69] width 52 height 20
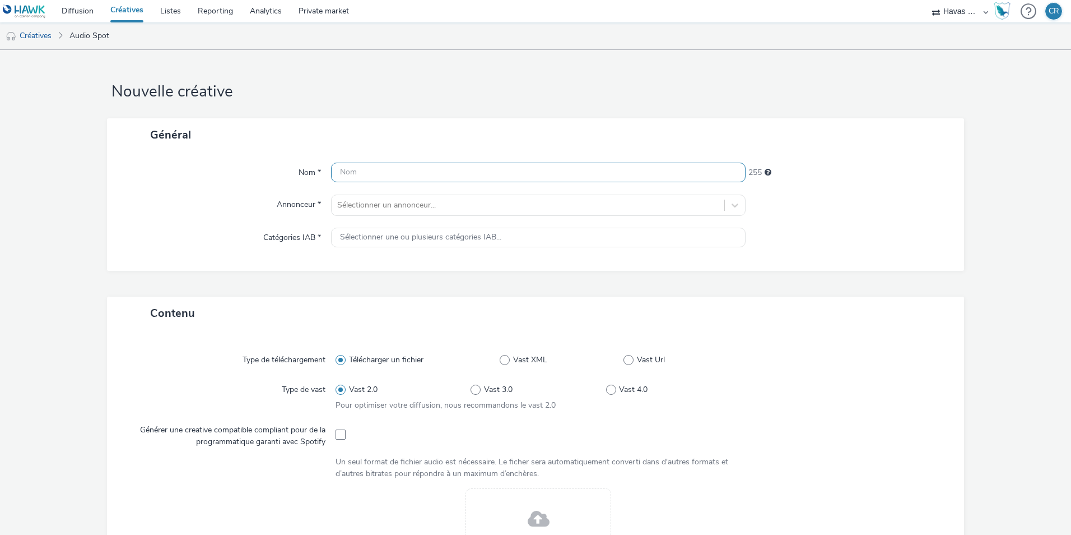
click at [393, 172] on input "text" at bounding box center [538, 173] width 415 height 20
paste input "EDF | PARTICULIER | AVENGERS AOUT | AUDIO DEEZER"
drag, startPoint x: 548, startPoint y: 172, endPoint x: 489, endPoint y: 171, distance: 58.3
click at [489, 171] on input "EDF | PARTICULIER | AVENGERS AOUT | AUDIO DEEZER" at bounding box center [538, 173] width 415 height 20
type input "EDF | PARTICULIER | AVENGERS AOUT | AUDIO DEEZER"
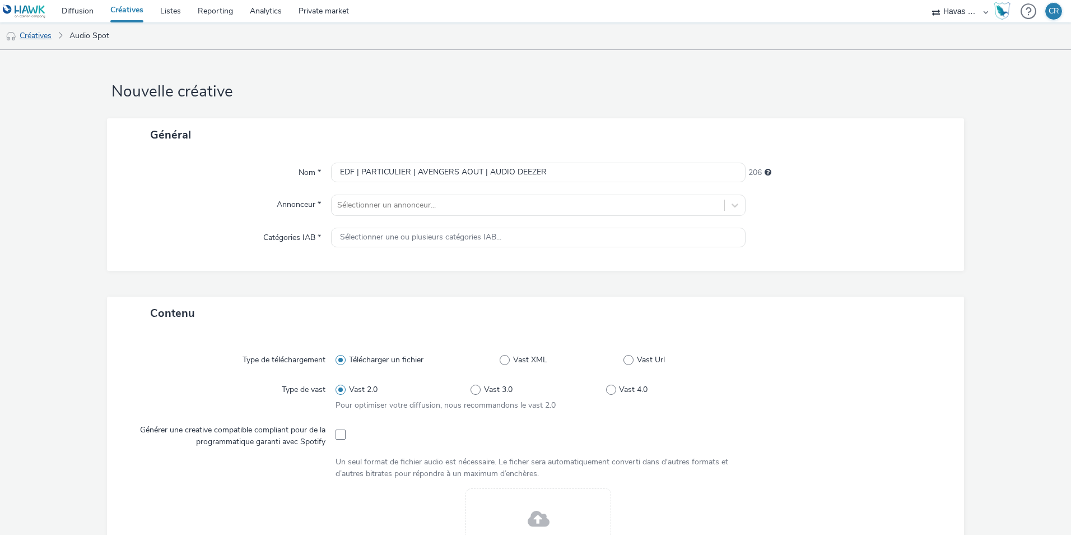
click at [38, 30] on link "Créatives" at bounding box center [28, 35] width 57 height 27
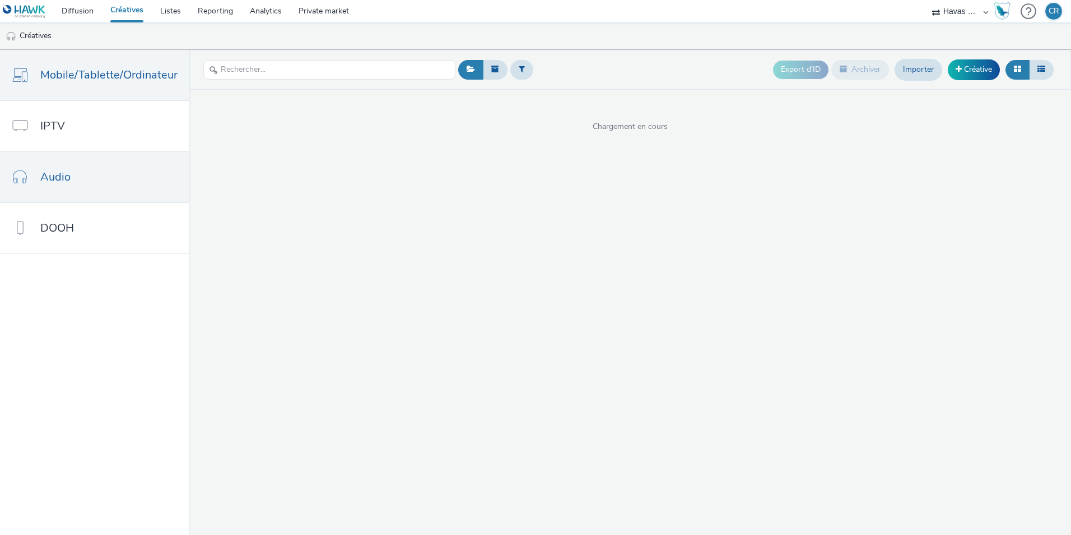
click at [100, 78] on span "Mobile/Tablette/Ordinateur" at bounding box center [108, 75] width 137 height 16
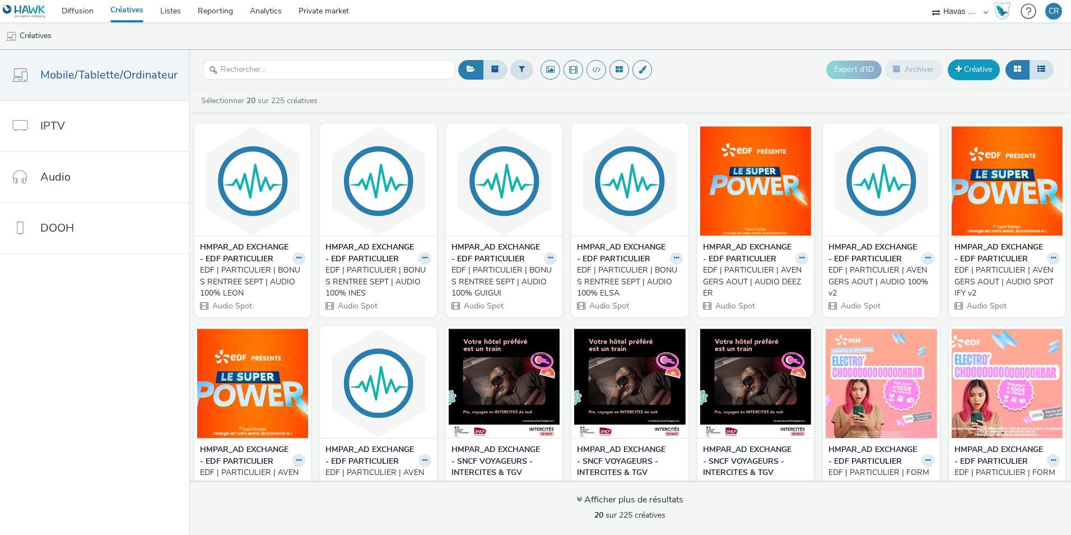
click at [962, 71] on link "Créative" at bounding box center [974, 69] width 52 height 20
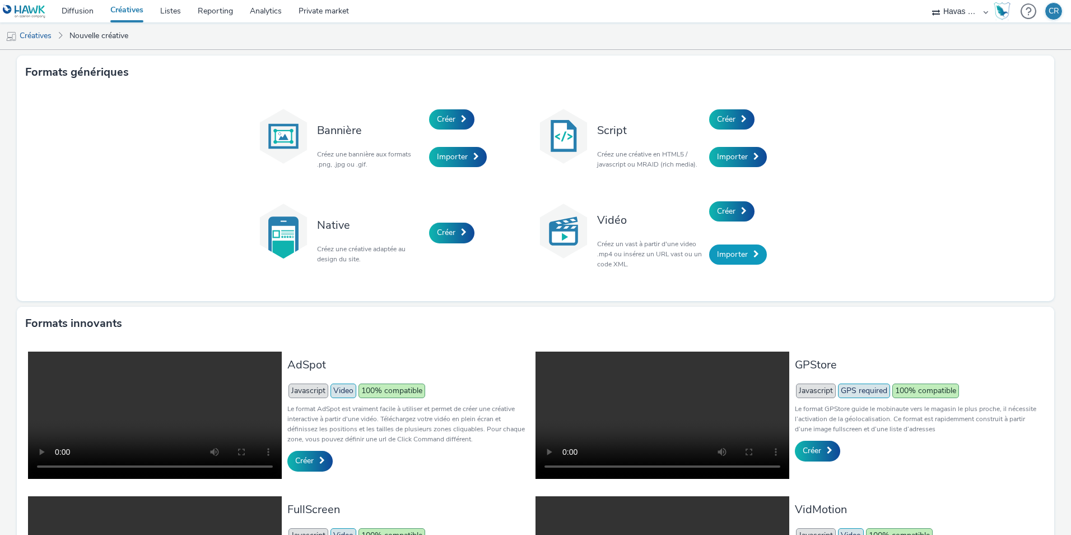
click at [726, 256] on span "Importer" at bounding box center [732, 254] width 31 height 11
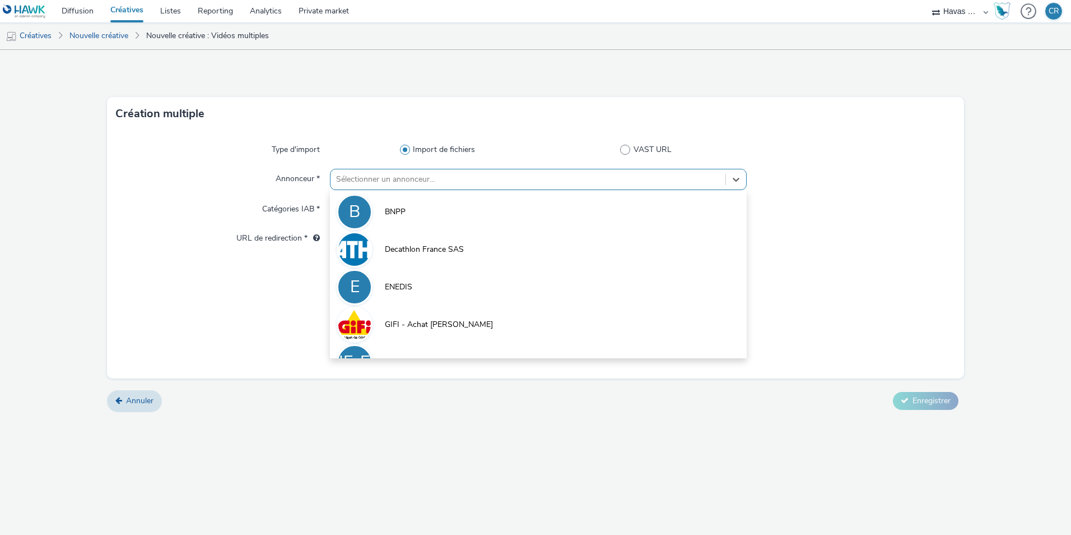
click at [351, 178] on div at bounding box center [528, 179] width 384 height 13
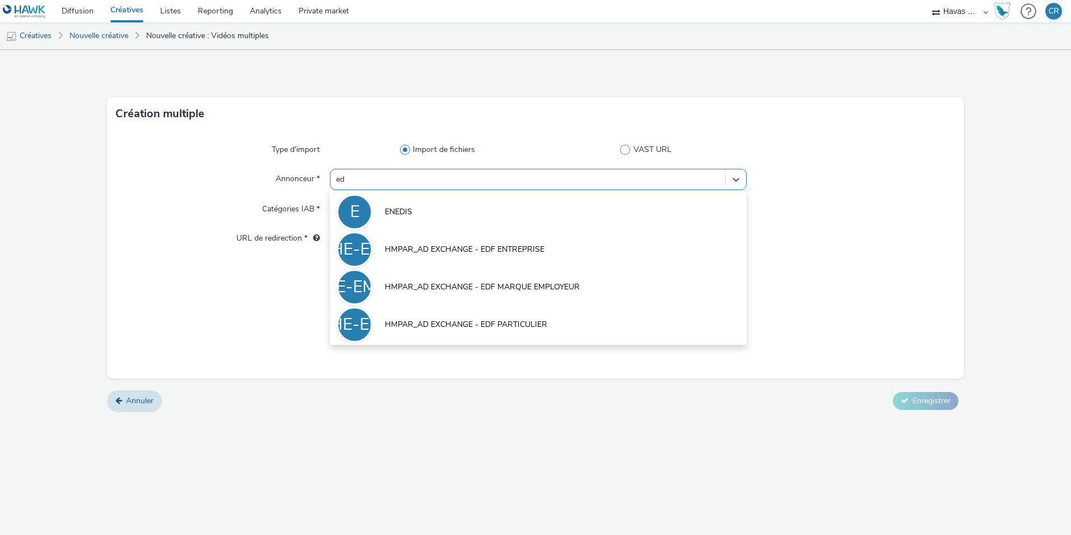
type input "edf"
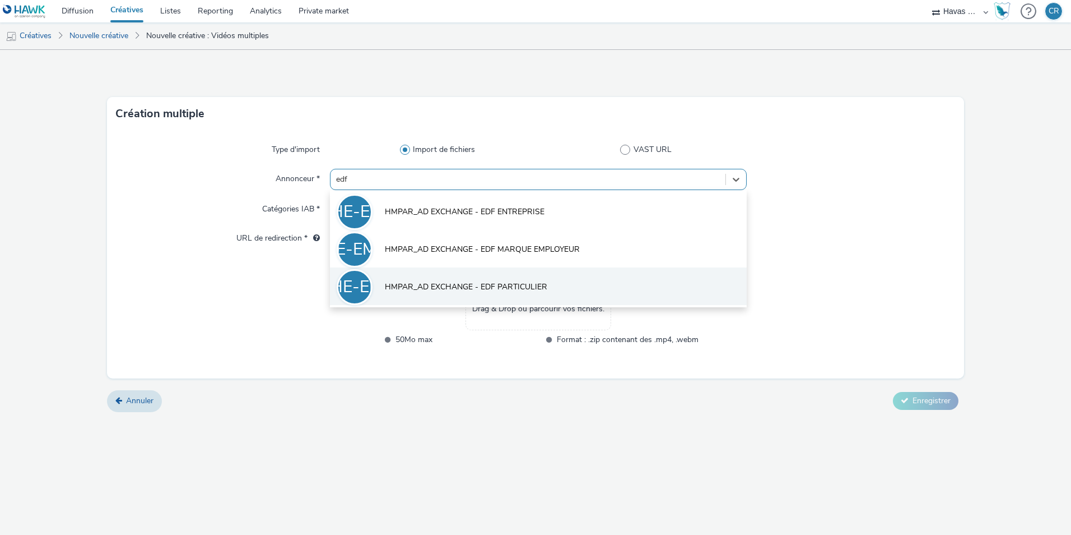
click at [439, 287] on span "HMPAR_AD EXCHANGE - EDF PARTICULIER" at bounding box center [466, 286] width 163 height 11
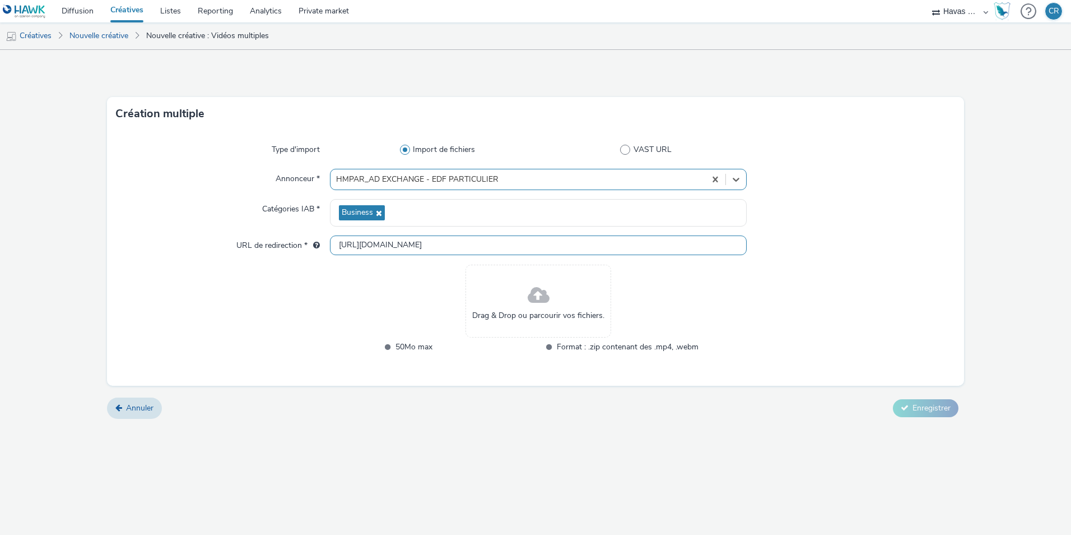
click at [435, 241] on input "[URL][DOMAIN_NAME]" at bounding box center [538, 245] width 417 height 20
paste input "s://[DOMAIN_NAME][URL]"
type input "[URL][DOMAIN_NAME]"
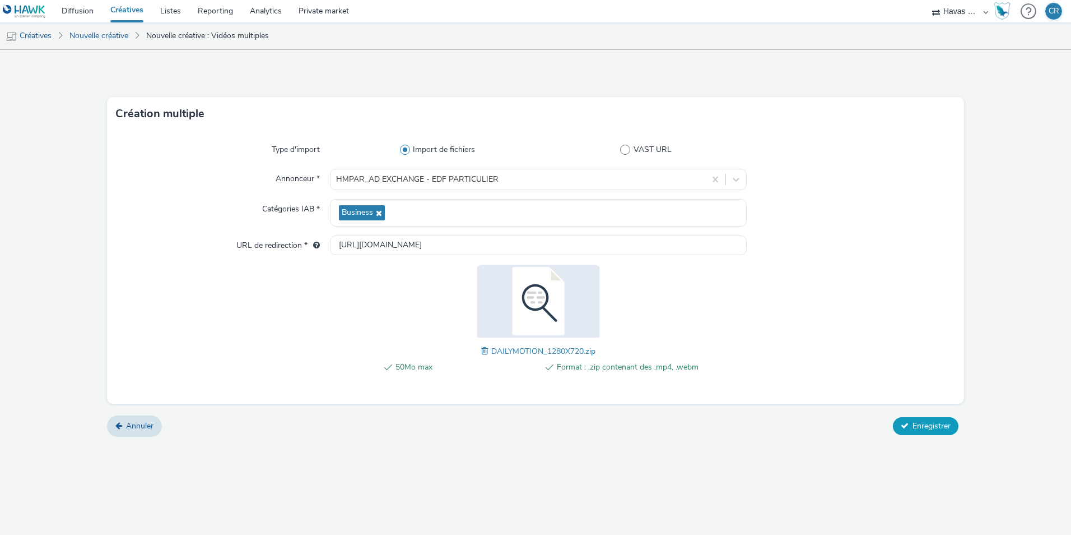
click at [941, 420] on span "Enregistrer" at bounding box center [932, 425] width 38 height 11
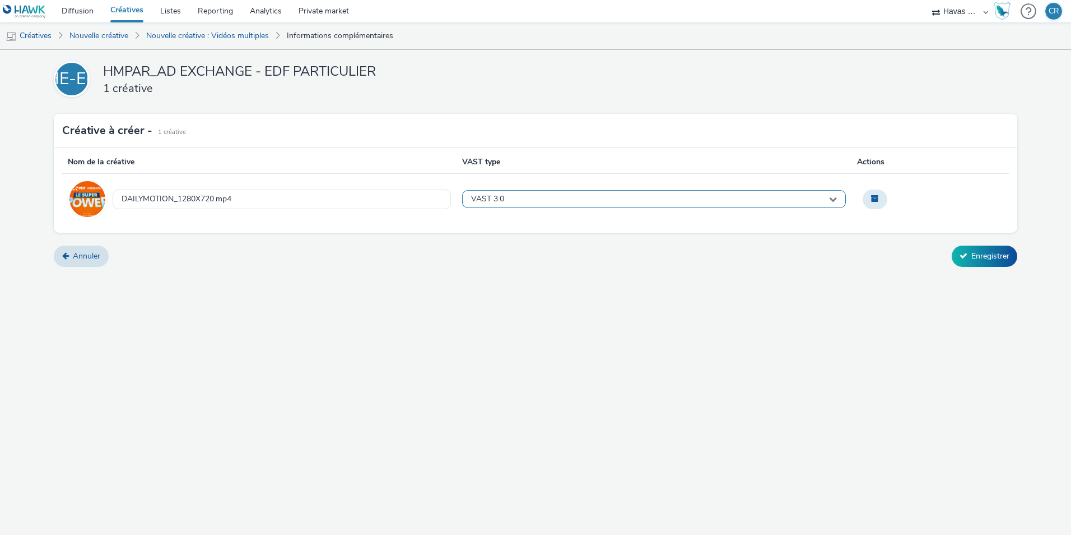
click at [491, 201] on span "VAST 3.0" at bounding box center [487, 199] width 33 height 10
click at [251, 199] on div "DAILYMOTION_1280X720.mp4" at bounding box center [282, 199] width 339 height 20
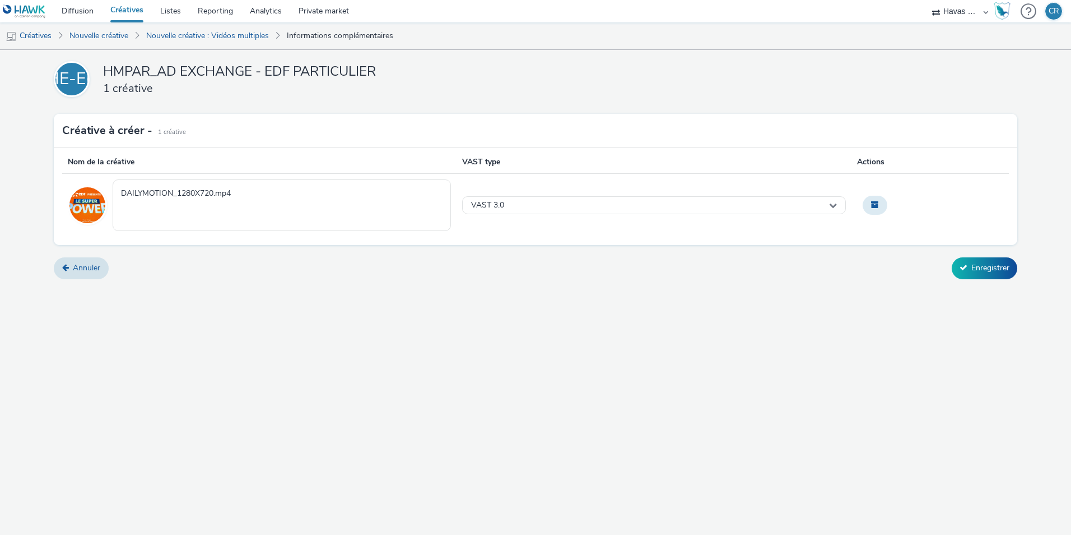
click at [251, 199] on textarea "DAILYMOTION_1280X720.mp4" at bounding box center [282, 204] width 339 height 51
drag, startPoint x: 335, startPoint y: 194, endPoint x: 321, endPoint y: 191, distance: 14.8
click at [270, 189] on textarea "EDF | PARTICULIER | AVENGERS AOUT | AUDIO DEEZER" at bounding box center [282, 204] width 339 height 51
type textarea "EDF | PARTICULIER | AVENGERS AOUT | MOB TAB ORDI DAILYMOTION"
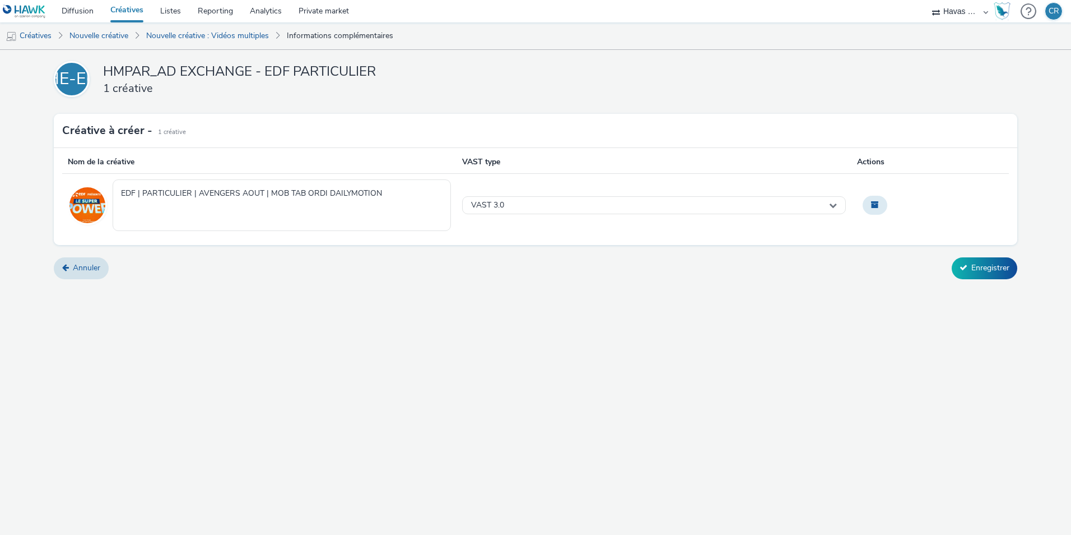
click at [746, 265] on div "Annuler Enregistrer" at bounding box center [536, 267] width 964 height 21
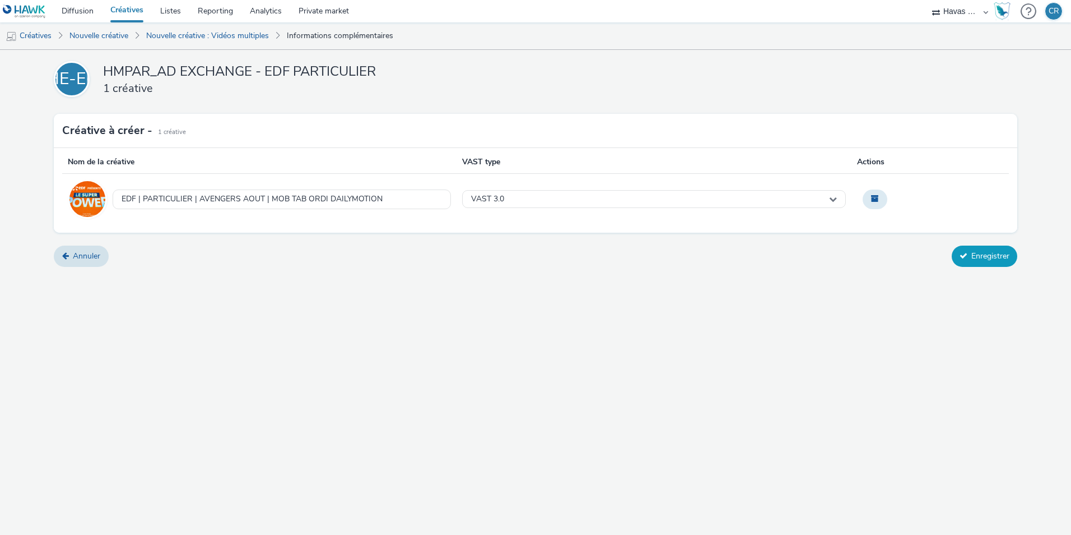
click at [999, 256] on button "Enregistrer" at bounding box center [985, 255] width 66 height 21
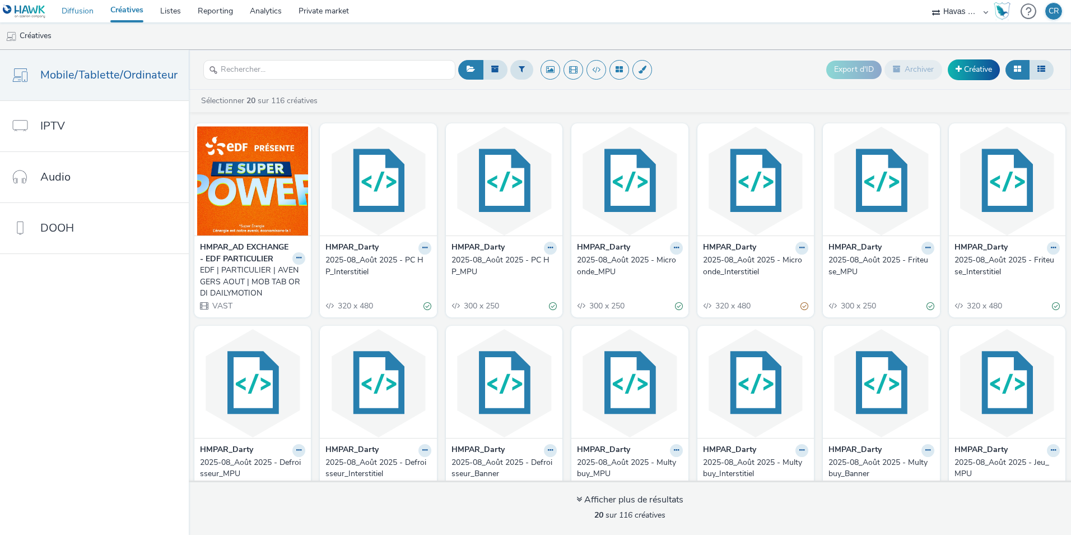
click at [79, 11] on link "Diffusion" at bounding box center [77, 11] width 49 height 22
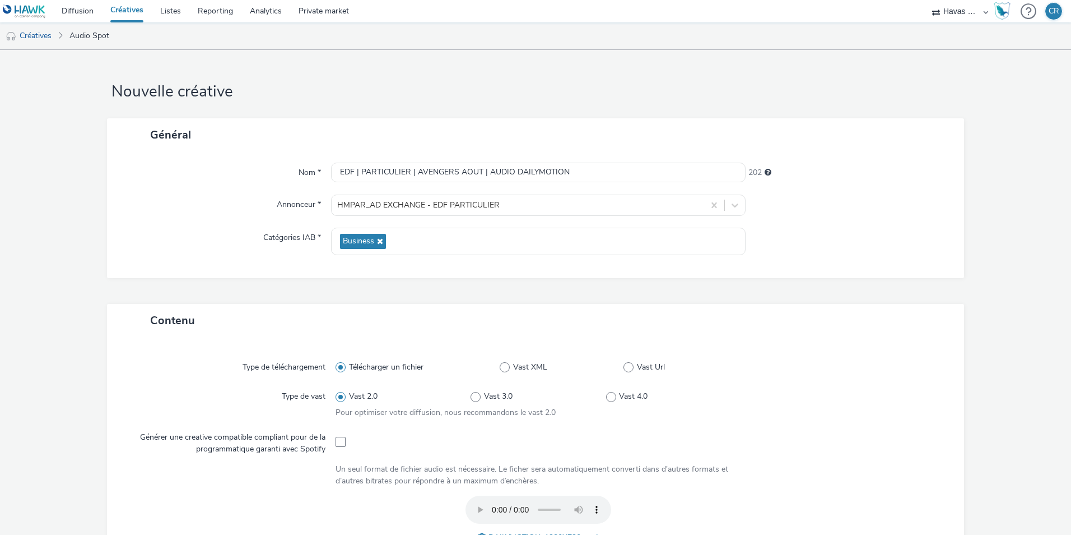
click at [122, 13] on link "Créatives" at bounding box center [127, 11] width 50 height 22
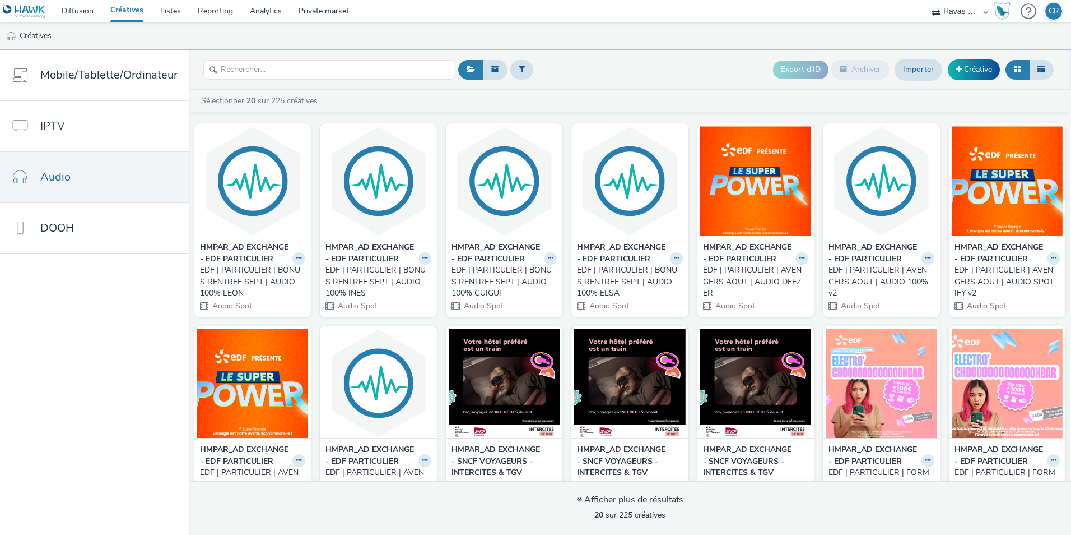
click at [729, 289] on div "EDF | PARTICULIER | AVENGERS AOUT | AUDIO DEEZER" at bounding box center [753, 282] width 101 height 34
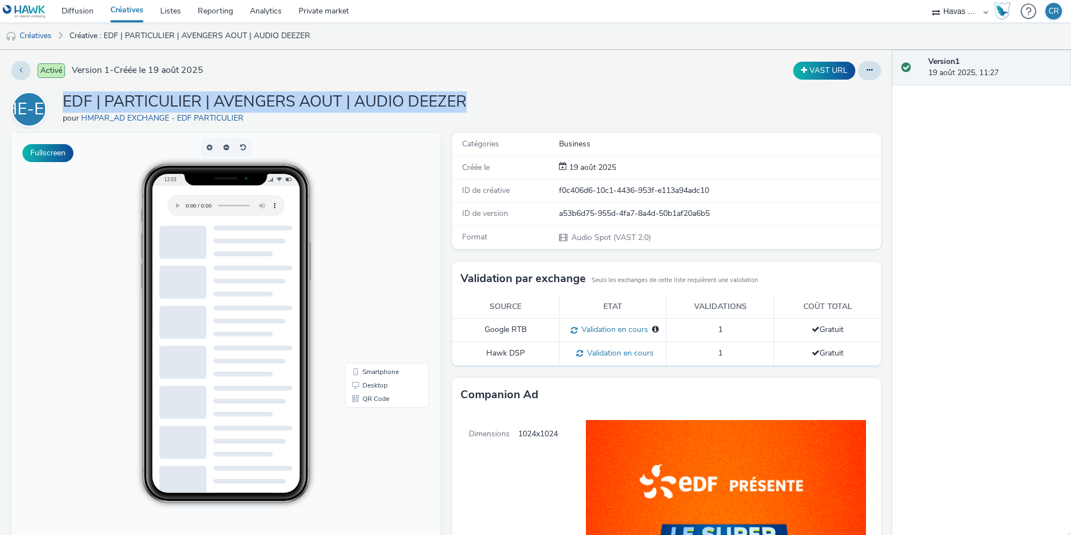
drag, startPoint x: 473, startPoint y: 103, endPoint x: 65, endPoint y: 94, distance: 408.1
click at [65, 94] on div "HE-EP EDF | PARTICULIER | AVENGERS AOUT | AUDIO DEEZER pour HMPAR_AD EXCHANGE -…" at bounding box center [446, 109] width 870 height 36
copy h1 "EDF | PARTICULIER | AVENGERS AOUT | AUDIO DEEZER"
click at [36, 35] on link "Créatives" at bounding box center [28, 35] width 57 height 27
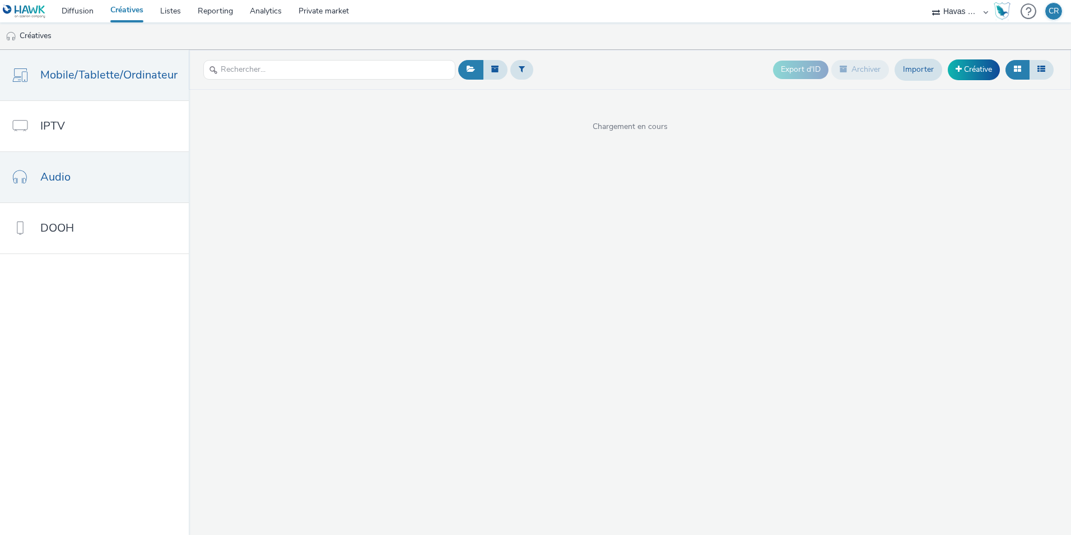
click at [111, 69] on span "Mobile/Tablette/Ordinateur" at bounding box center [108, 75] width 137 height 16
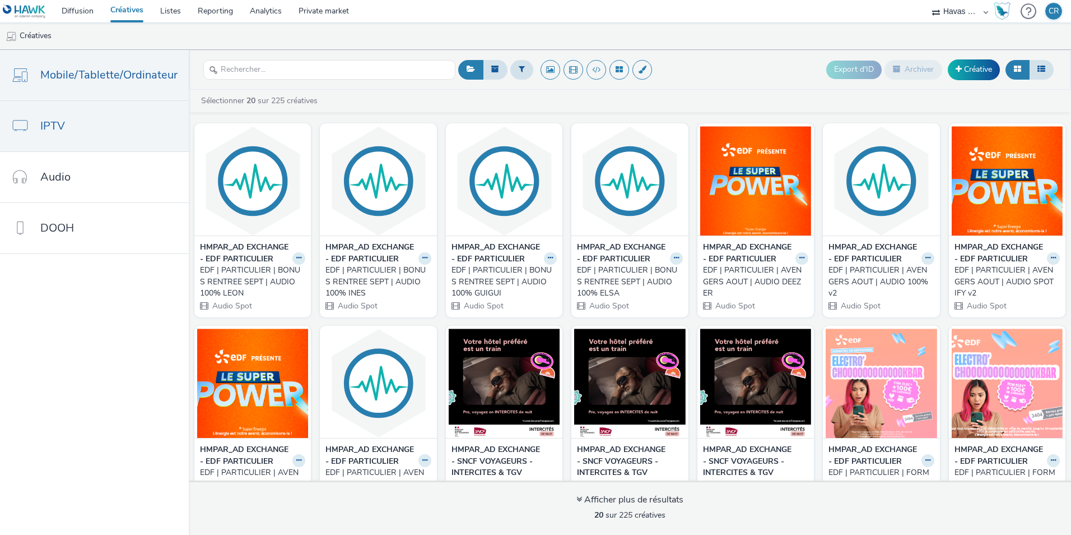
click at [73, 123] on link "IPTV" at bounding box center [94, 126] width 189 height 50
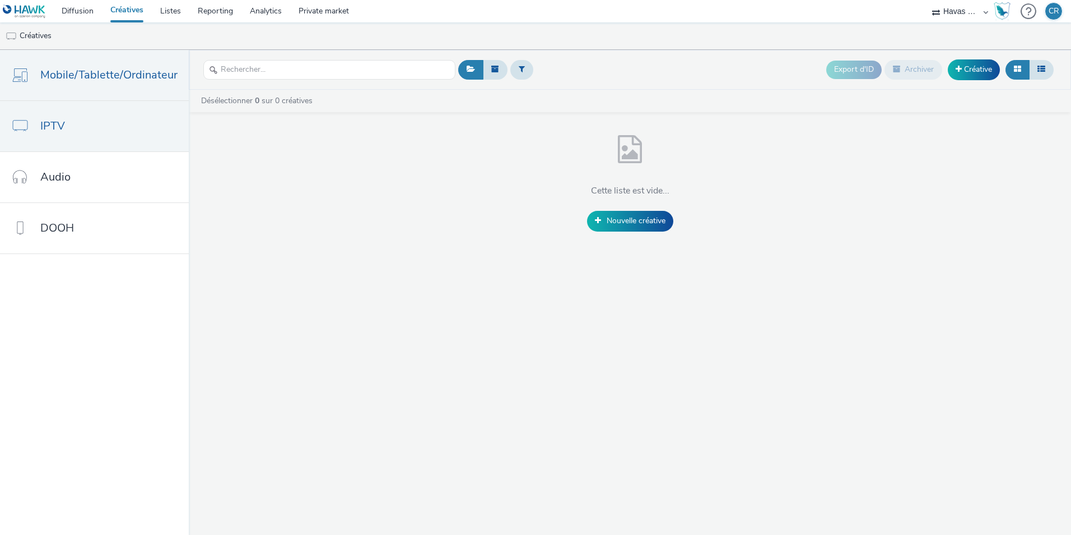
click at [78, 81] on span "Mobile/Tablette/Ordinateur" at bounding box center [108, 75] width 137 height 16
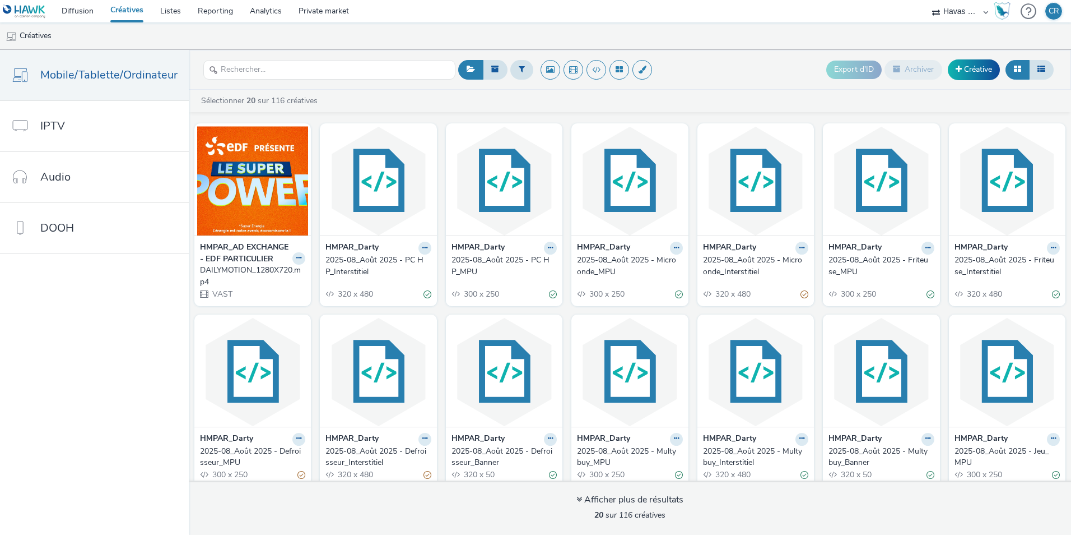
click at [227, 282] on div "DAILYMOTION_1280X720.mp4" at bounding box center [250, 276] width 101 height 23
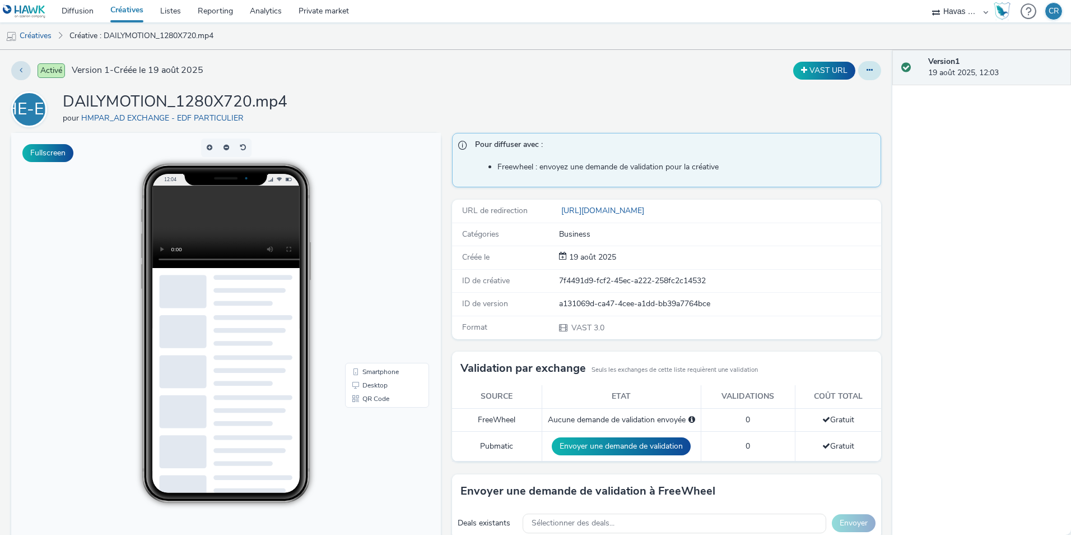
click at [862, 75] on button at bounding box center [870, 70] width 23 height 19
click at [840, 95] on link "Modifier" at bounding box center [839, 93] width 84 height 22
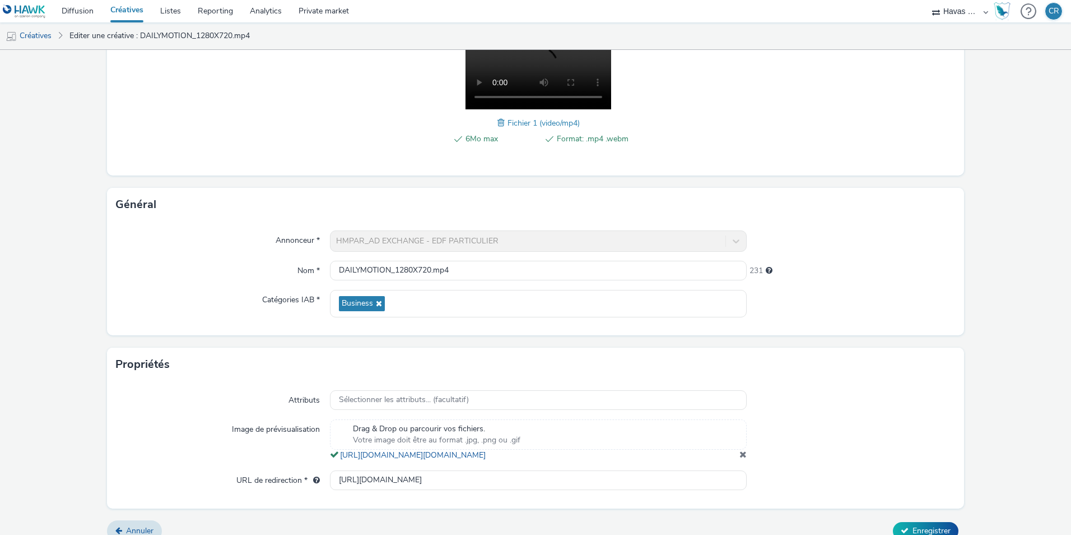
scroll to position [221, 0]
